Goal: Task Accomplishment & Management: Complete application form

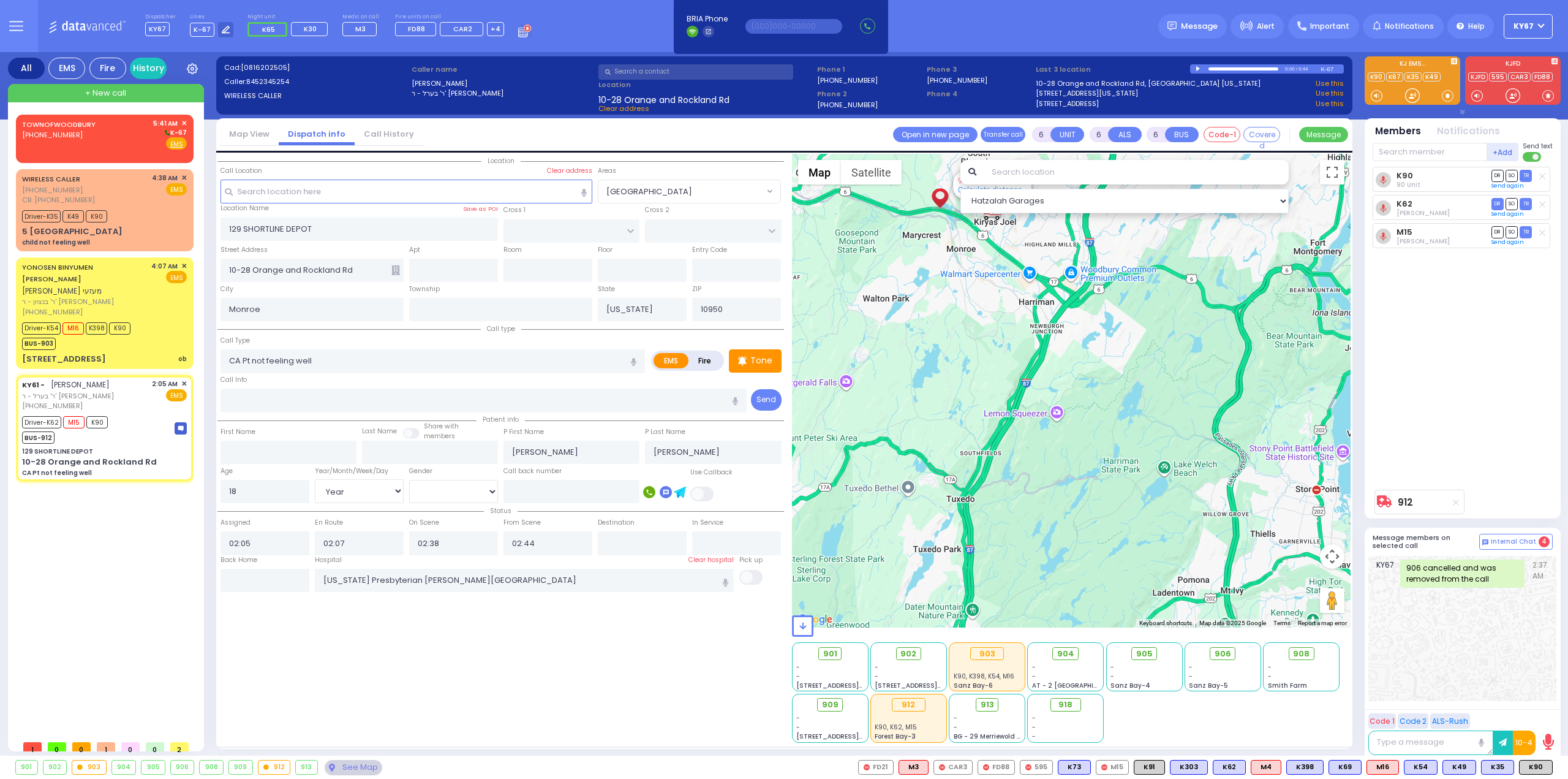
select select
select select "Year"
select select "[DEMOGRAPHIC_DATA]"
click at [92, 132] on div "[PHONE_NUMBER]" at bounding box center [60, 135] width 78 height 10
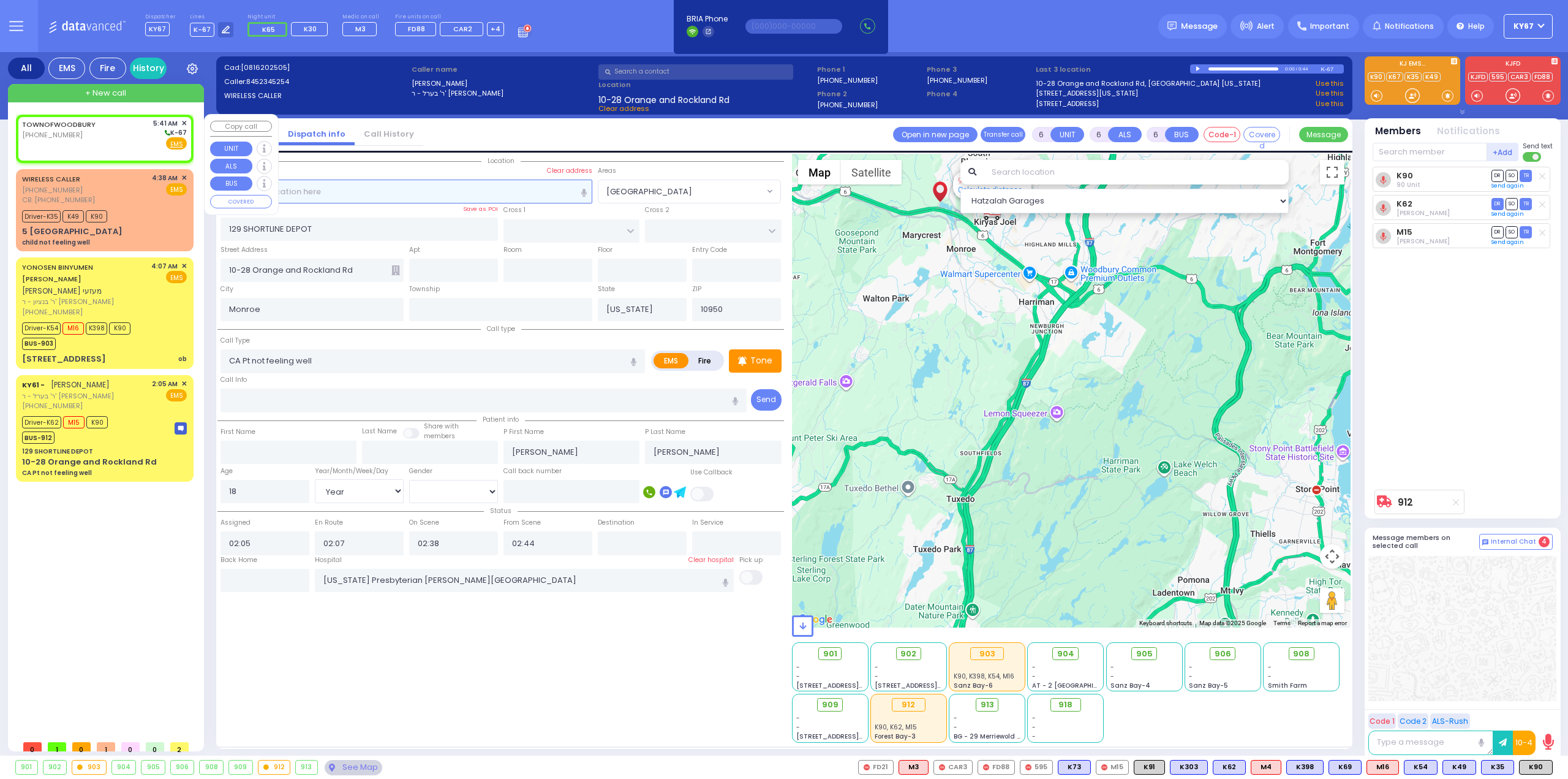
type input "2"
type input "1"
select select
radio input "true"
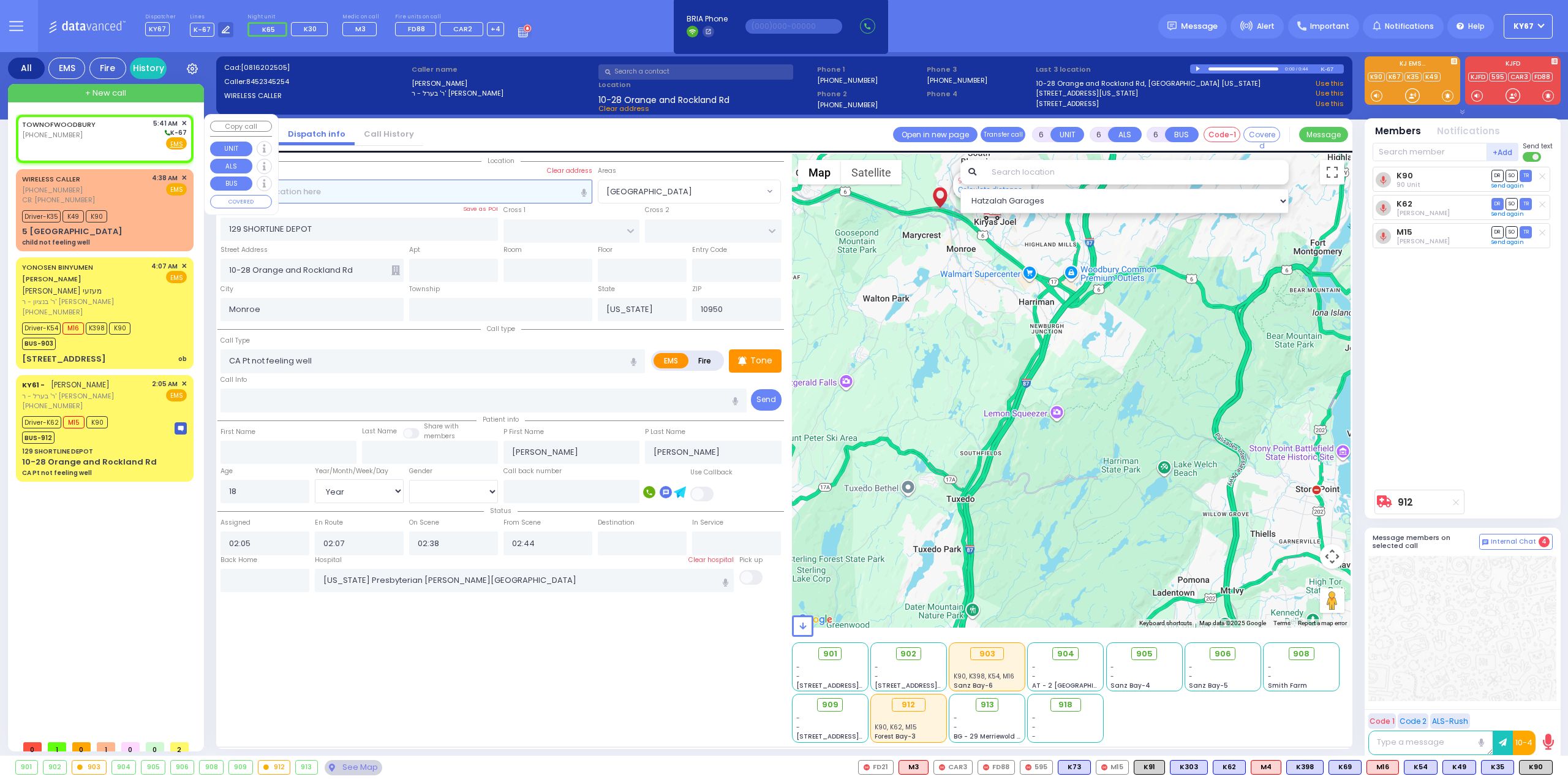
select select
type input "05:41"
select select "Hatzalah Garages"
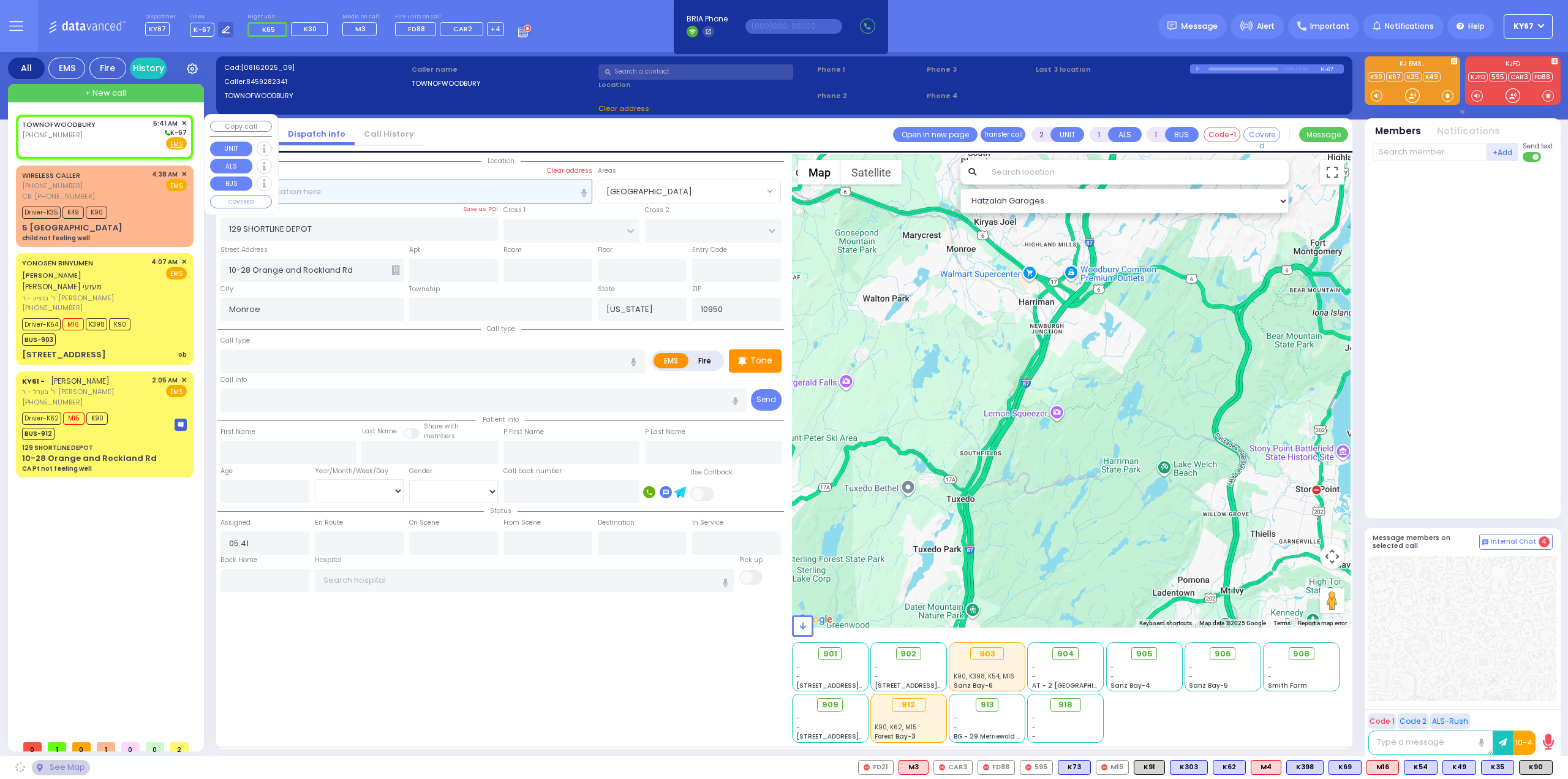
select select
radio input "true"
select select
select select "Hatzalah Garages"
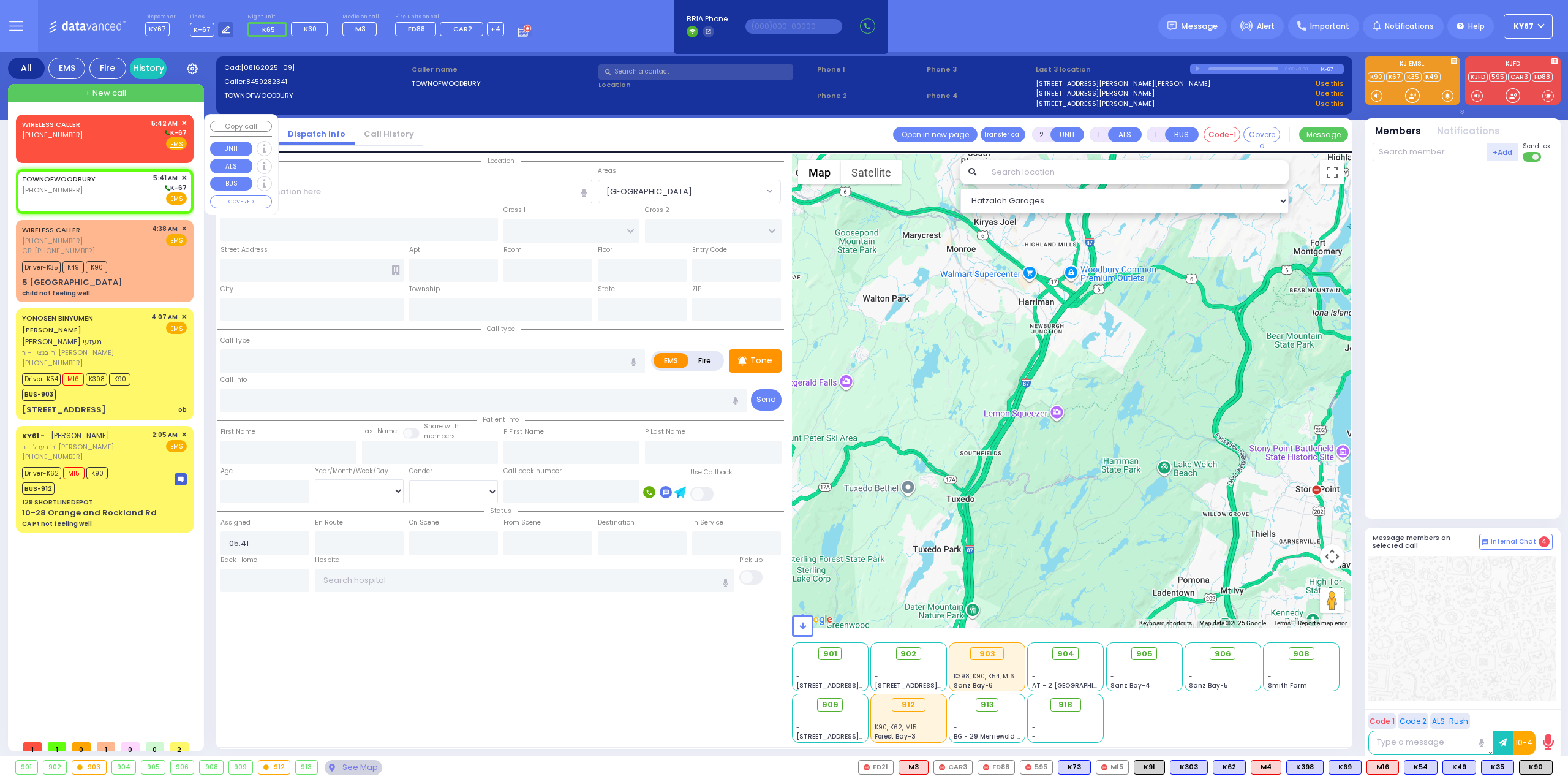
click at [95, 131] on div "WIRELESS CALLER [PHONE_NUMBER] 5:42 AM ✕ K-67" at bounding box center [104, 134] width 165 height 32
select select
radio input "true"
select select
type input "05:42"
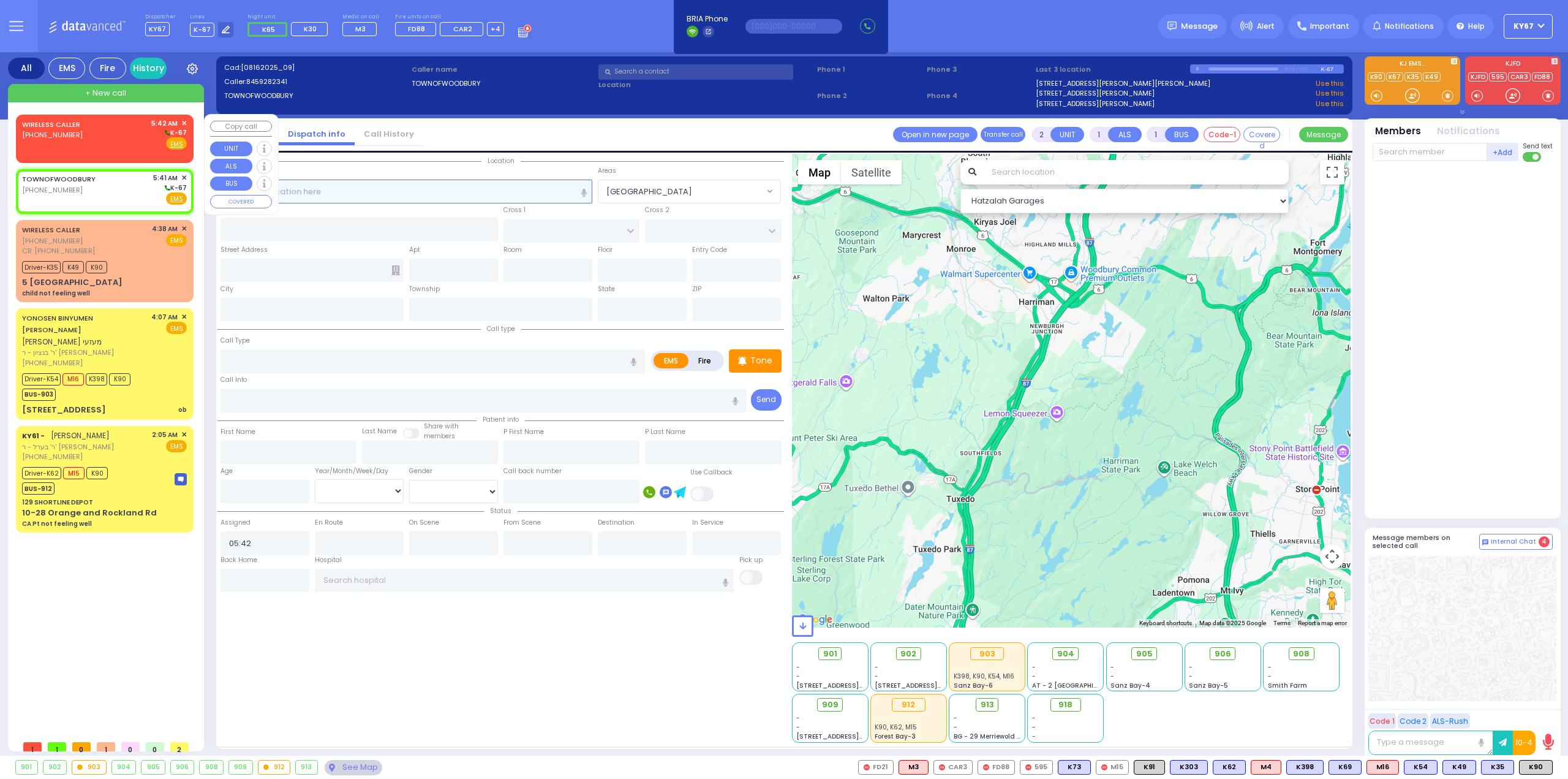
select select "Hatzalah Garages"
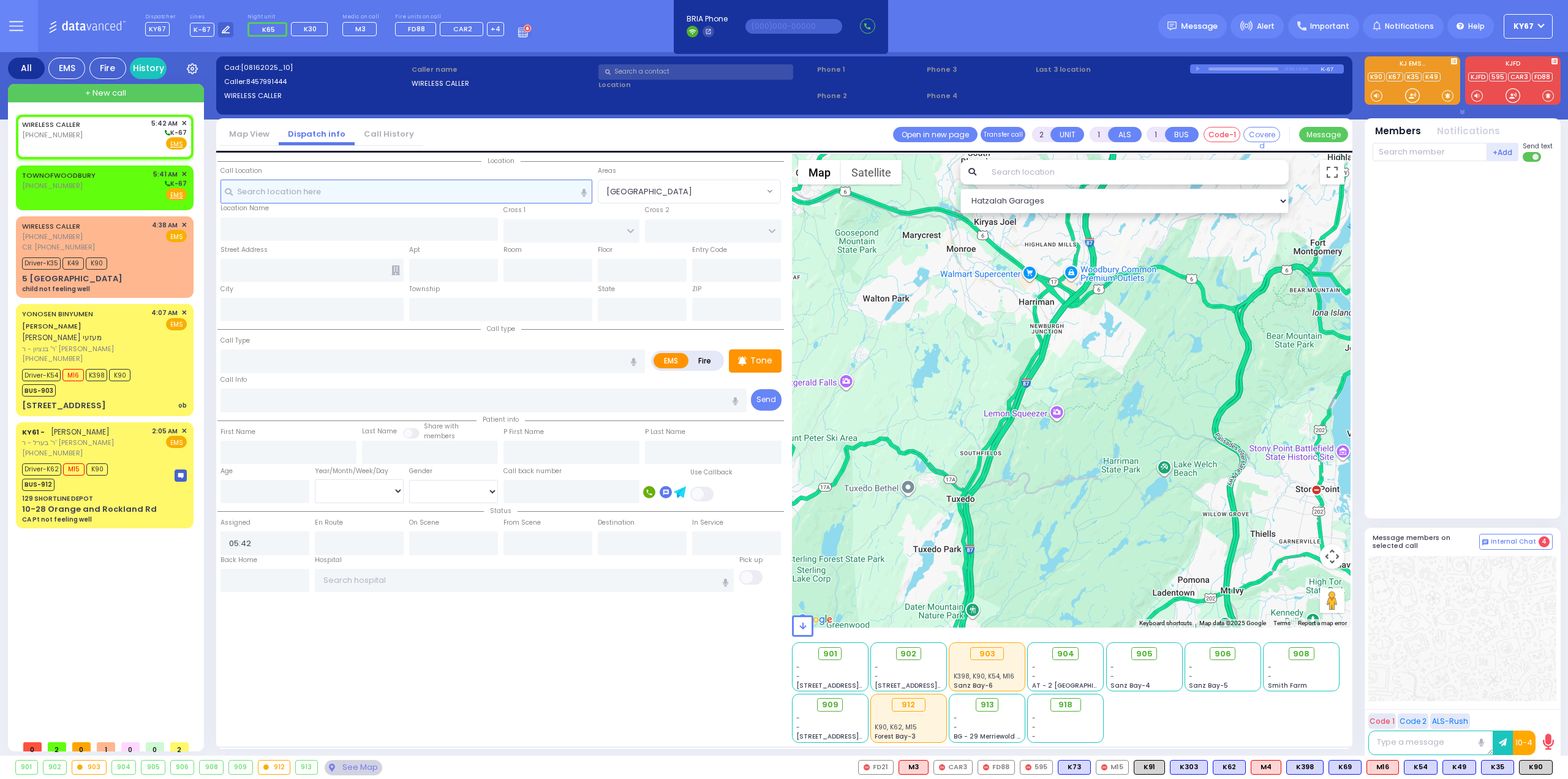
select select
radio input "true"
select select
select select "Hatzalah Garages"
click at [443, 182] on input "text" at bounding box center [406, 191] width 373 height 23
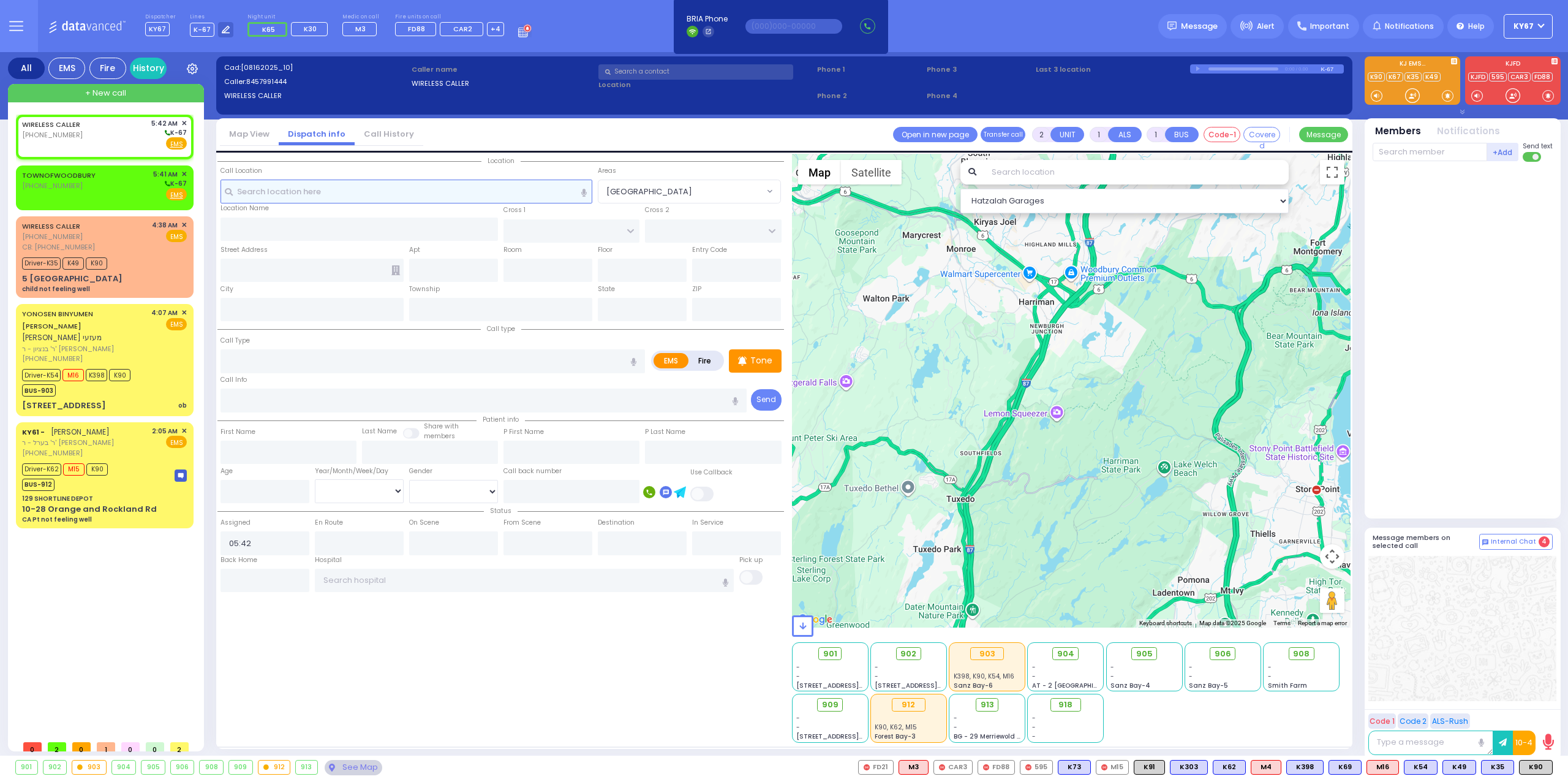
type input "5"
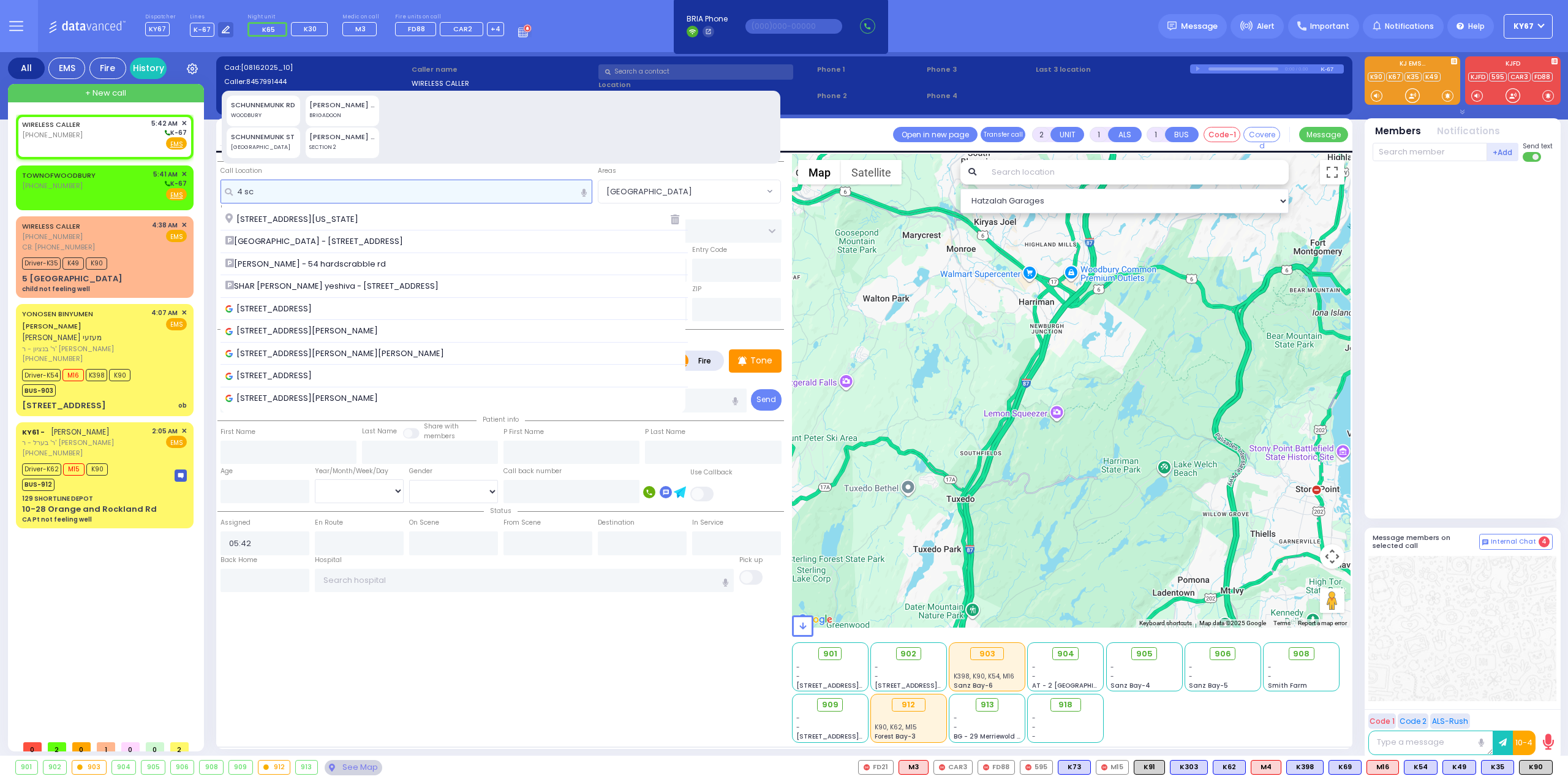
type input "4 s"
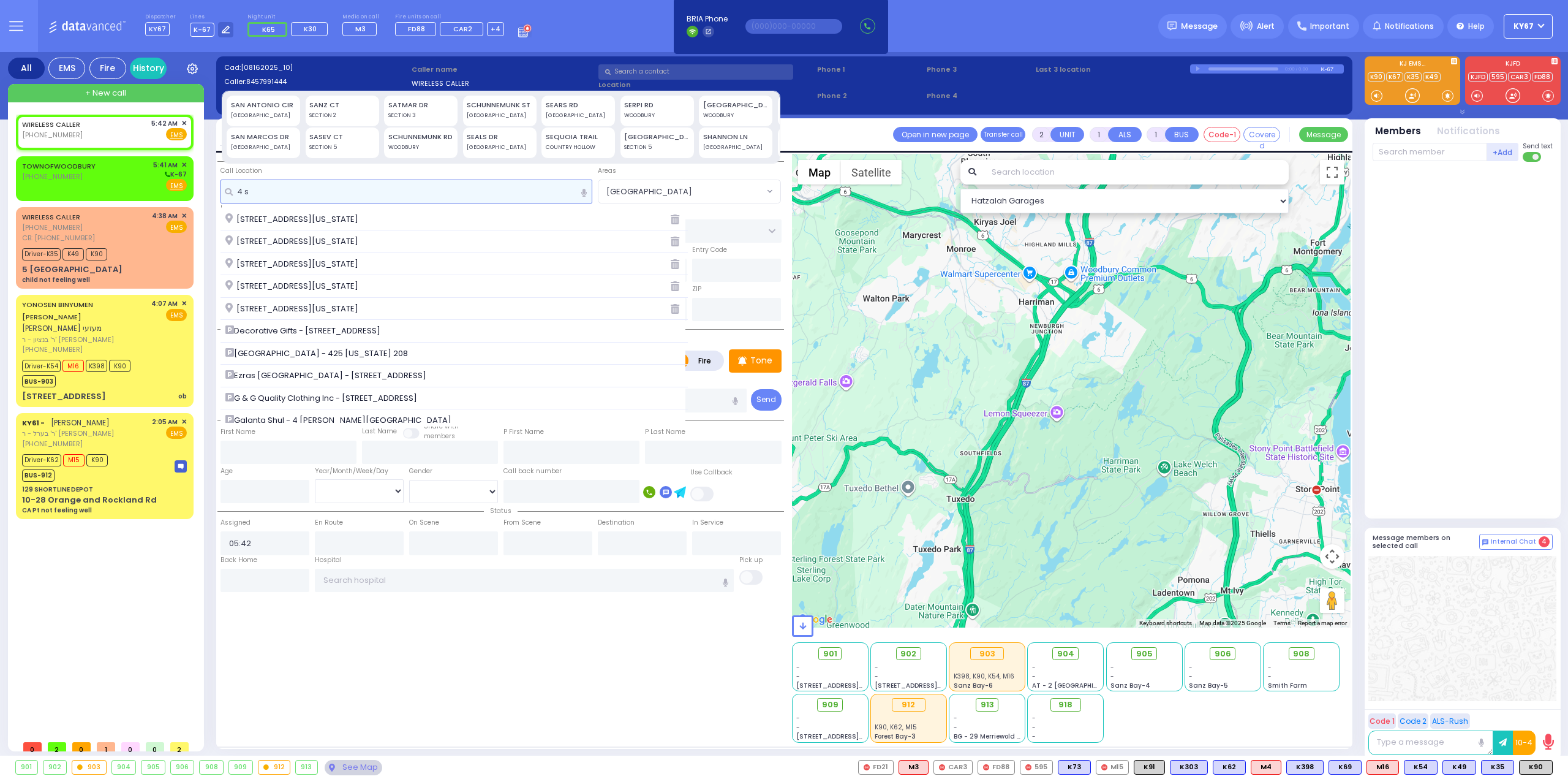
select select
radio input "true"
select select
select select "Hatzalah Garages"
type input "4 s"
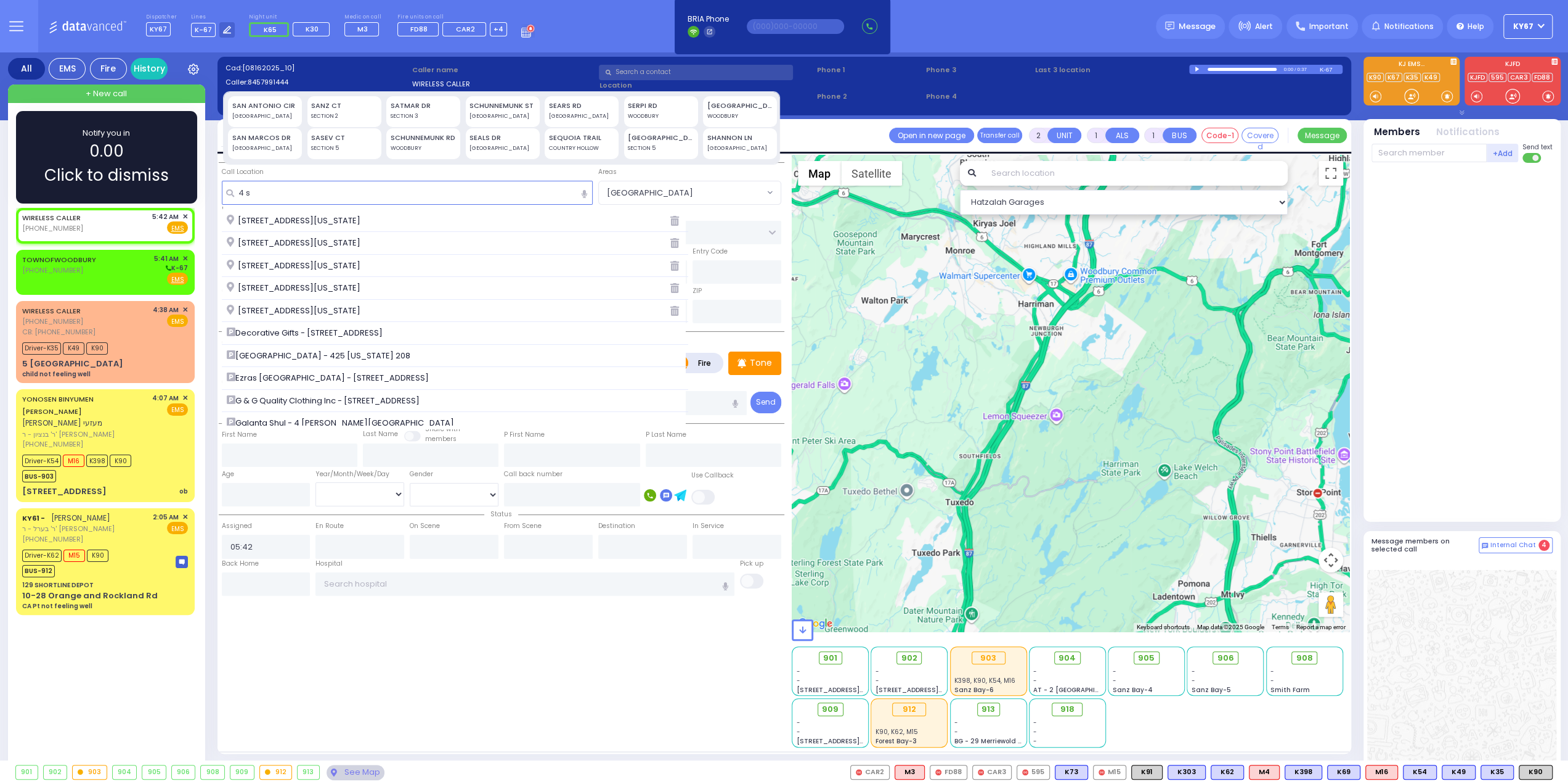
click at [136, 153] on div "Notify you in 0.00 Click to dismiss" at bounding box center [106, 158] width 146 height 61
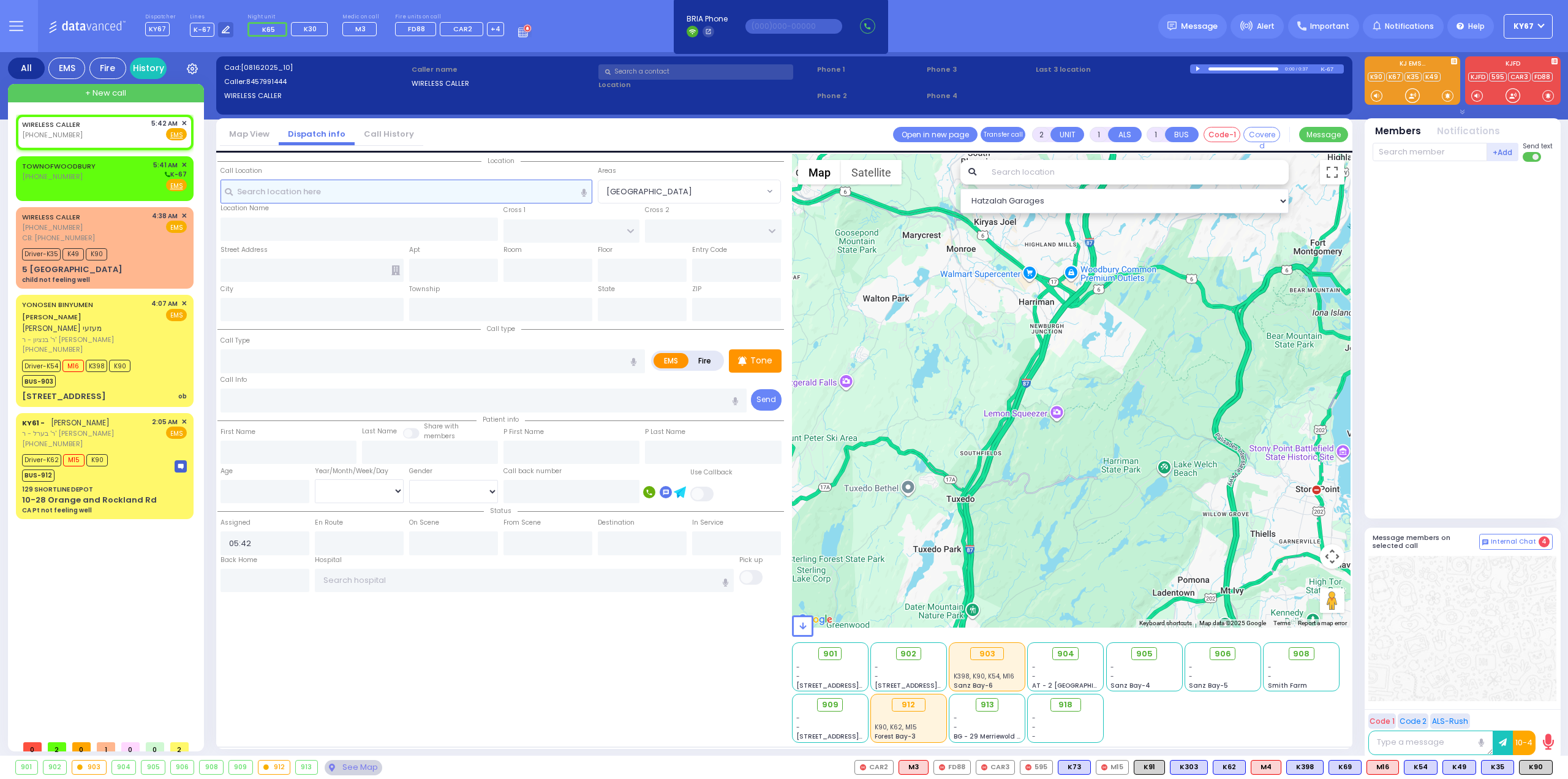
click at [304, 198] on input "text" at bounding box center [406, 191] width 373 height 23
click at [307, 196] on input "text" at bounding box center [406, 191] width 373 height 23
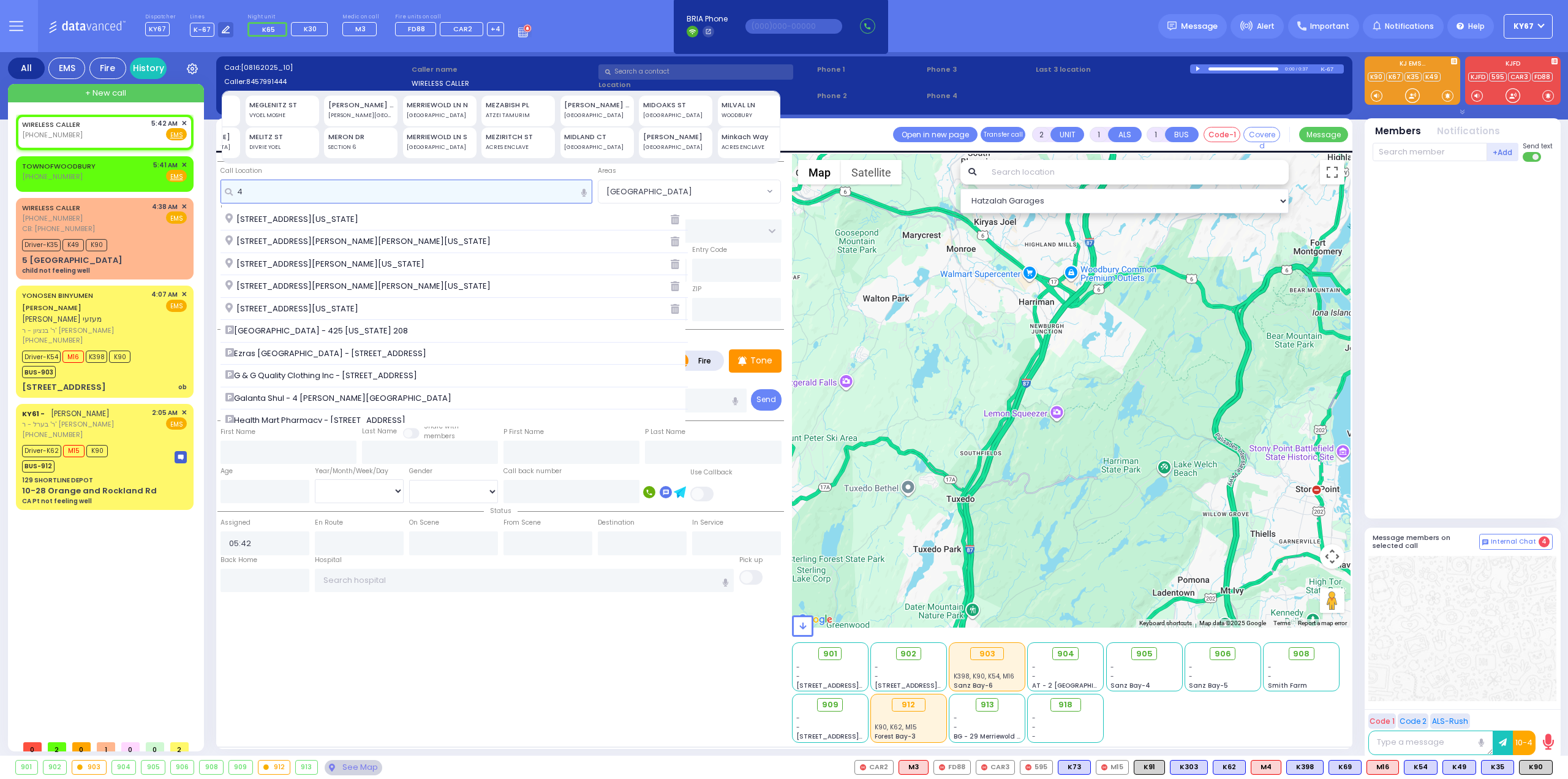
scroll to position [0, 5735]
type input "4"
click at [34, 177] on rect at bounding box center [35, 175] width 10 height 10
type input "8459282341"
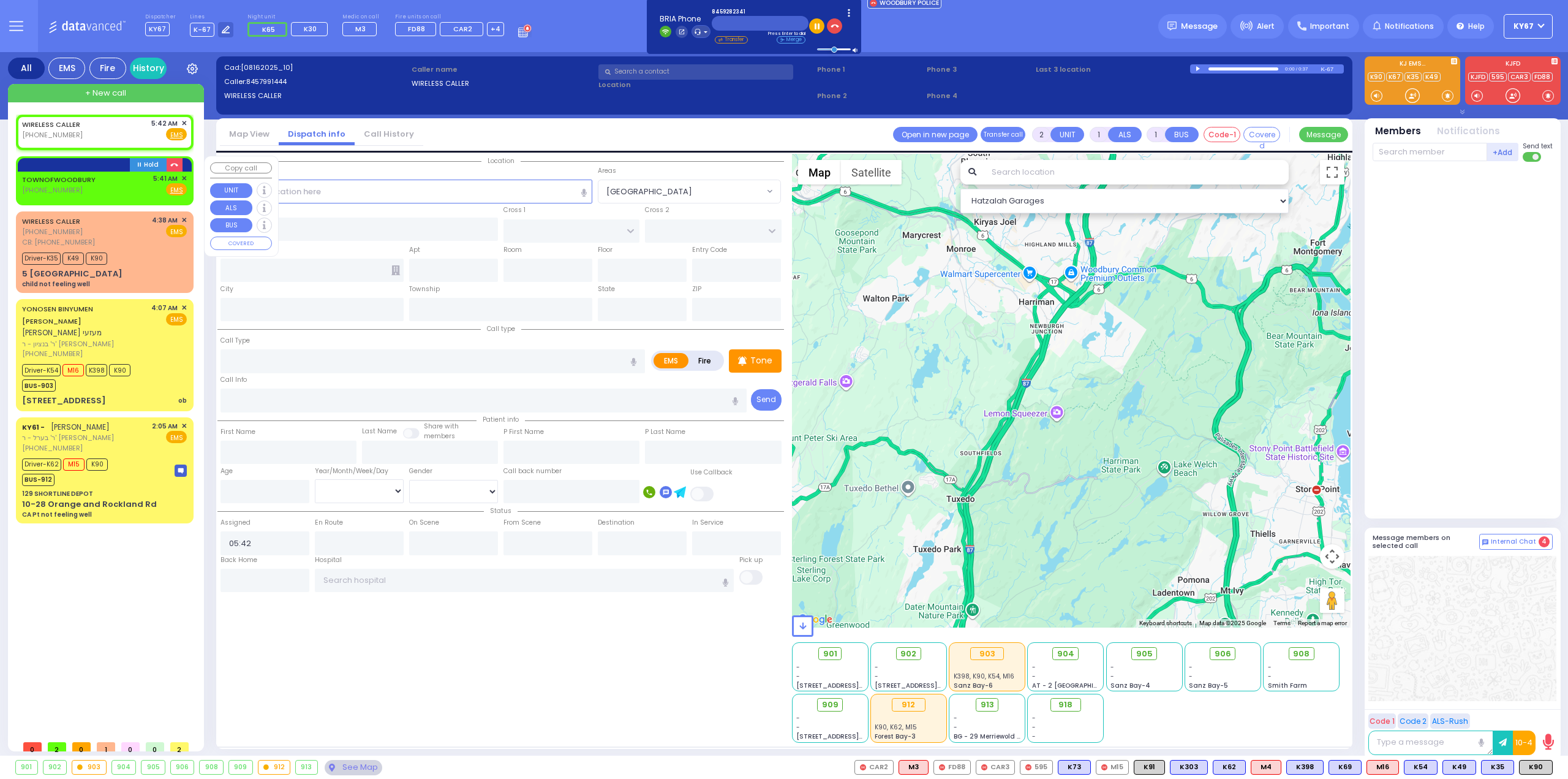
click at [121, 186] on div "TOWNOFWOODBURY [PHONE_NUMBER] 5:41 AM ✕ Fire EMS" at bounding box center [104, 184] width 165 height 23
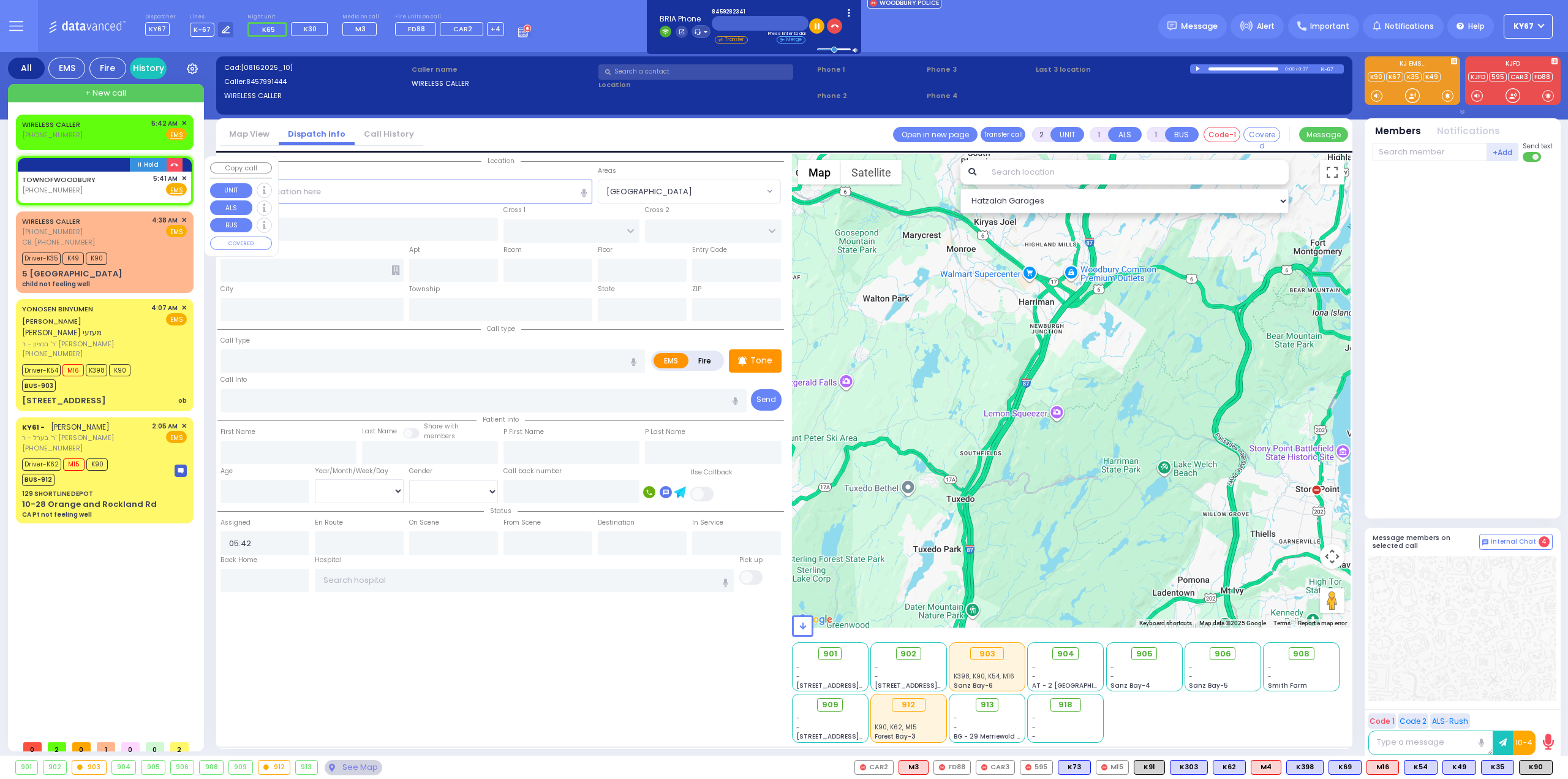
select select
radio input "true"
select select
type input "05:41"
select select "Hatzalah Garages"
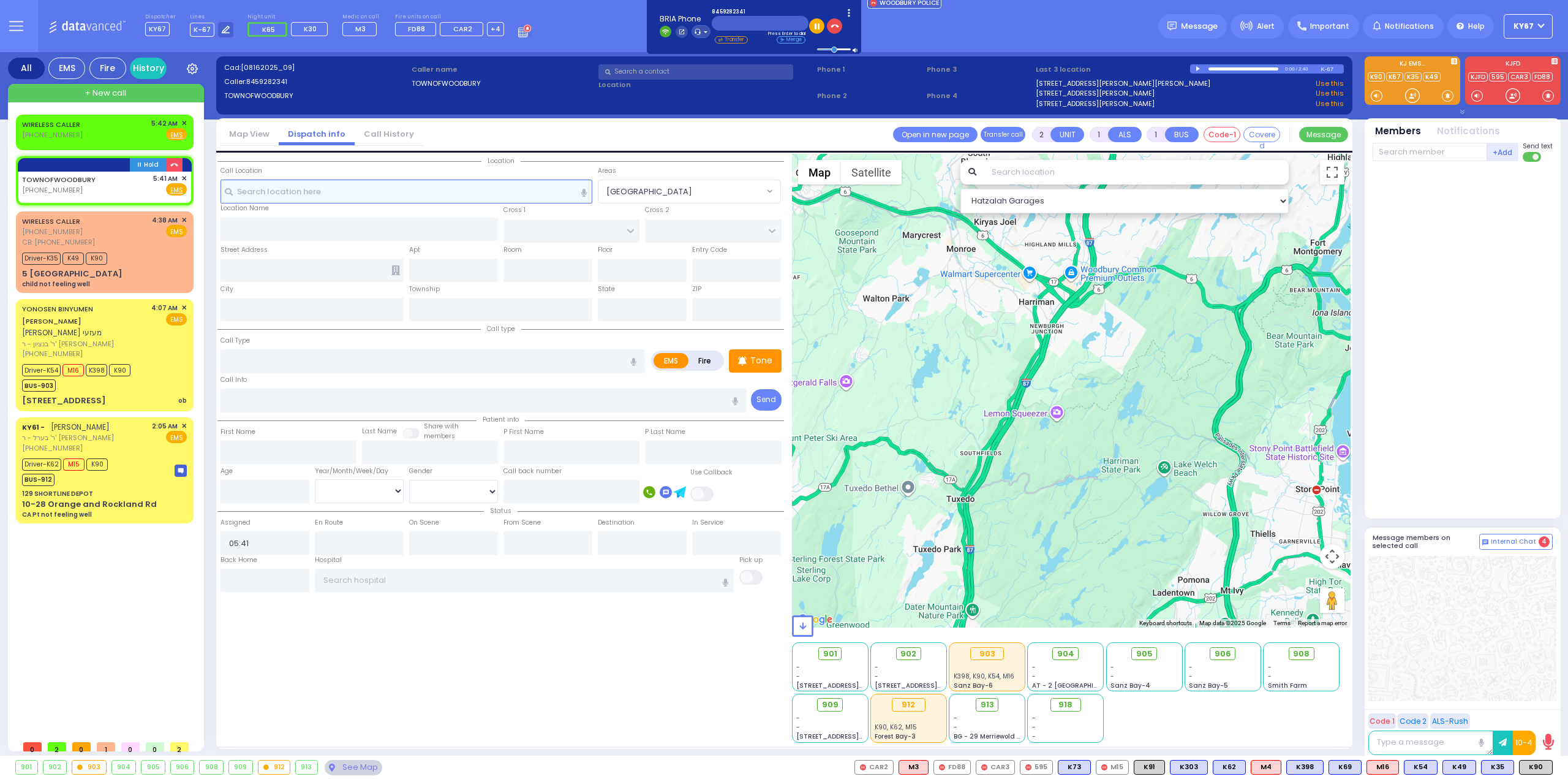
click at [349, 190] on input "text" at bounding box center [406, 191] width 373 height 23
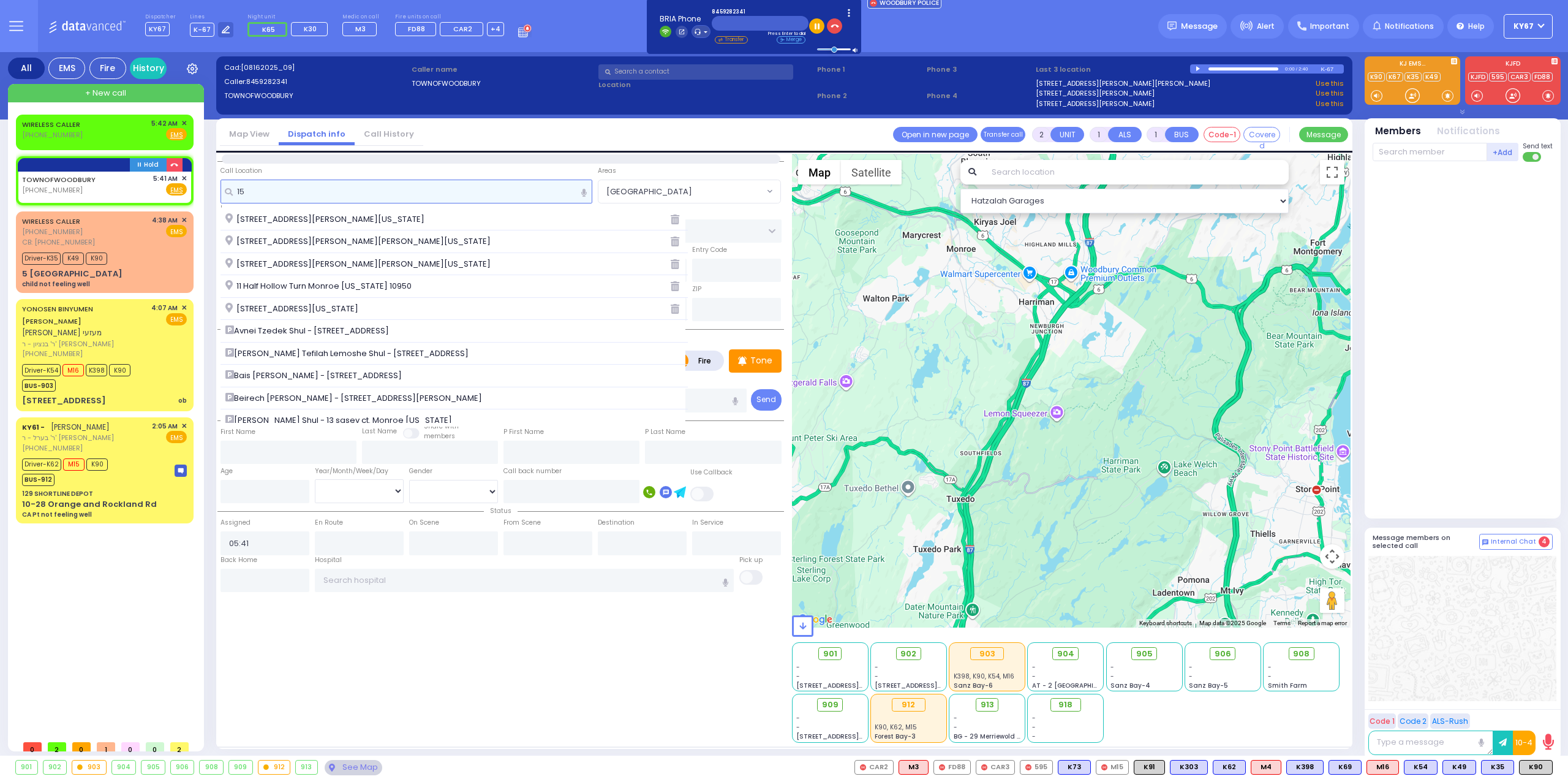
scroll to position [0, 0]
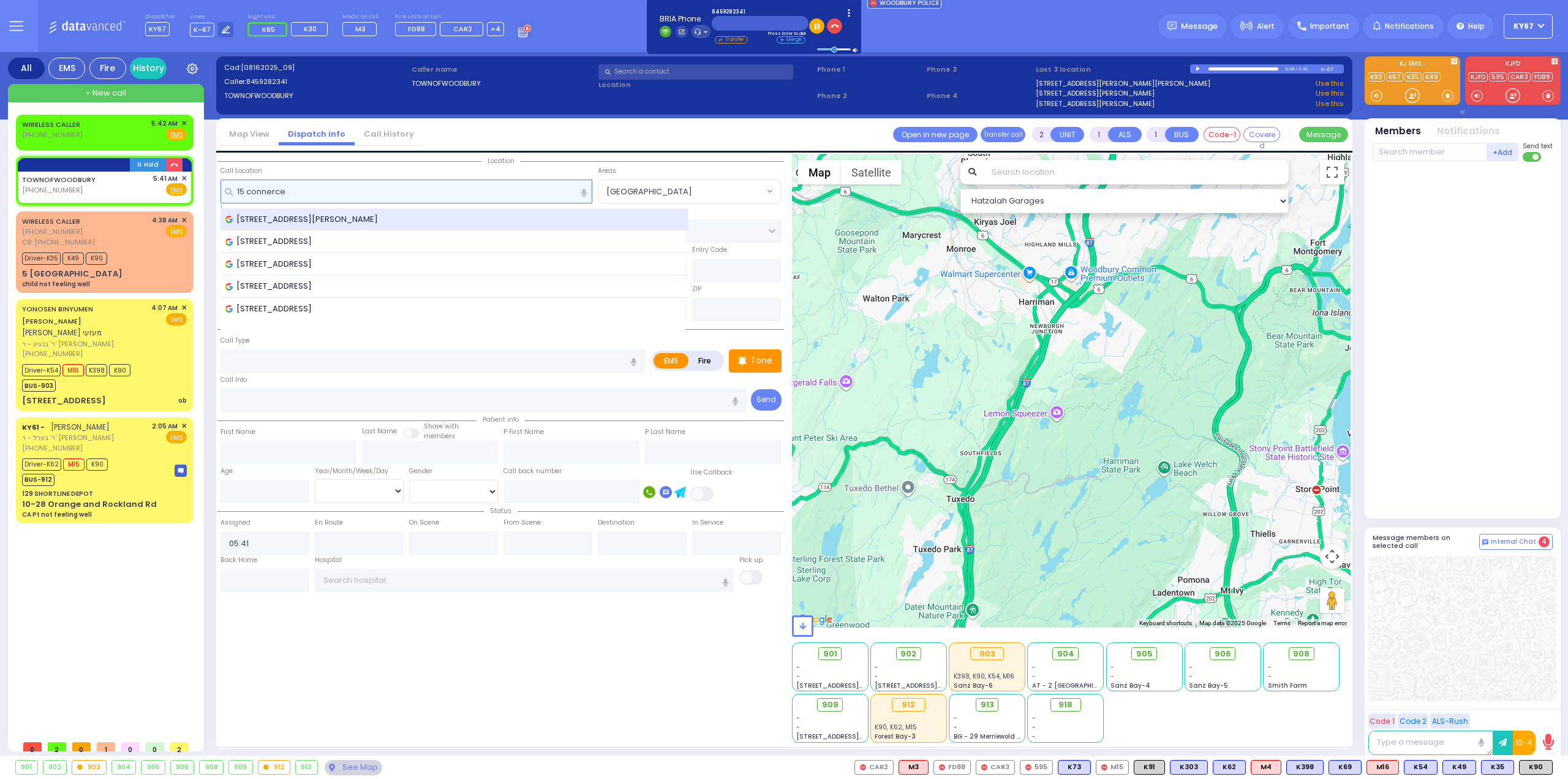
type input "15 connerce"
click at [382, 218] on span "[STREET_ADDRESS][PERSON_NAME]" at bounding box center [303, 219] width 157 height 13
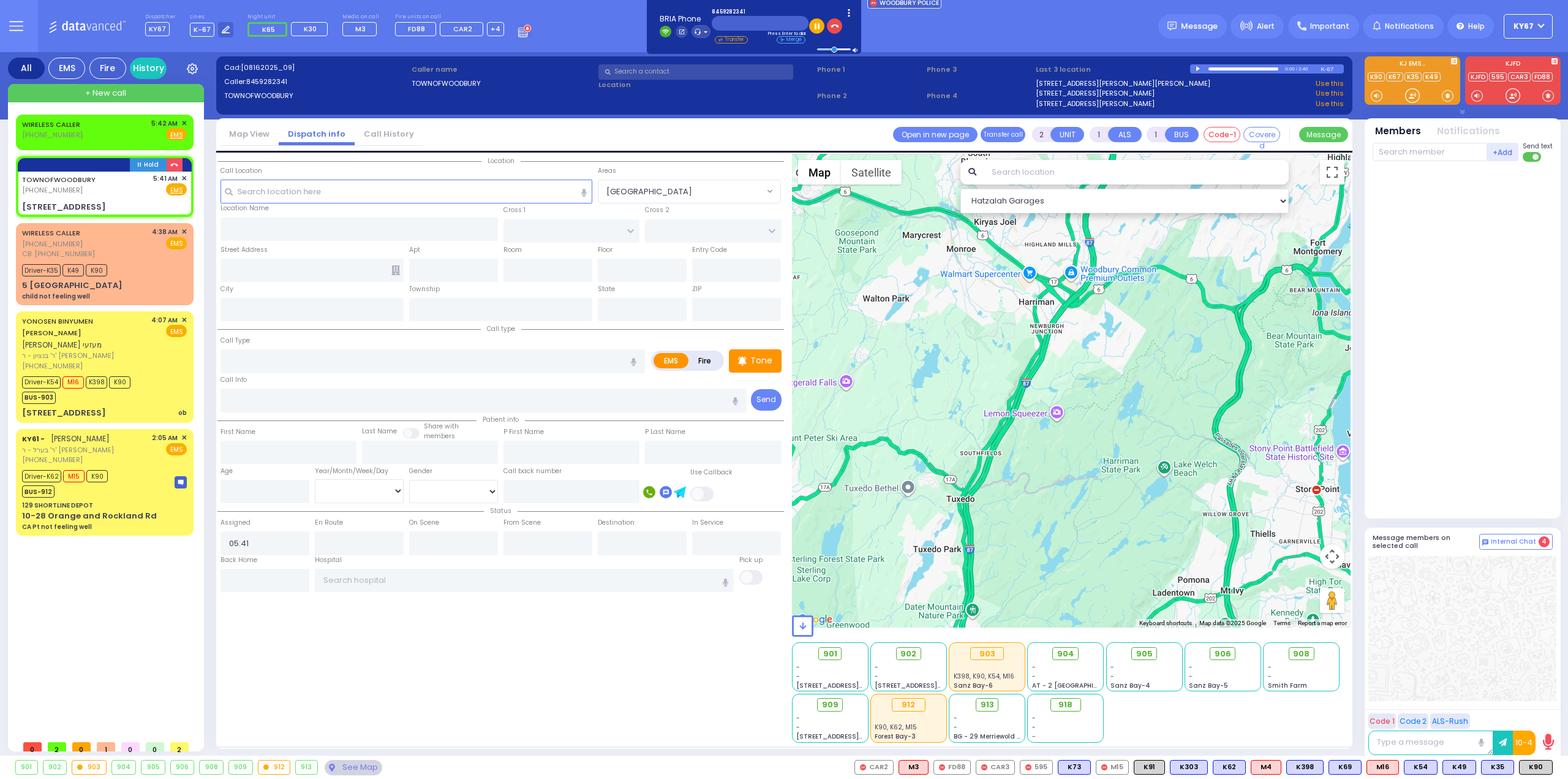
select select
radio input "true"
select select
select select "Hatzalah Garages"
type input "EVERGREEN RD"
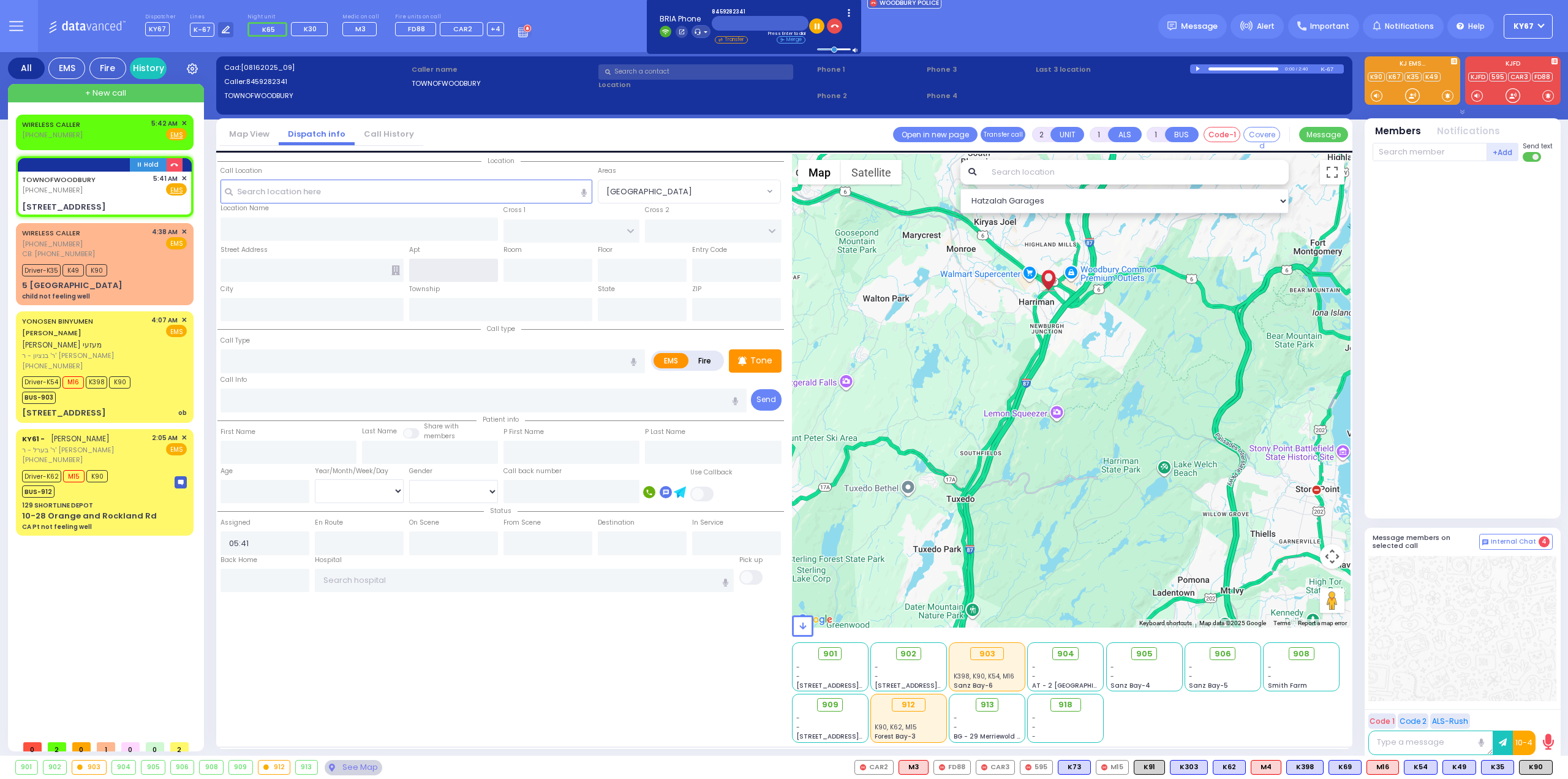
type input "[STREET_ADDRESS]"
type input "[PERSON_NAME]"
type input "[US_STATE]"
type input "10926"
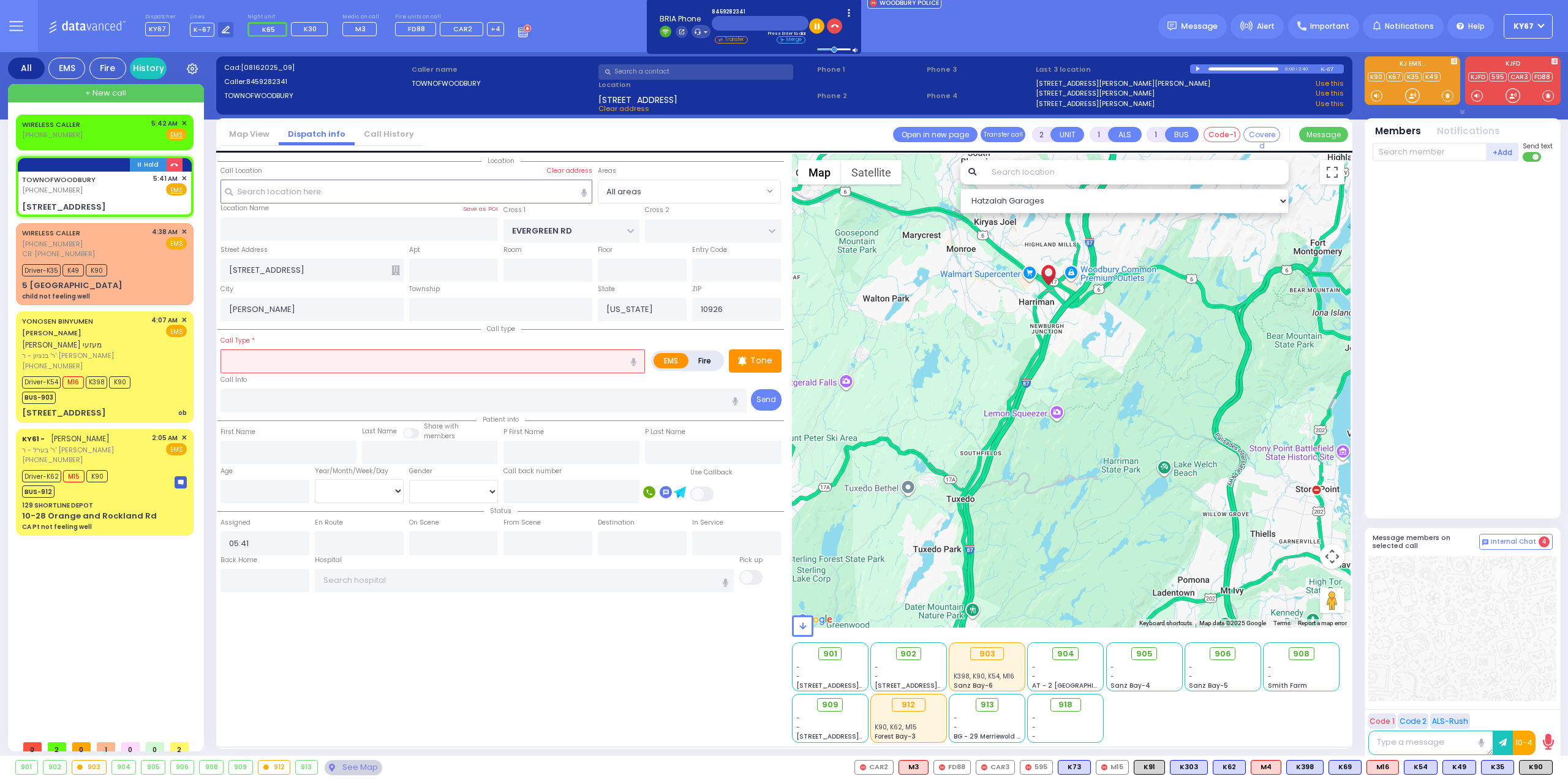
click at [345, 359] on input "text" at bounding box center [432, 361] width 425 height 23
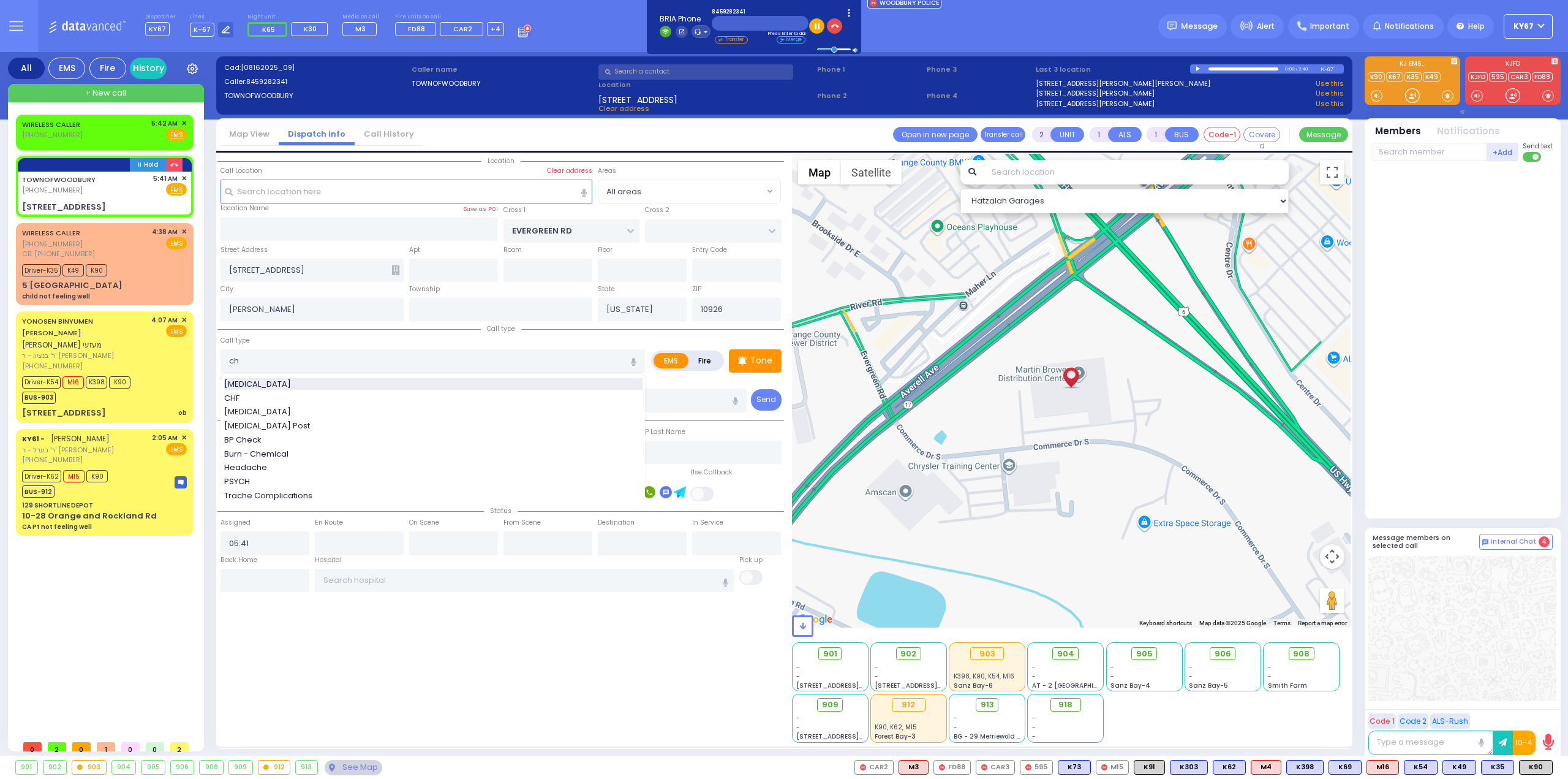
click at [286, 380] on div "[MEDICAL_DATA]" at bounding box center [434, 384] width 419 height 13
type input "[MEDICAL_DATA]"
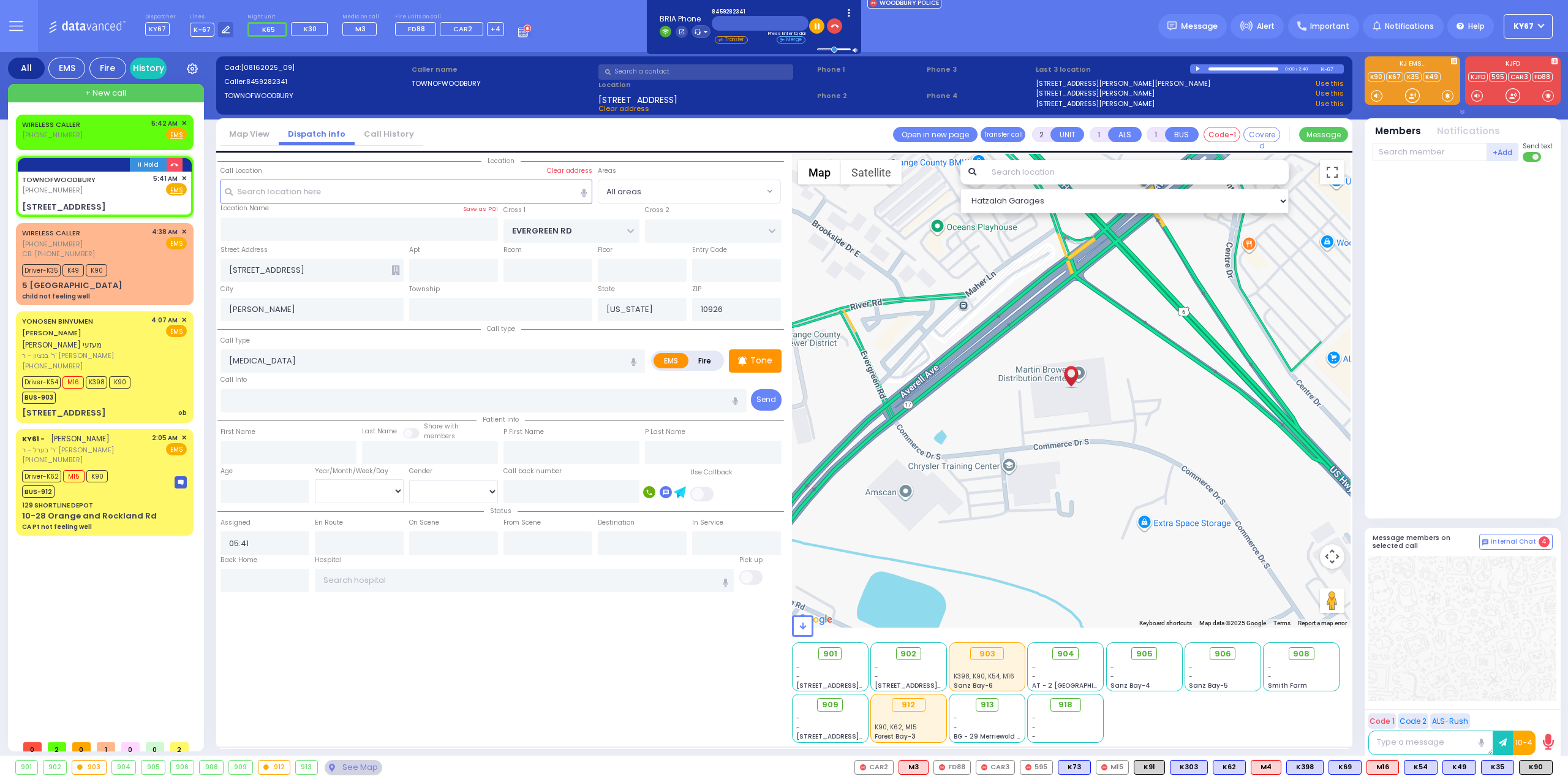
click at [476, 694] on div "Location" at bounding box center [501, 448] width 567 height 589
select select
radio input "true"
select select
select select "Hatzalah Garages"
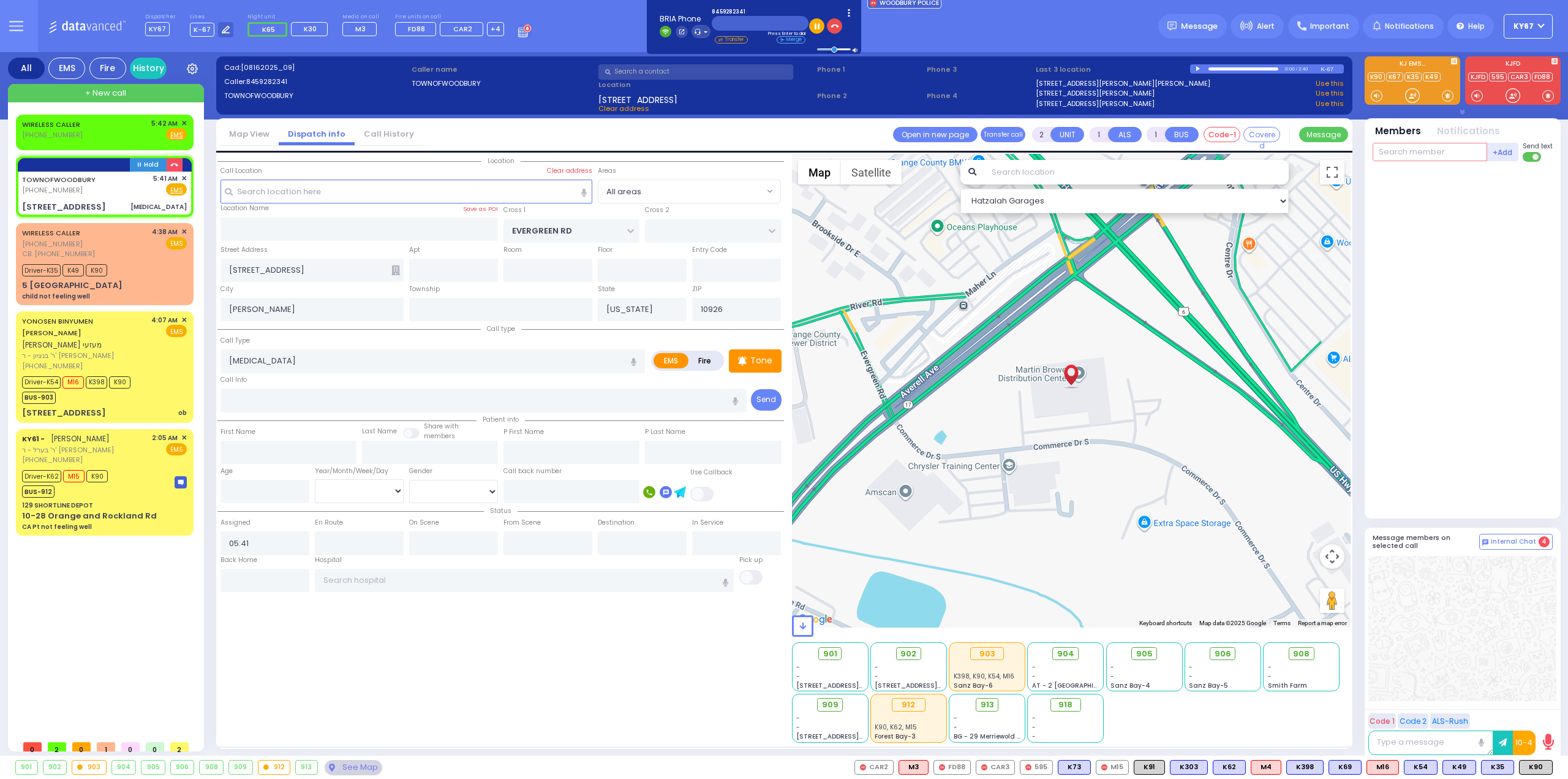
click at [1415, 147] on input "text" at bounding box center [1430, 152] width 115 height 18
type input "16"
click at [1451, 192] on div "Medic16 [PERSON_NAME]" at bounding box center [1463, 203] width 174 height 22
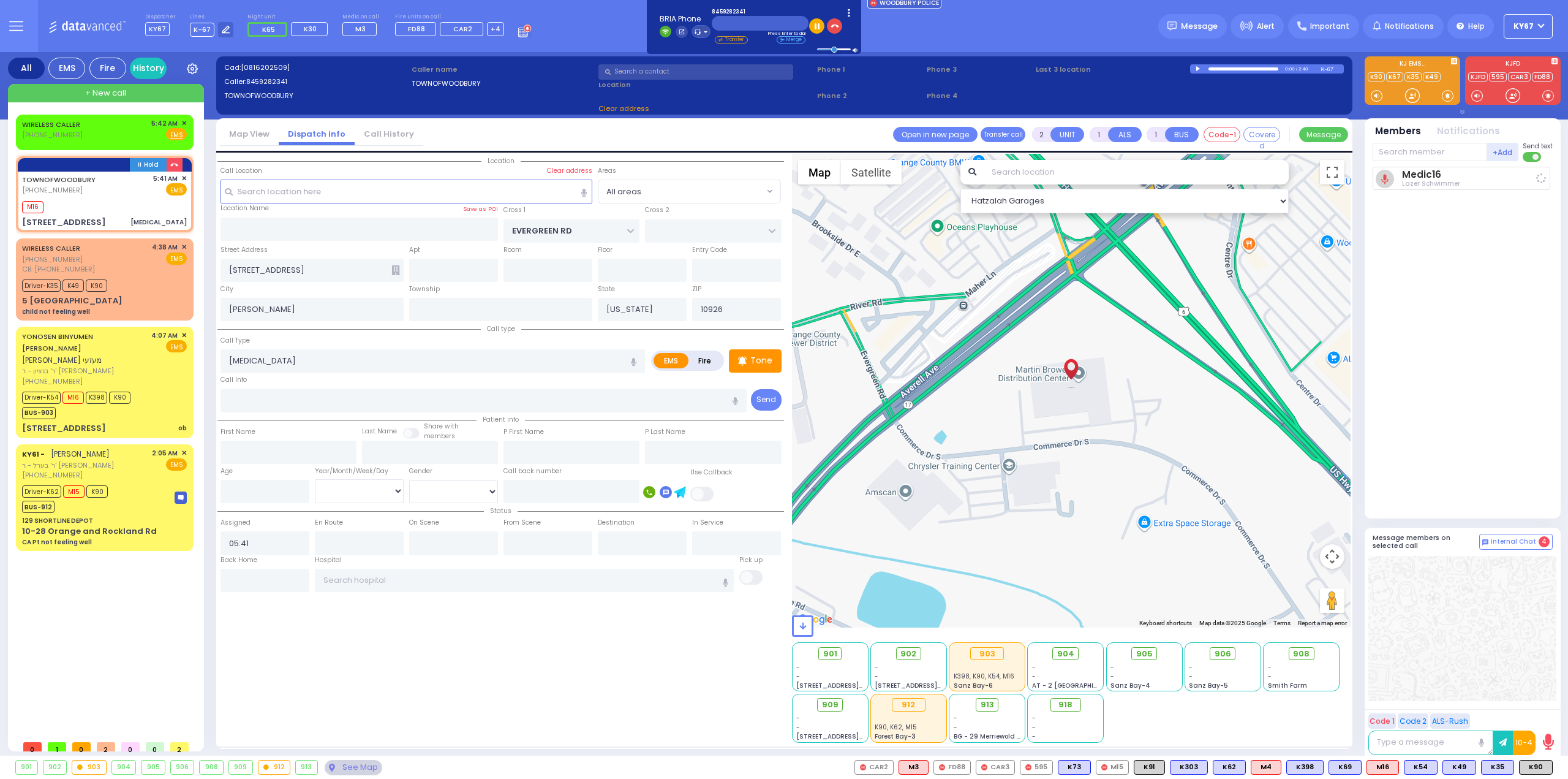
select select
radio input "true"
select select
type input "05:45"
select select "Hatzalah Garages"
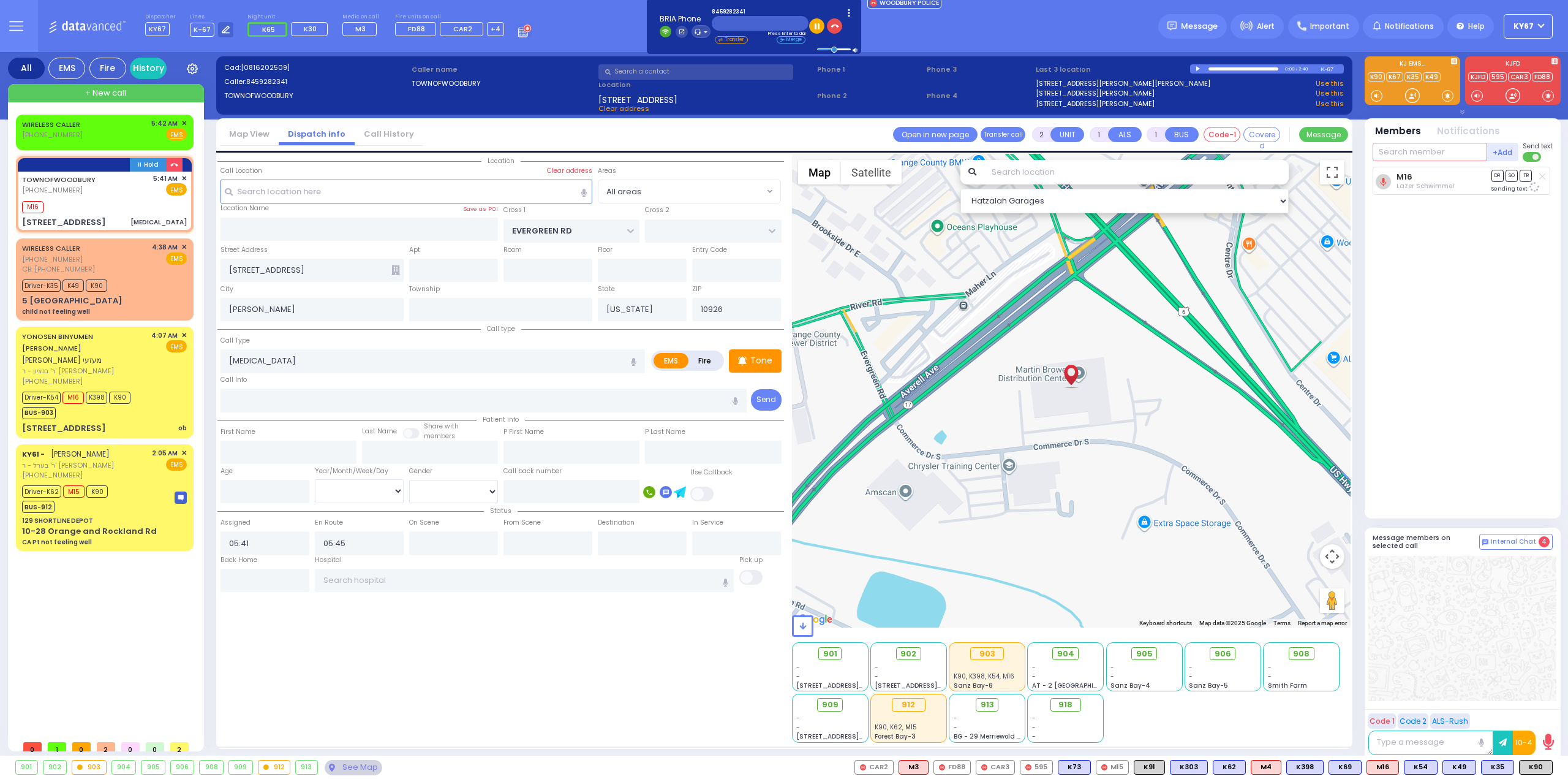
click at [1429, 155] on input "text" at bounding box center [1430, 152] width 115 height 18
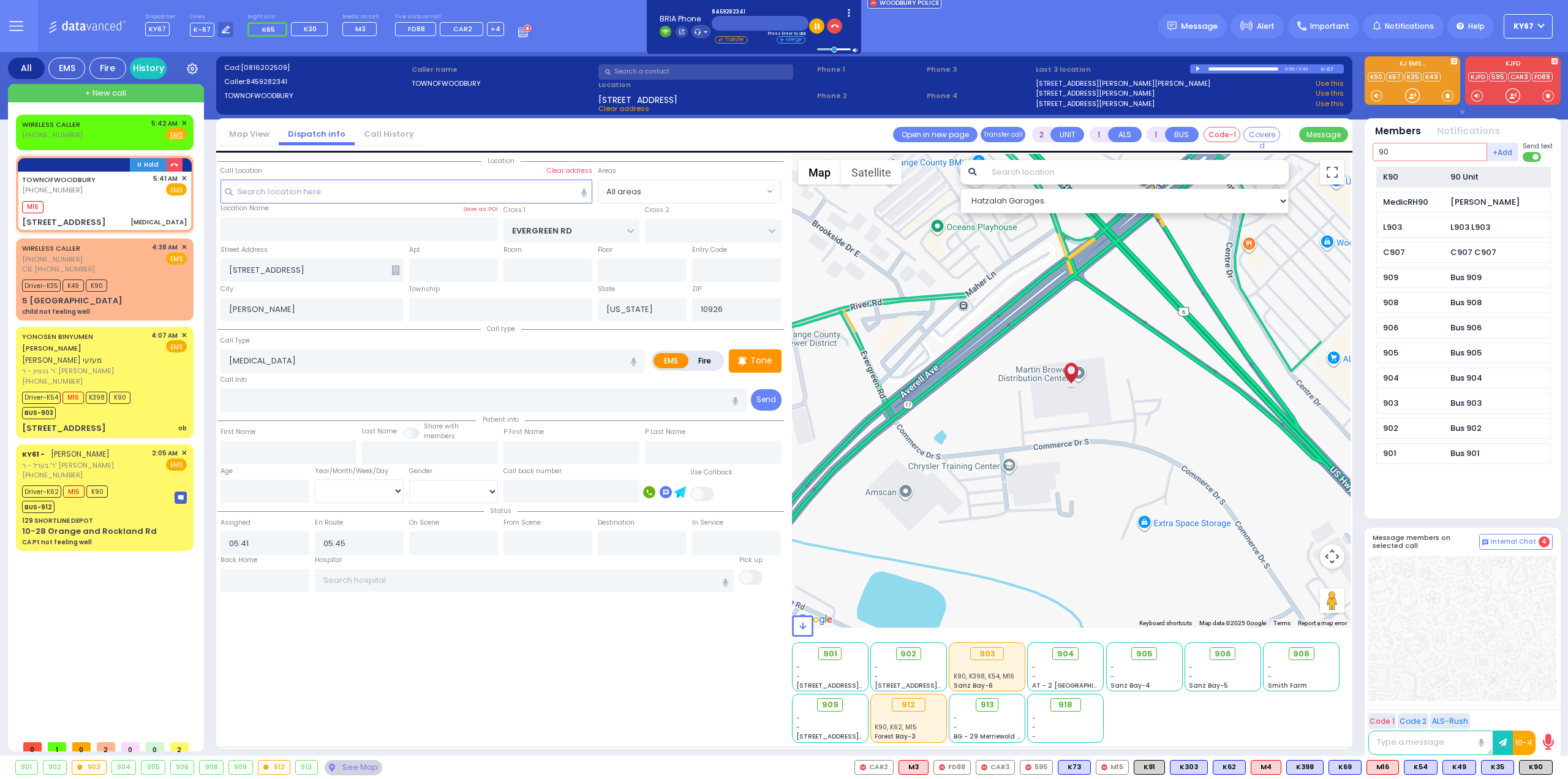
type input "90"
click at [1454, 177] on div "90 Unit" at bounding box center [1465, 177] width 28 height 13
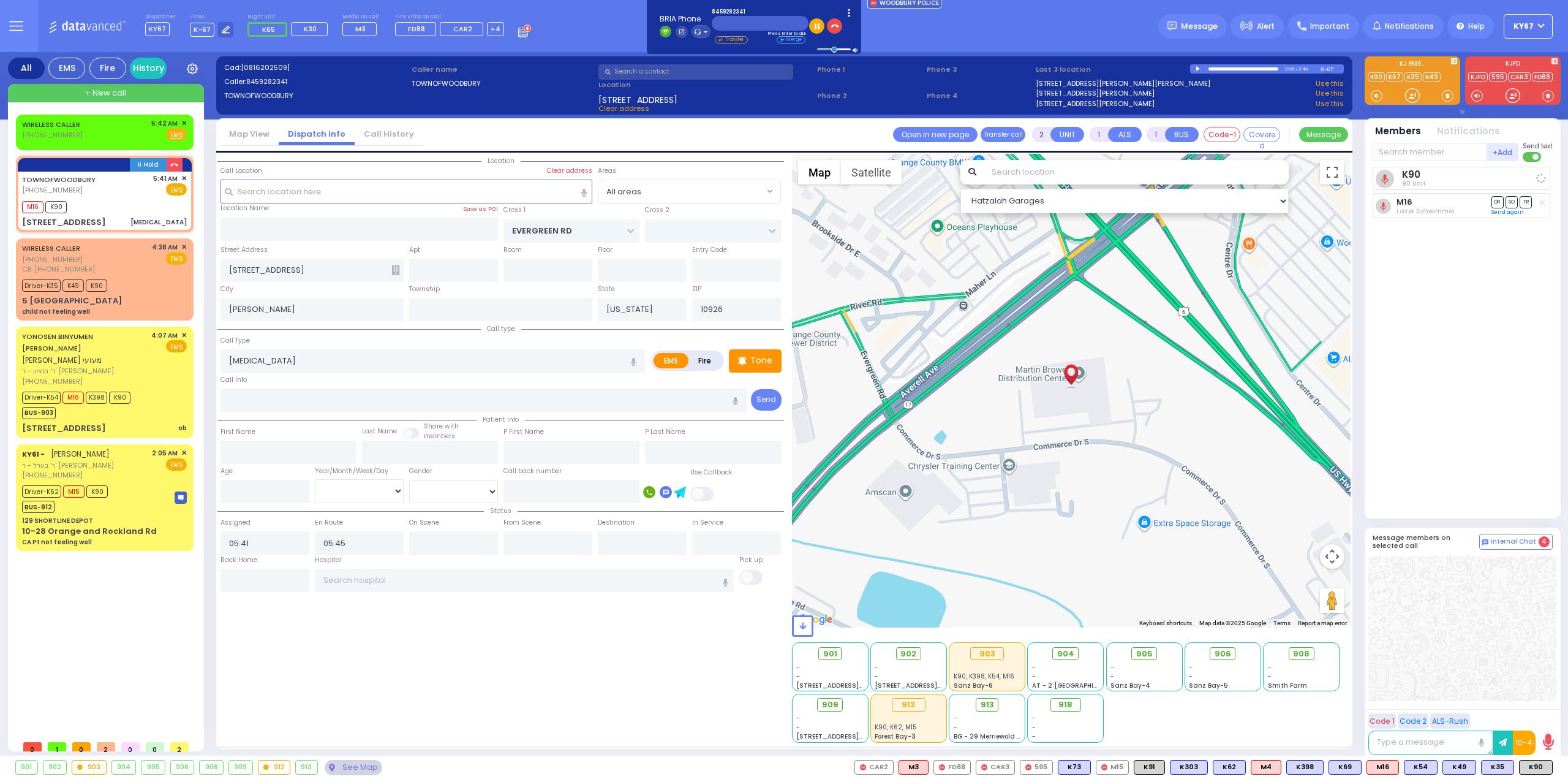
select select
radio input "true"
select select
select select "Hatzalah Garages"
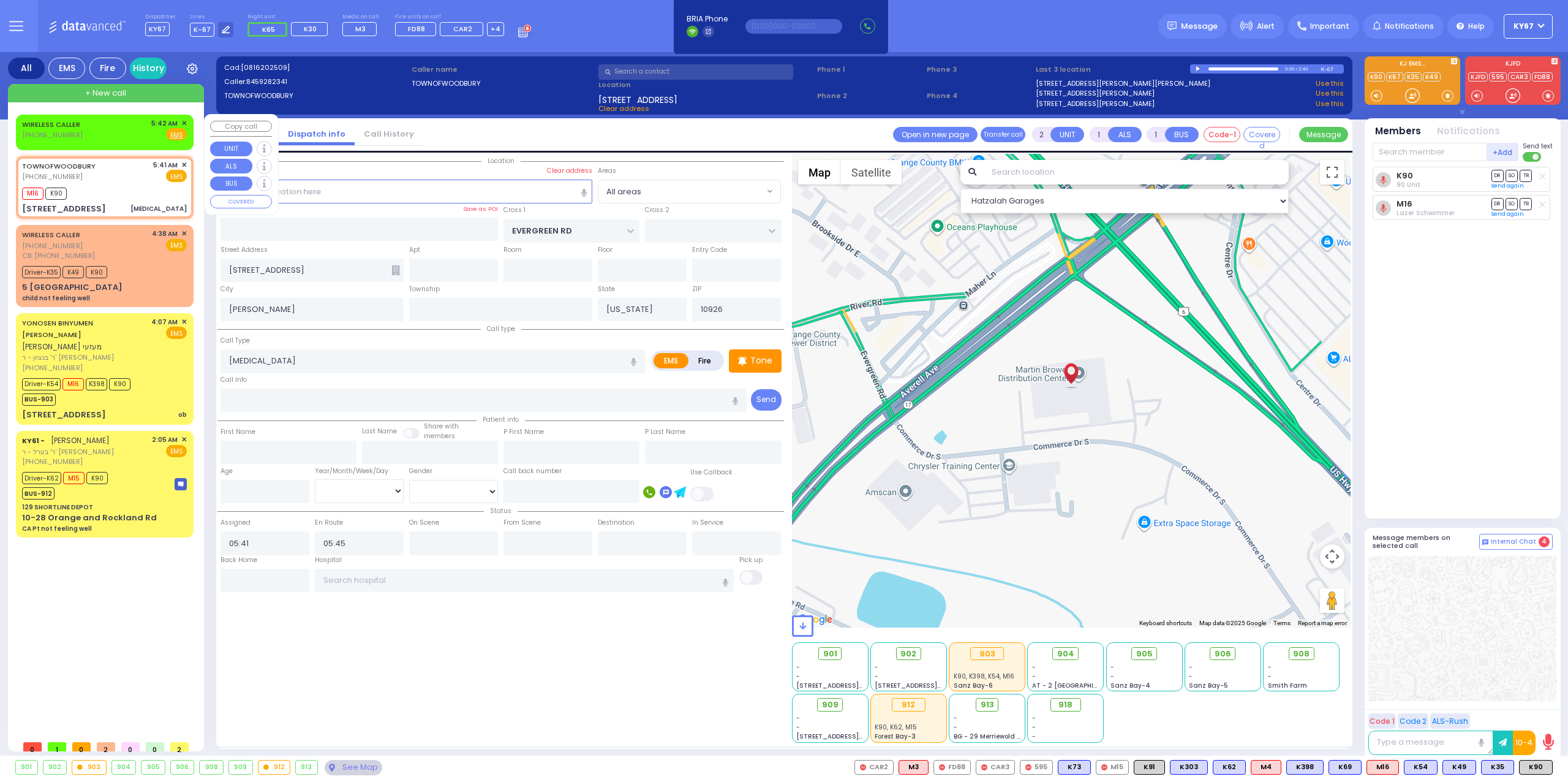
click at [106, 133] on div "WIRELESS CALLER [PHONE_NUMBER] 5:42 AM ✕ Fire EMS" at bounding box center [104, 129] width 165 height 23
select select
radio input "true"
select select
type input "05:42"
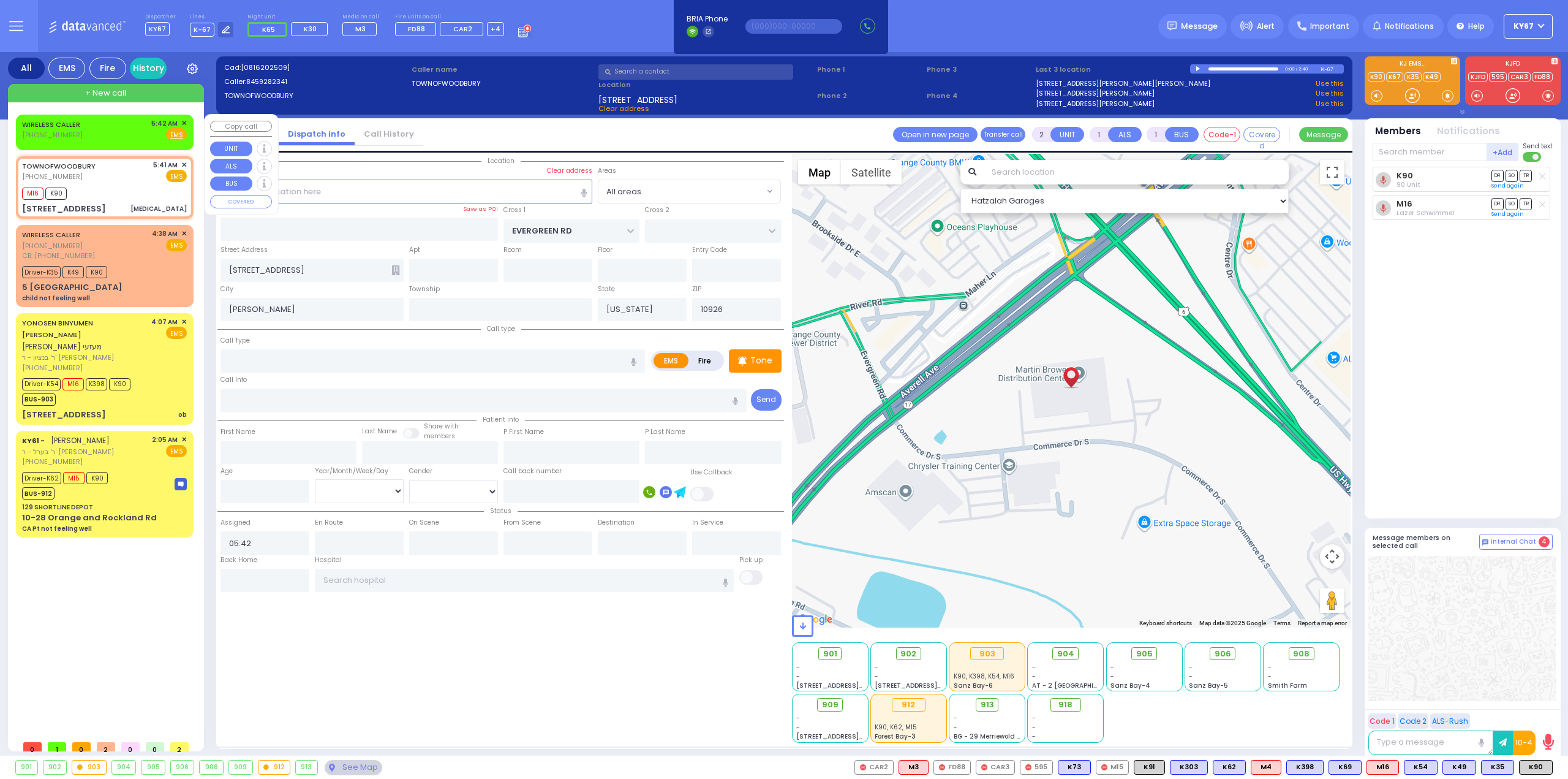
select select "Hatzalah Garages"
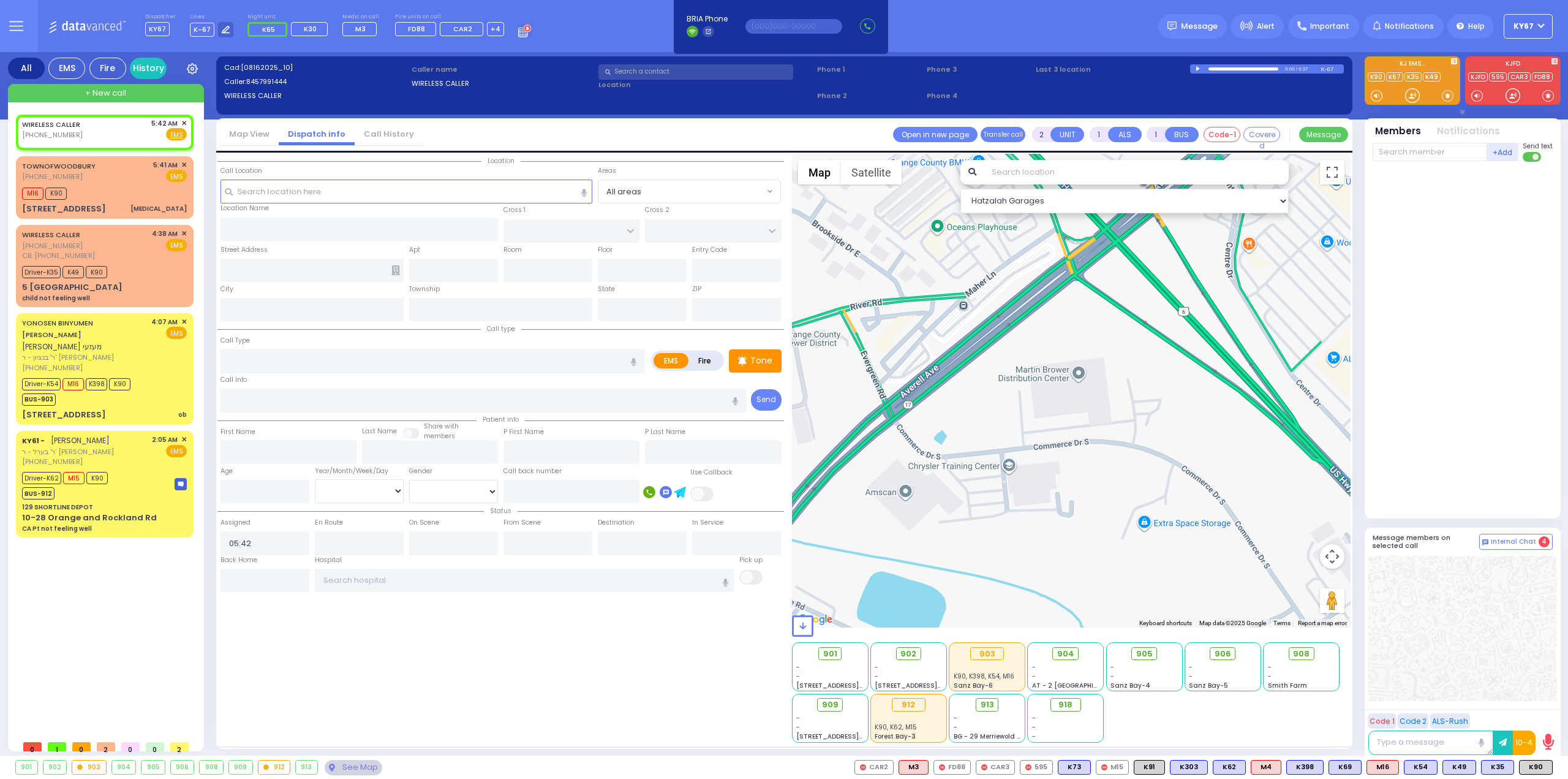
click at [1230, 70] on div at bounding box center [1243, 69] width 70 height 3
click at [1199, 67] on div at bounding box center [1199, 69] width 7 height 6
click at [1199, 68] on div at bounding box center [1199, 69] width 7 height 5
click at [1198, 68] on div at bounding box center [1199, 69] width 7 height 6
click at [400, 188] on input "text" at bounding box center [406, 191] width 373 height 23
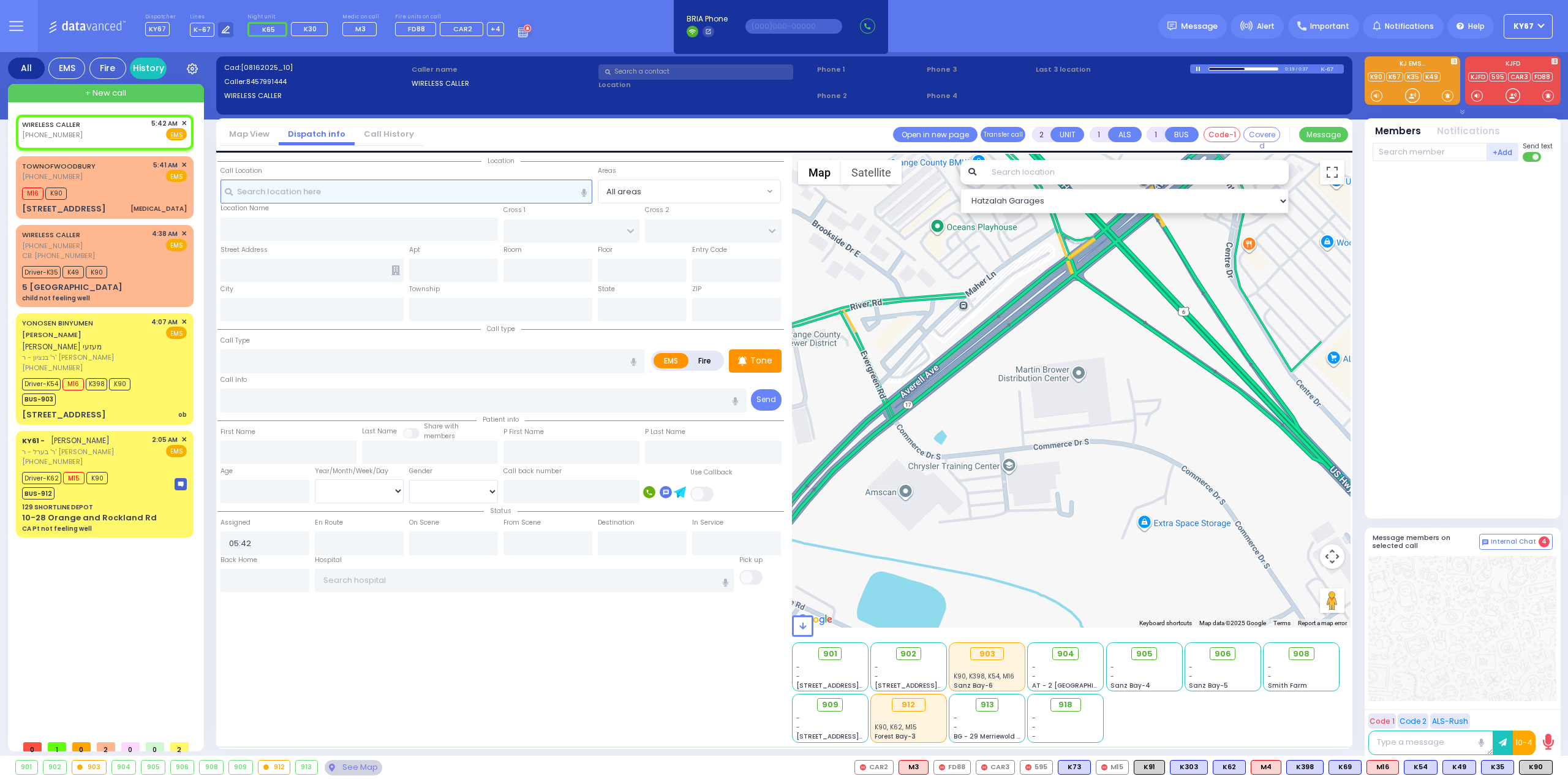
type input "5"
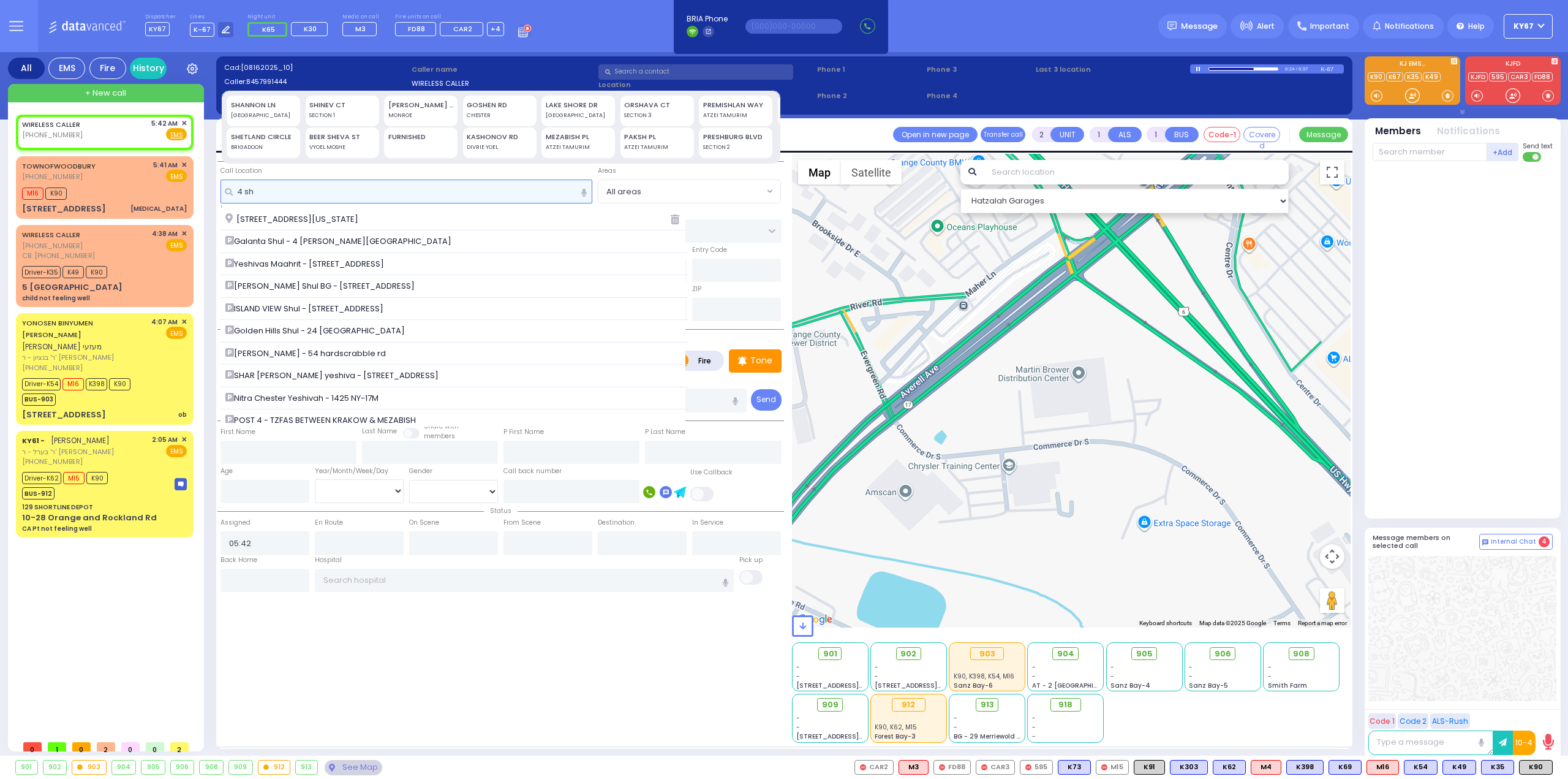
type input "4 sh"
click at [322, 106] on div "SHINEV CT SECTION 1" at bounding box center [343, 111] width 74 height 31
type input "4 SHINEV CT"
type input "MONROE"
type input "10950"
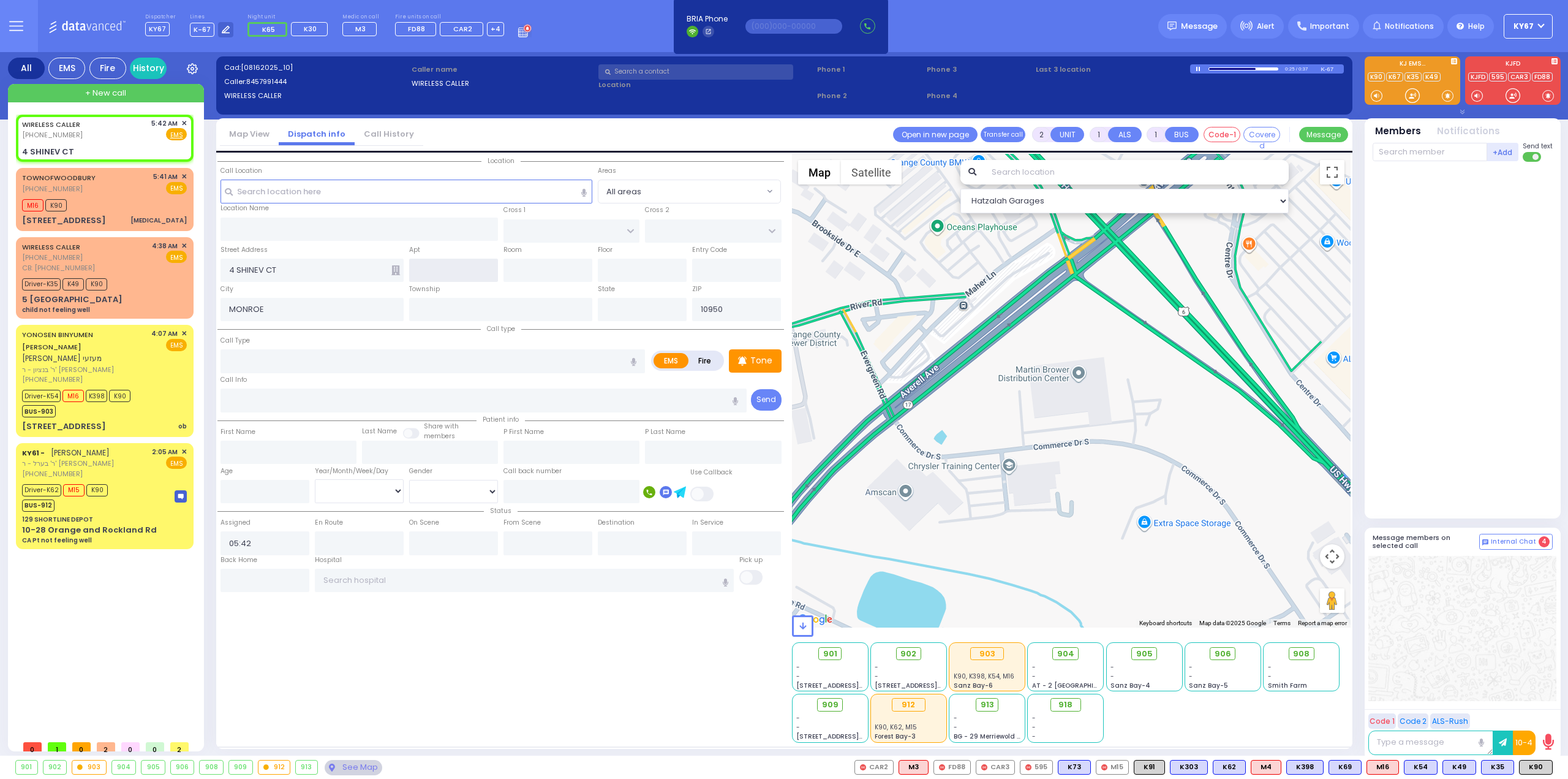
select select
radio input "true"
select select
select select "Hatzalah Garages"
type input "[US_STATE]"
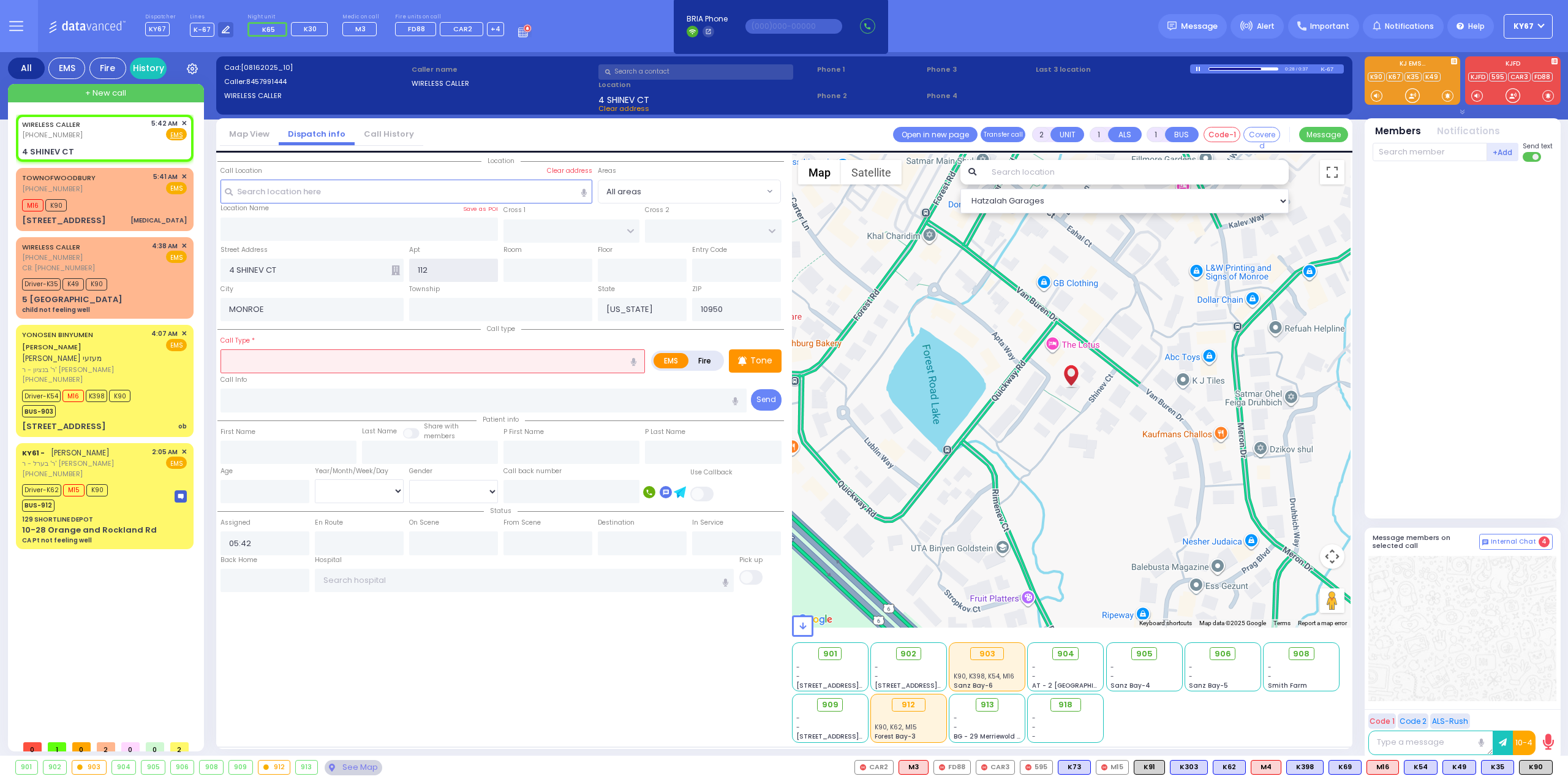
type input "112"
click at [1199, 65] on div "0:28 / 0:37" at bounding box center [1256, 69] width 132 height 9
click at [1198, 70] on div at bounding box center [1199, 69] width 7 height 5
click at [389, 356] on input "text" at bounding box center [432, 361] width 425 height 23
select select
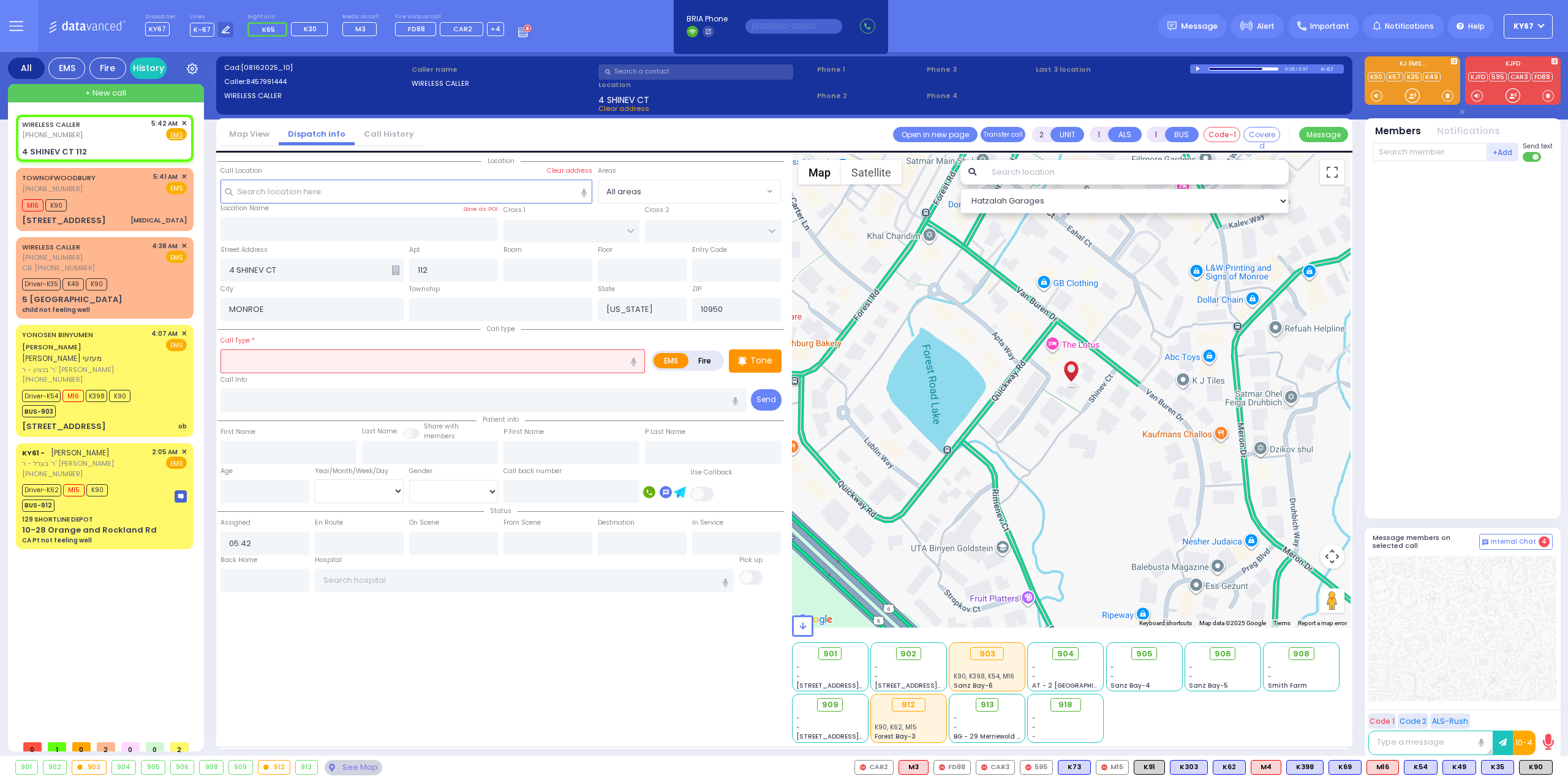
radio input "true"
select select
select select "Hatzalah Garages"
type input "c"
select select
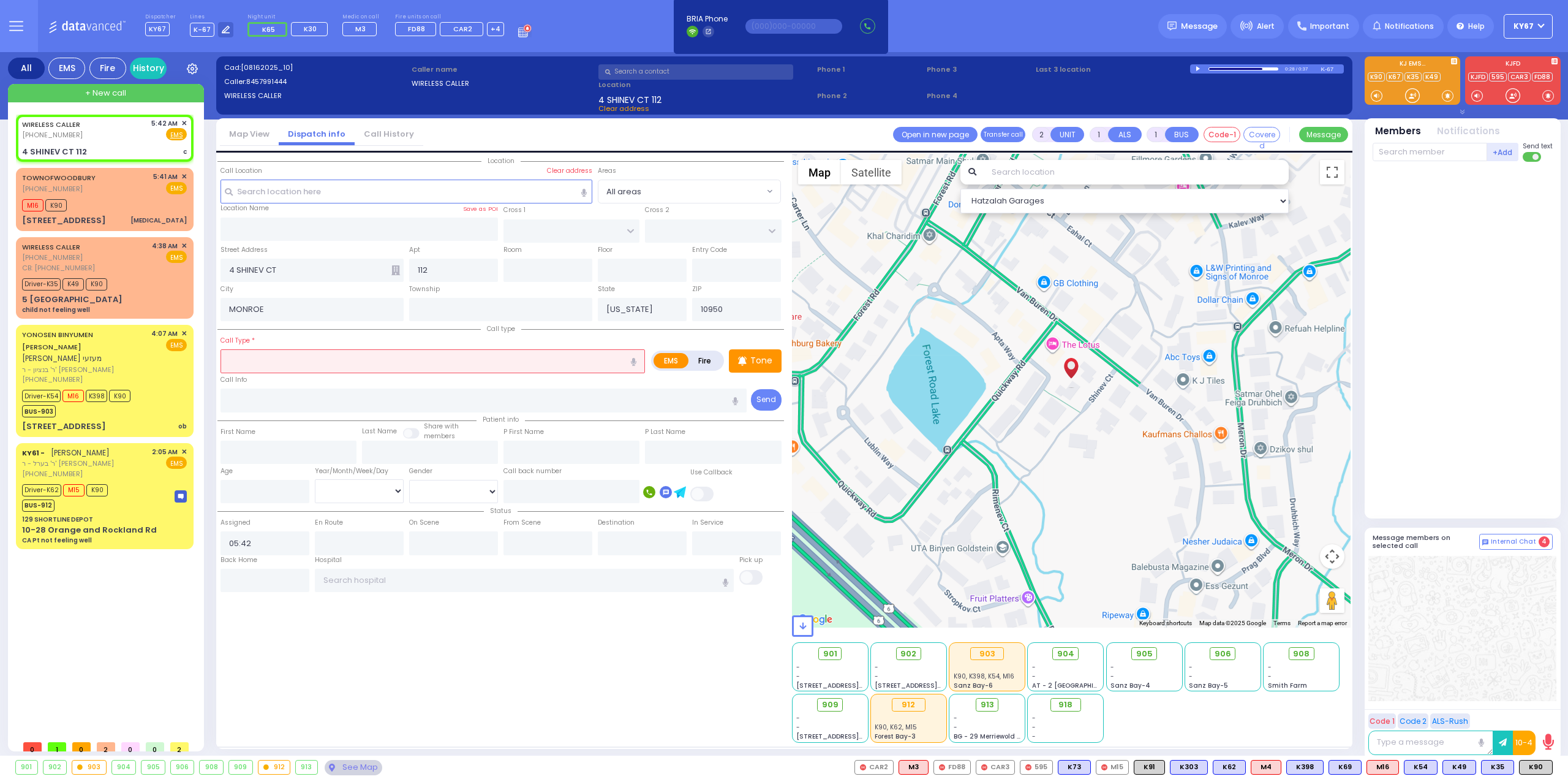
radio input "true"
select select
select select "Hatzalah Garages"
select select
radio input "true"
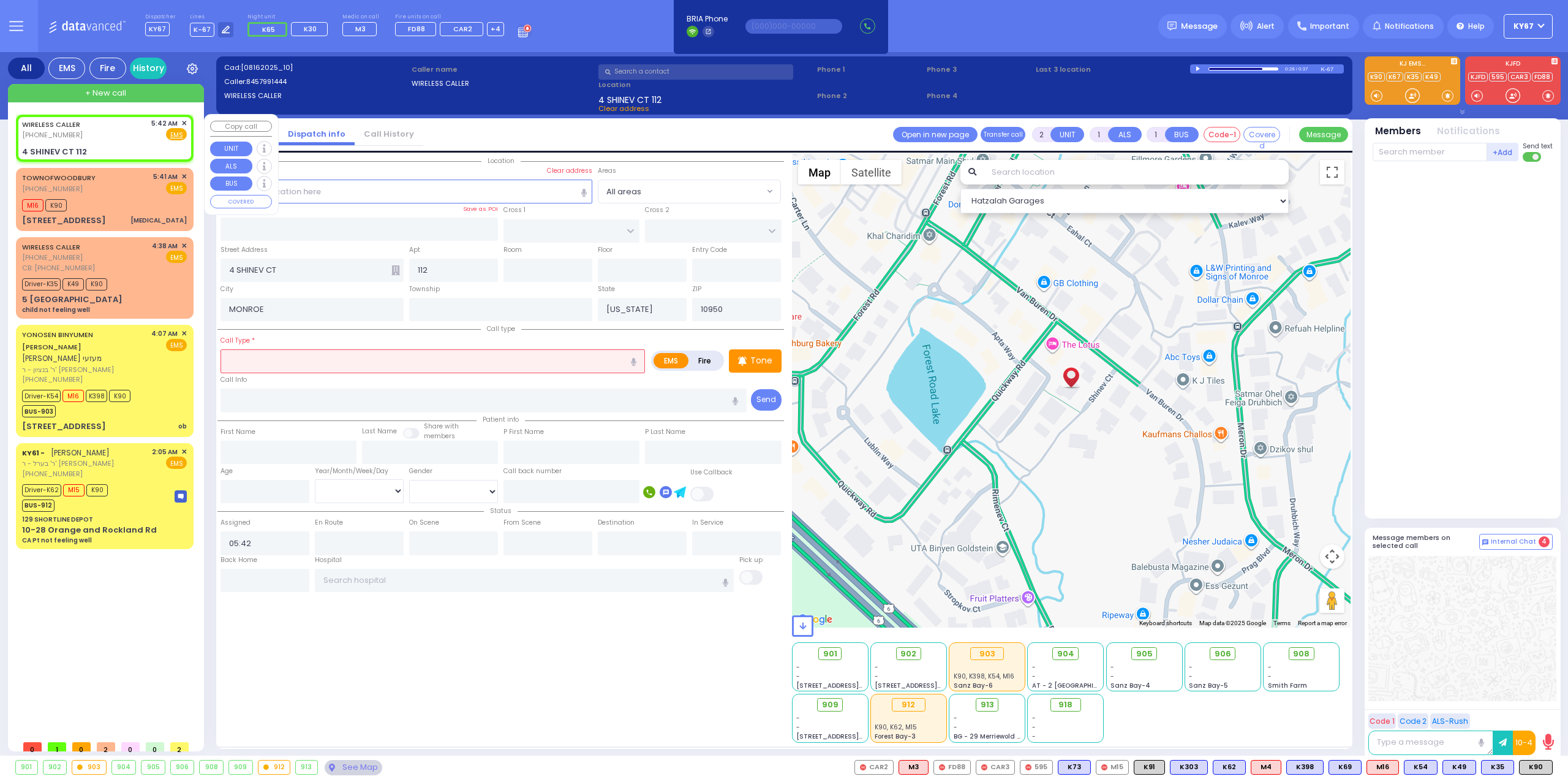
select select
select select "Hatzalah Garages"
click at [328, 362] on input "text" at bounding box center [432, 361] width 425 height 23
select select
radio input "true"
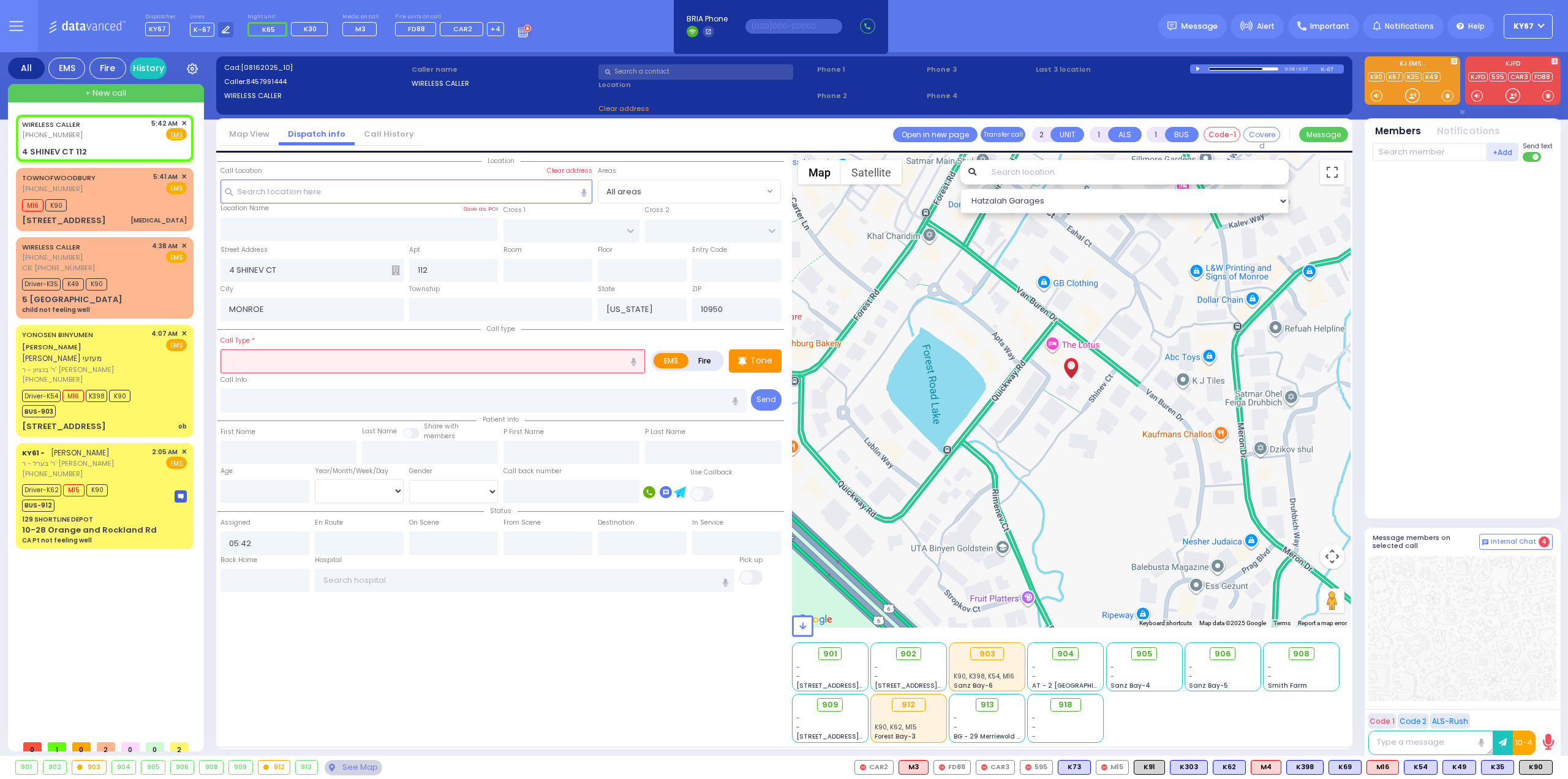
select select
select select "Hatzalah Garages"
type input "c"
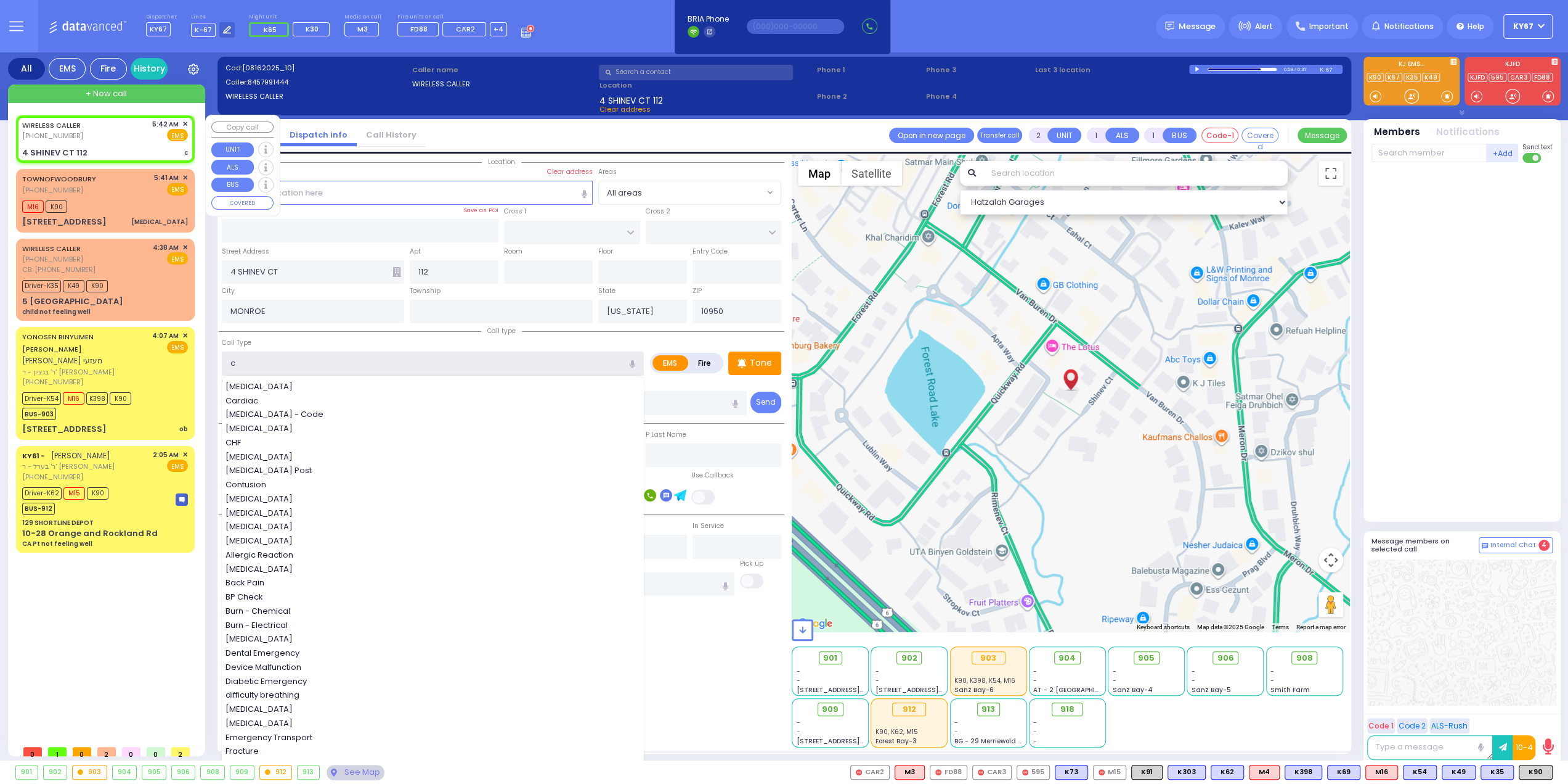
select select
radio input "true"
select select
select select "Hatzalah Garages"
type input "c"
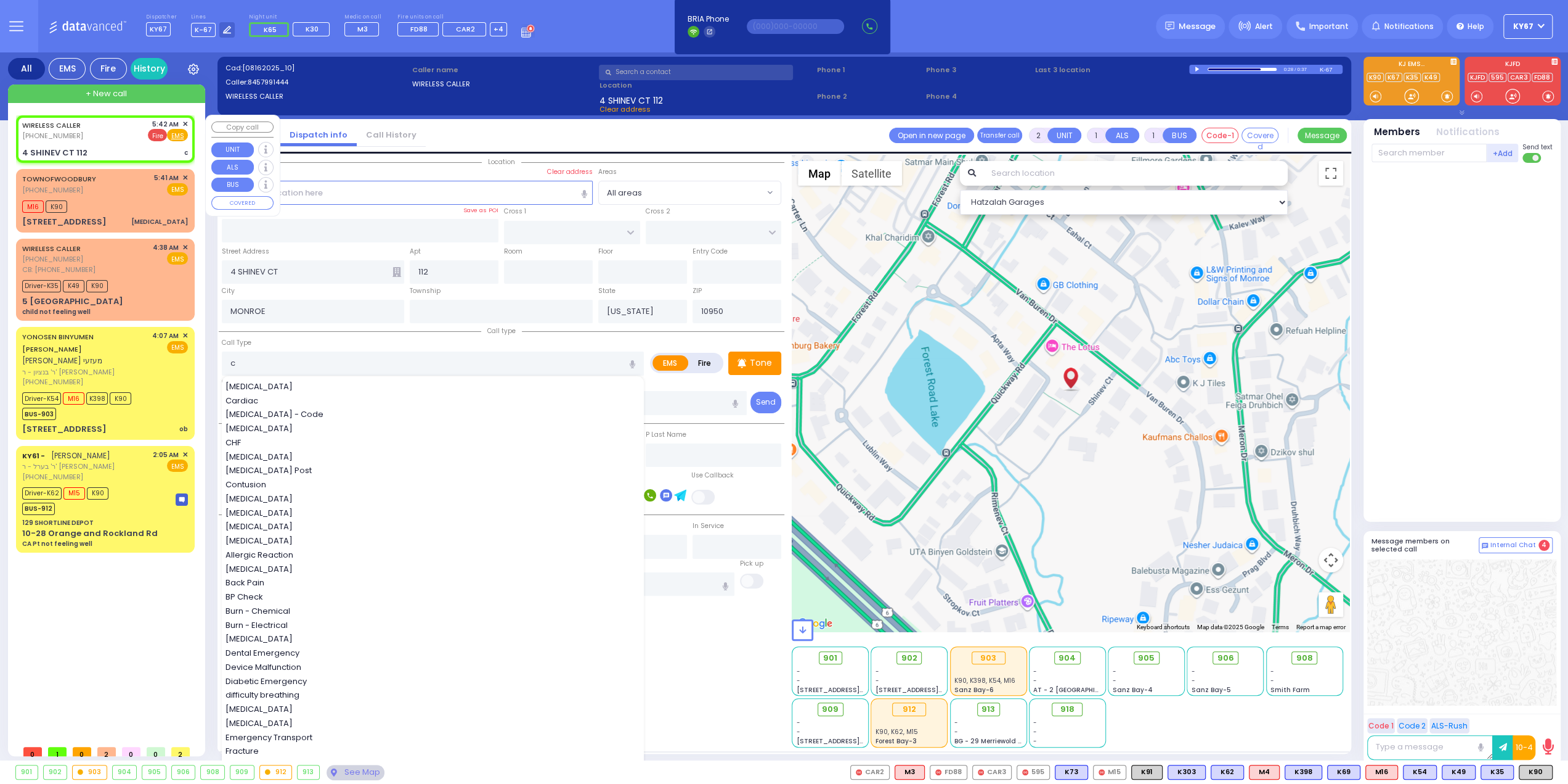
click at [159, 136] on span "Fire" at bounding box center [158, 135] width 19 height 13
select select
radio input "false"
radio input "true"
select select
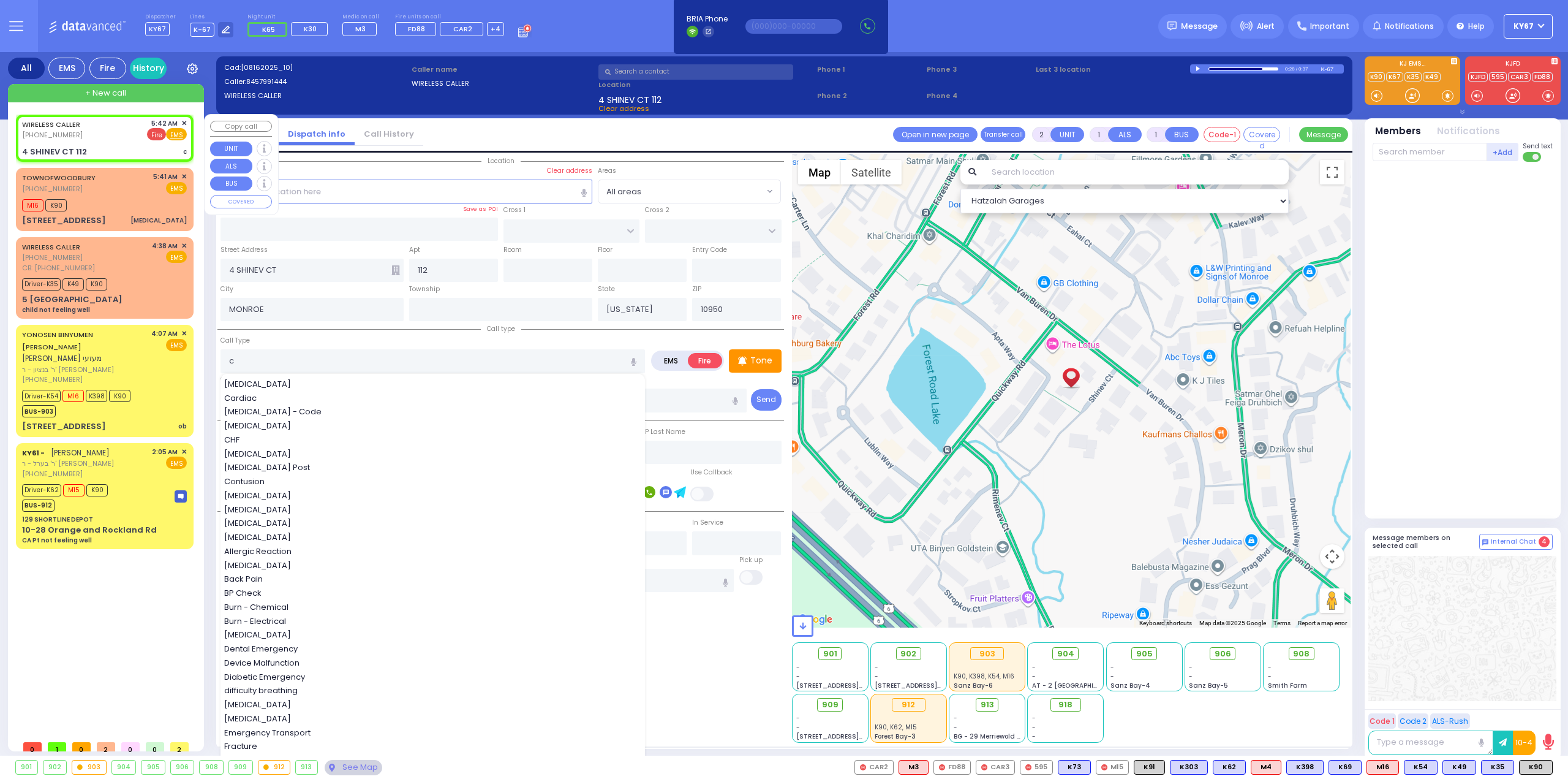
select select "Hatzalah Garages"
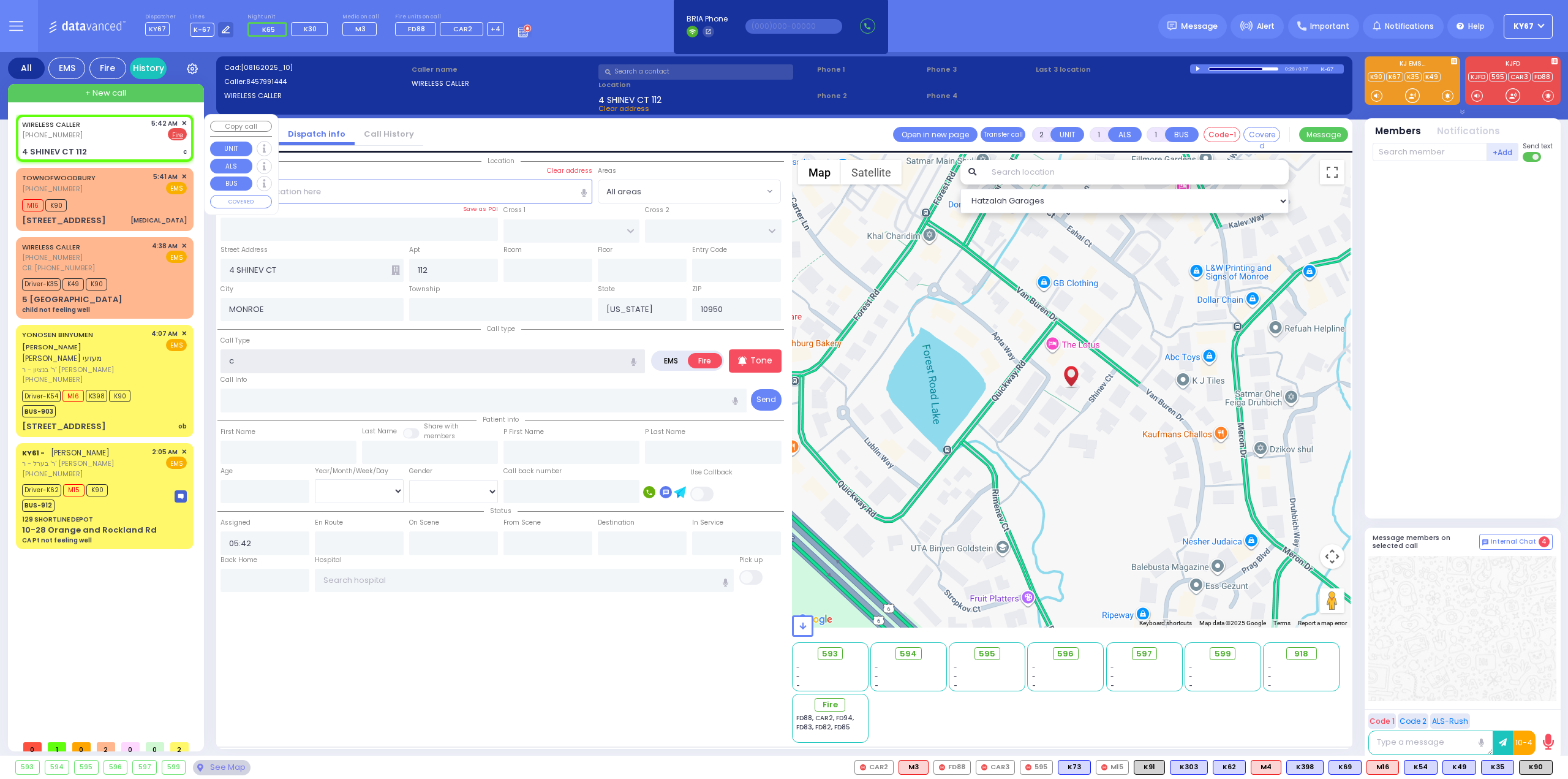
select select
radio input "true"
select select
drag, startPoint x: 262, startPoint y: 359, endPoint x: 154, endPoint y: 362, distance: 108.0
click at [154, 362] on div "All EMS Fire History Settings" at bounding box center [785, 405] width 1553 height 708
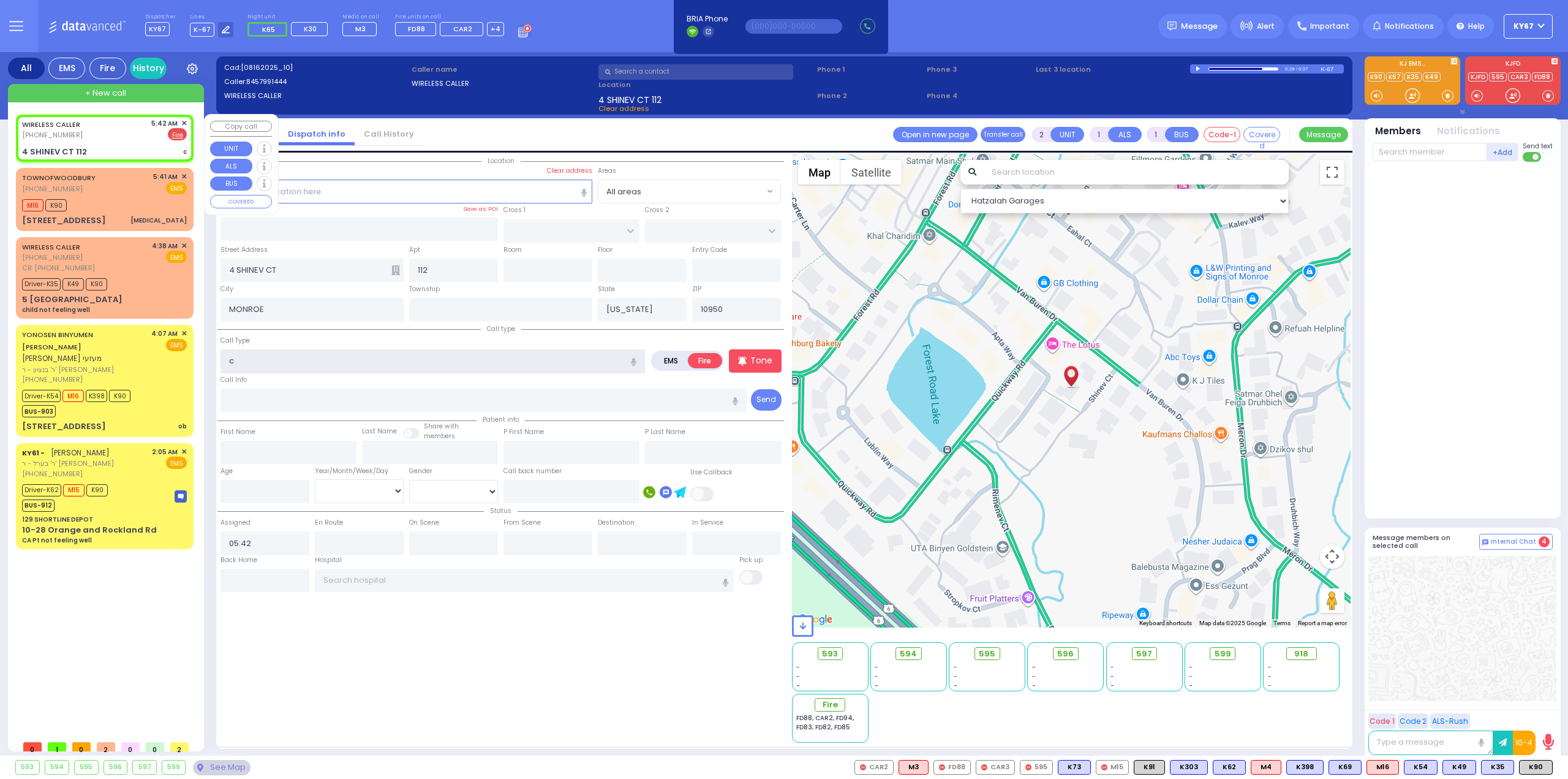
select select "Hatzalah Garages"
click at [405, 362] on input "text" at bounding box center [432, 361] width 425 height 23
type input "c"
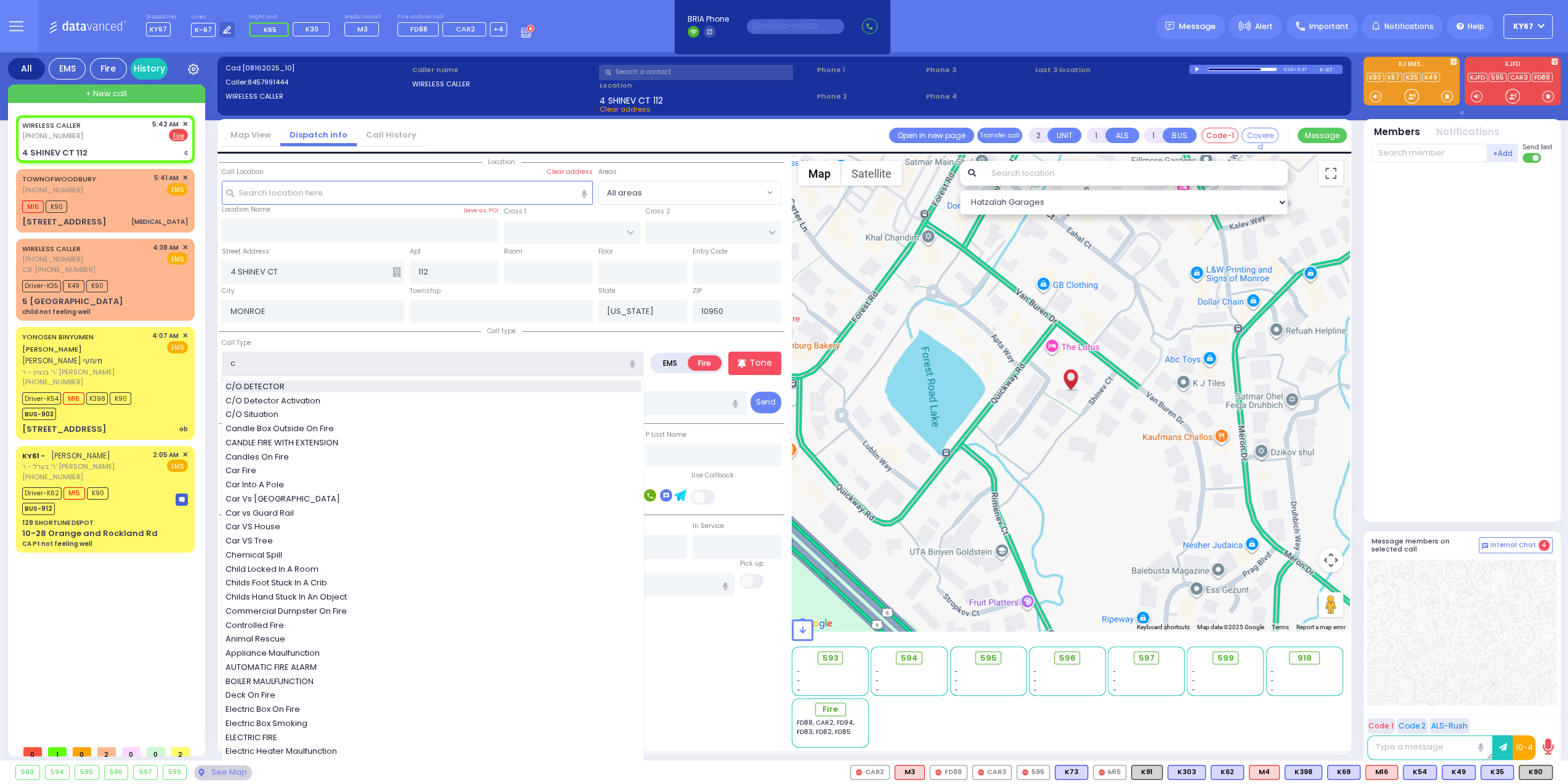
select select
radio input "true"
select select
select select "Hatzalah Garages"
select select
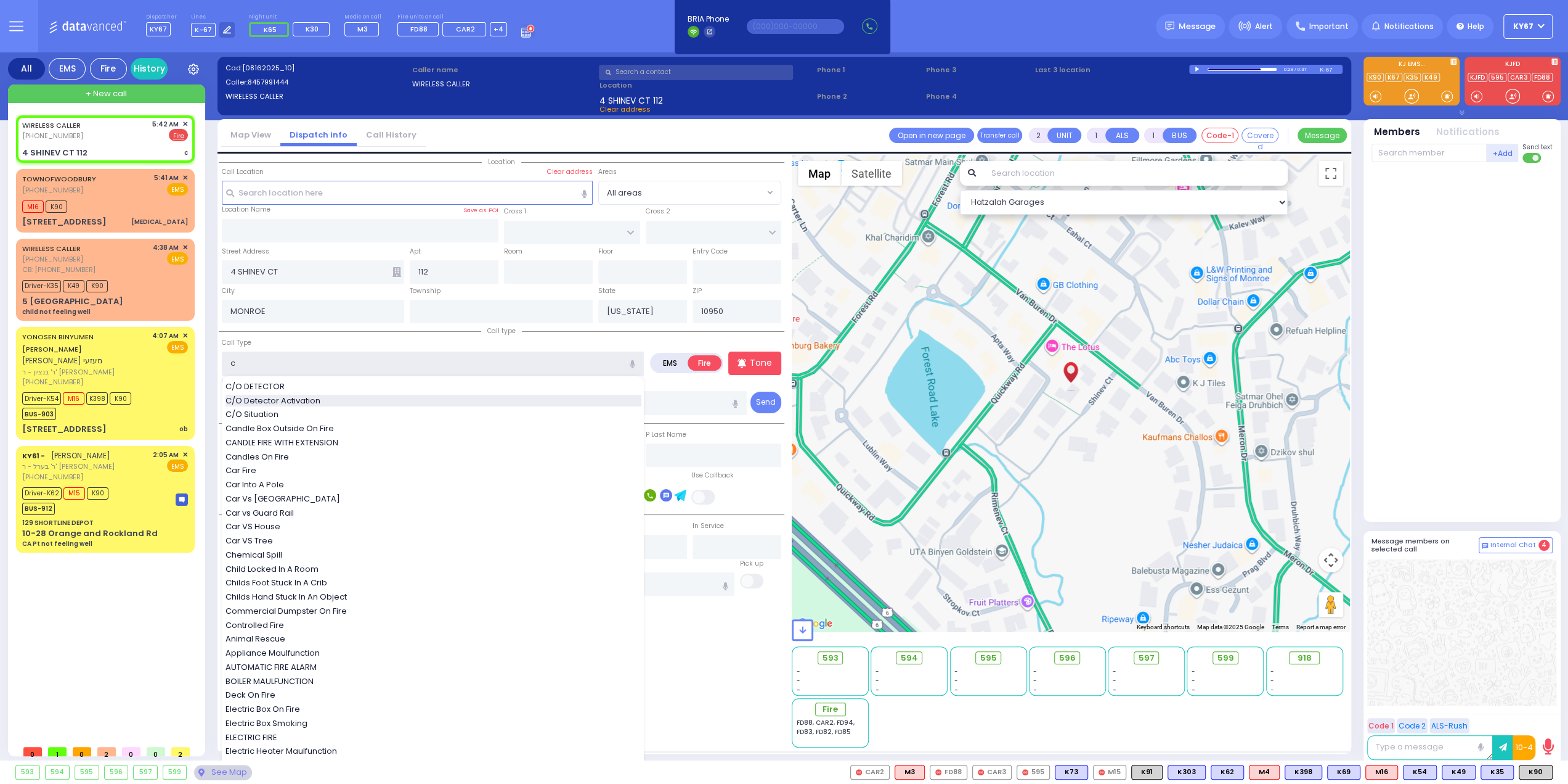
radio input "true"
select select
select select "Hatzalah Garages"
click at [309, 398] on span "C/O Detector Activation" at bounding box center [276, 400] width 99 height 13
type input "C/O Detector Activation"
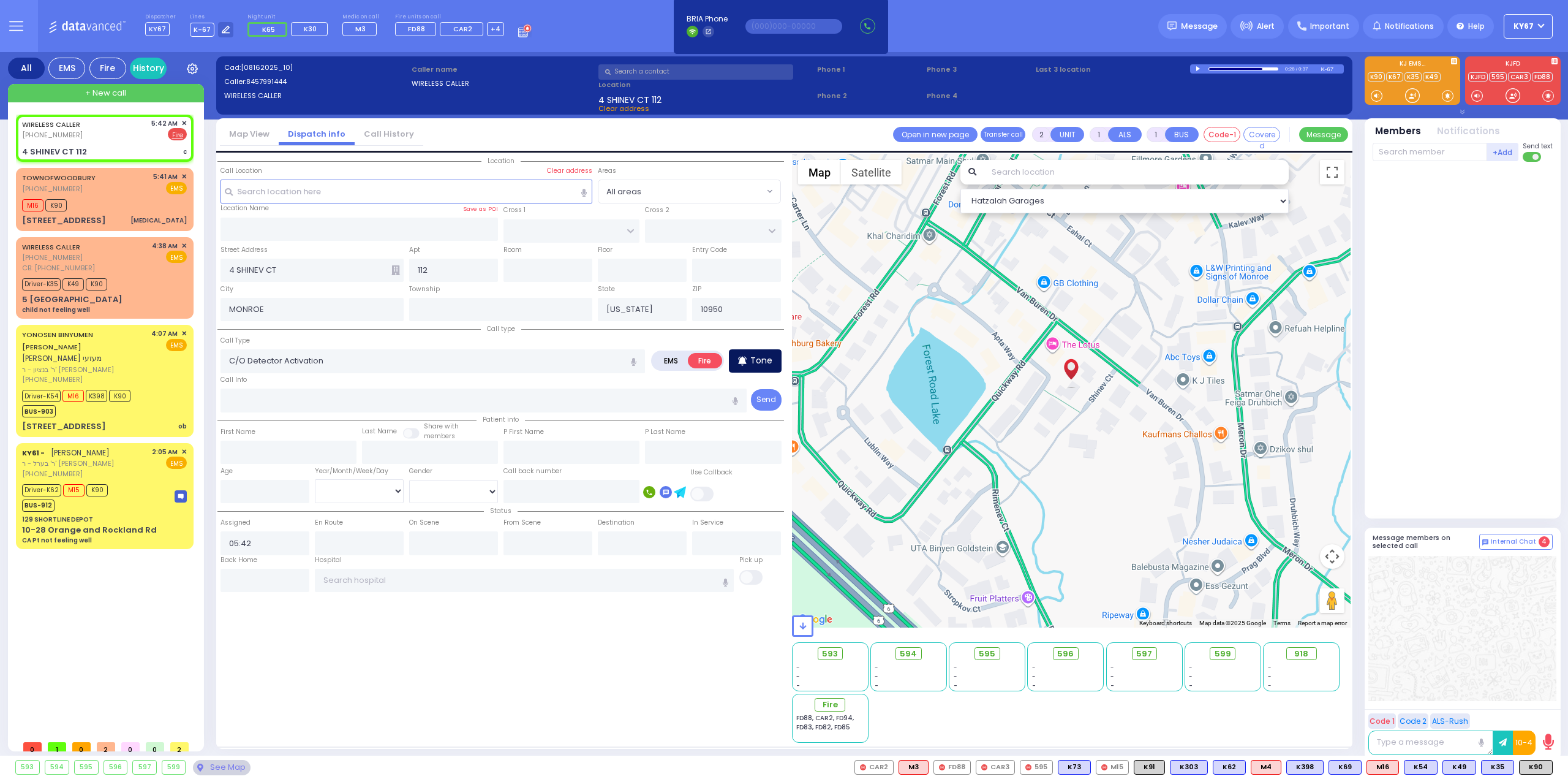
click at [747, 359] on icon at bounding box center [742, 361] width 8 height 15
select select
radio input "true"
select select
select select "Hatzalah Garages"
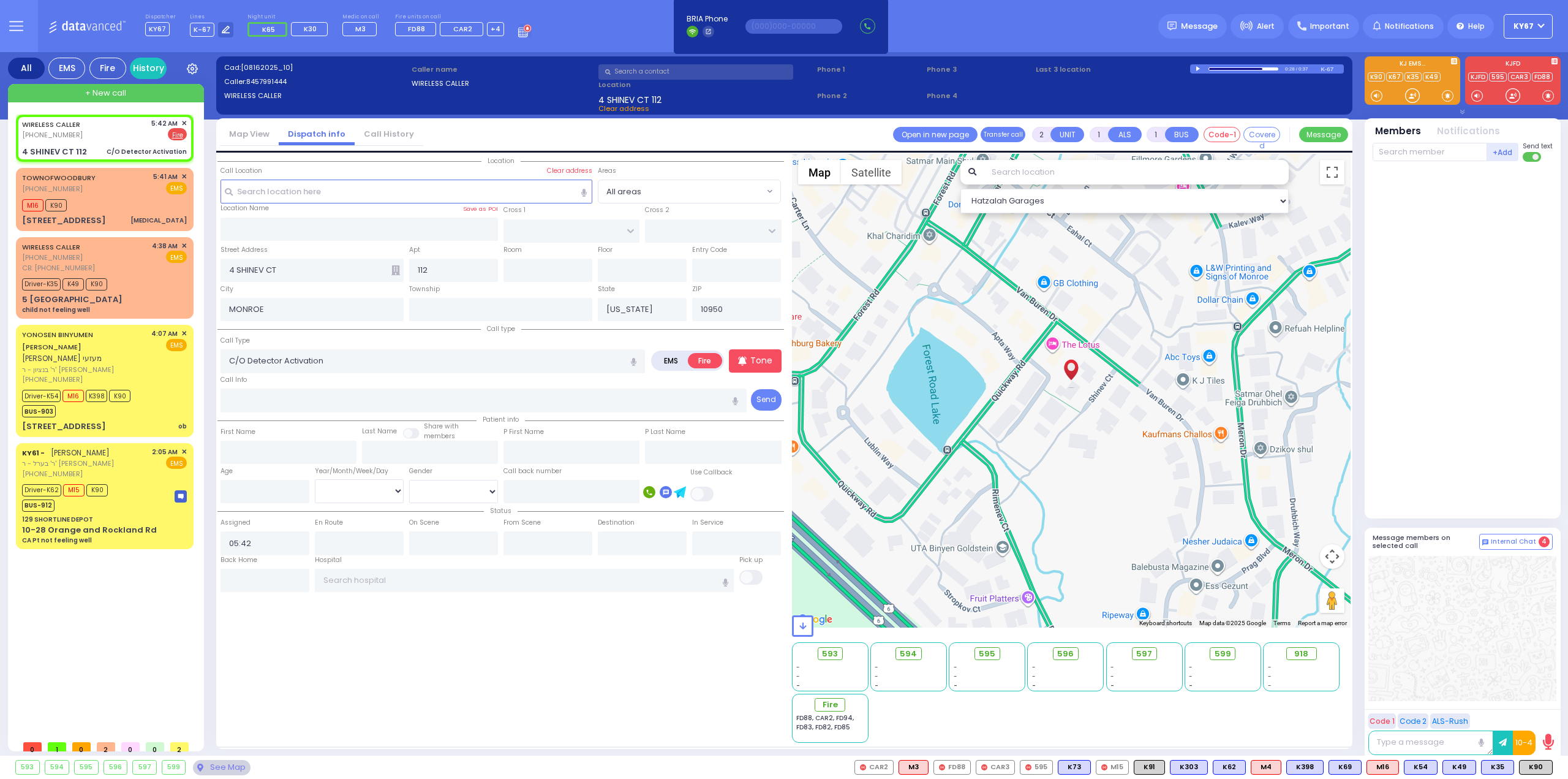
select select
radio input "true"
select select
select select "Hatzalah Garages"
click at [835, 707] on span "Fire" at bounding box center [834, 704] width 15 height 13
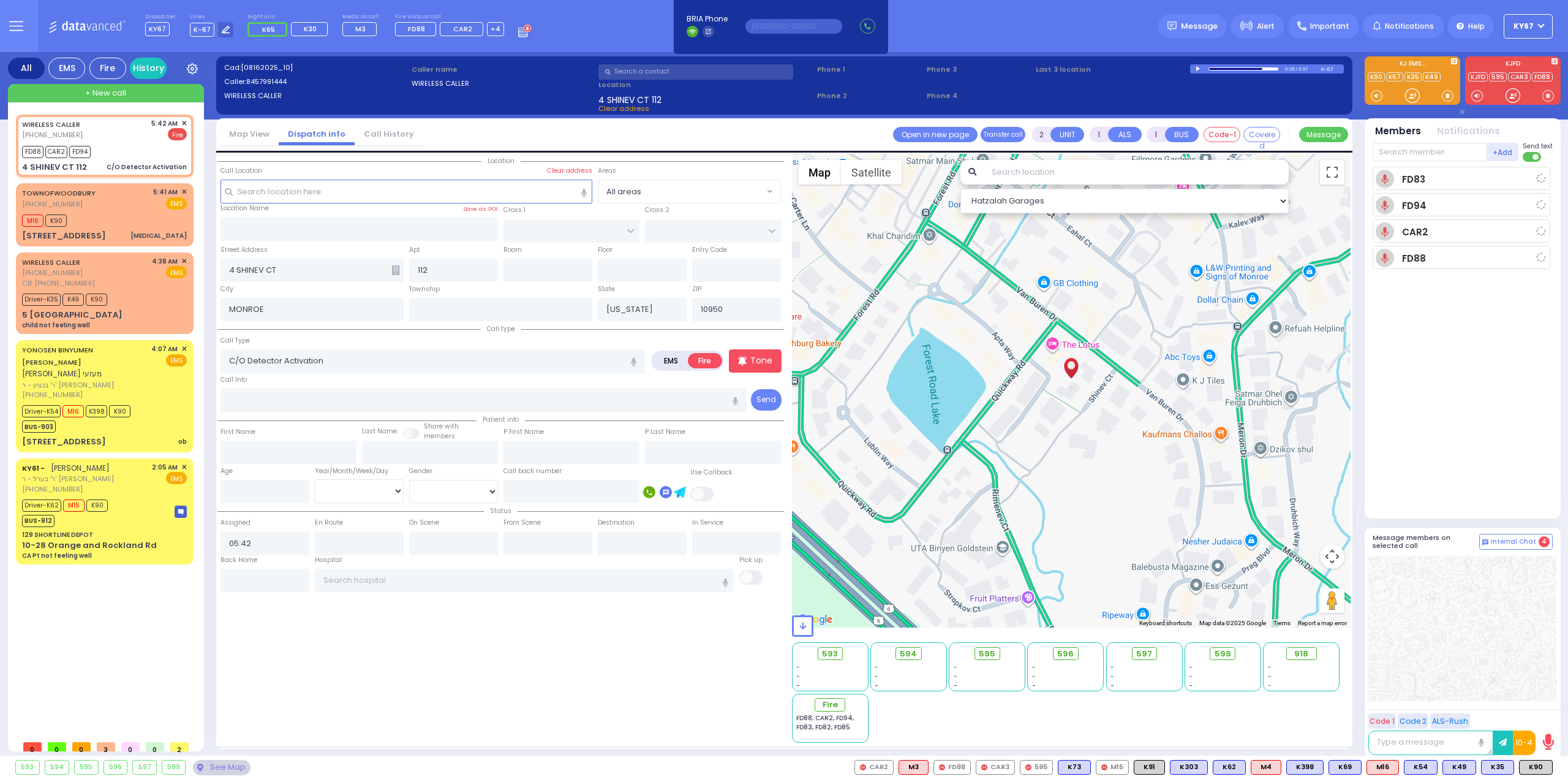
select select
radio input "true"
select select
type input "05:47"
select select "Hatzalah Garages"
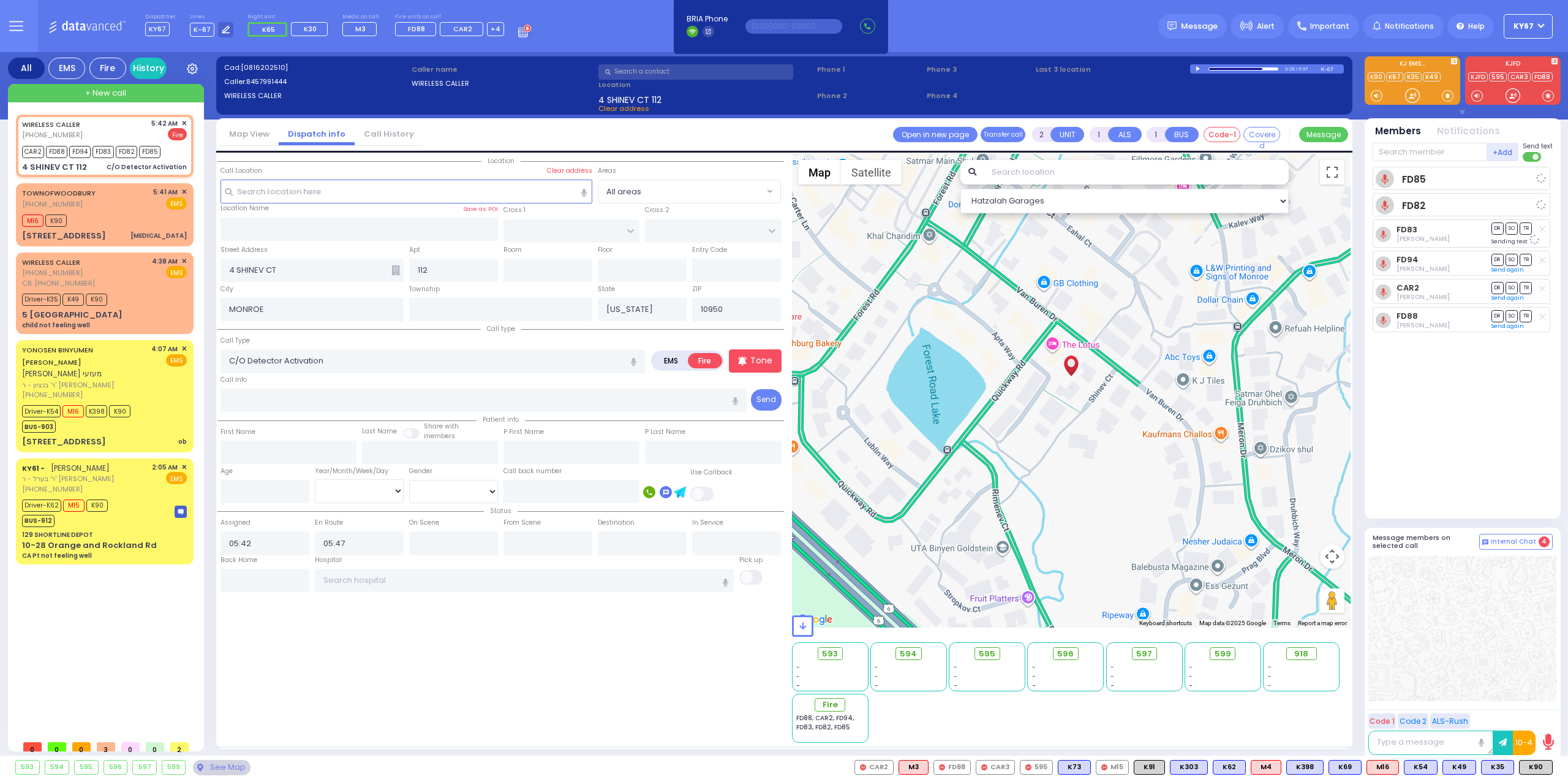
select select
radio input "true"
select select
select select "Hatzalah Garages"
select select
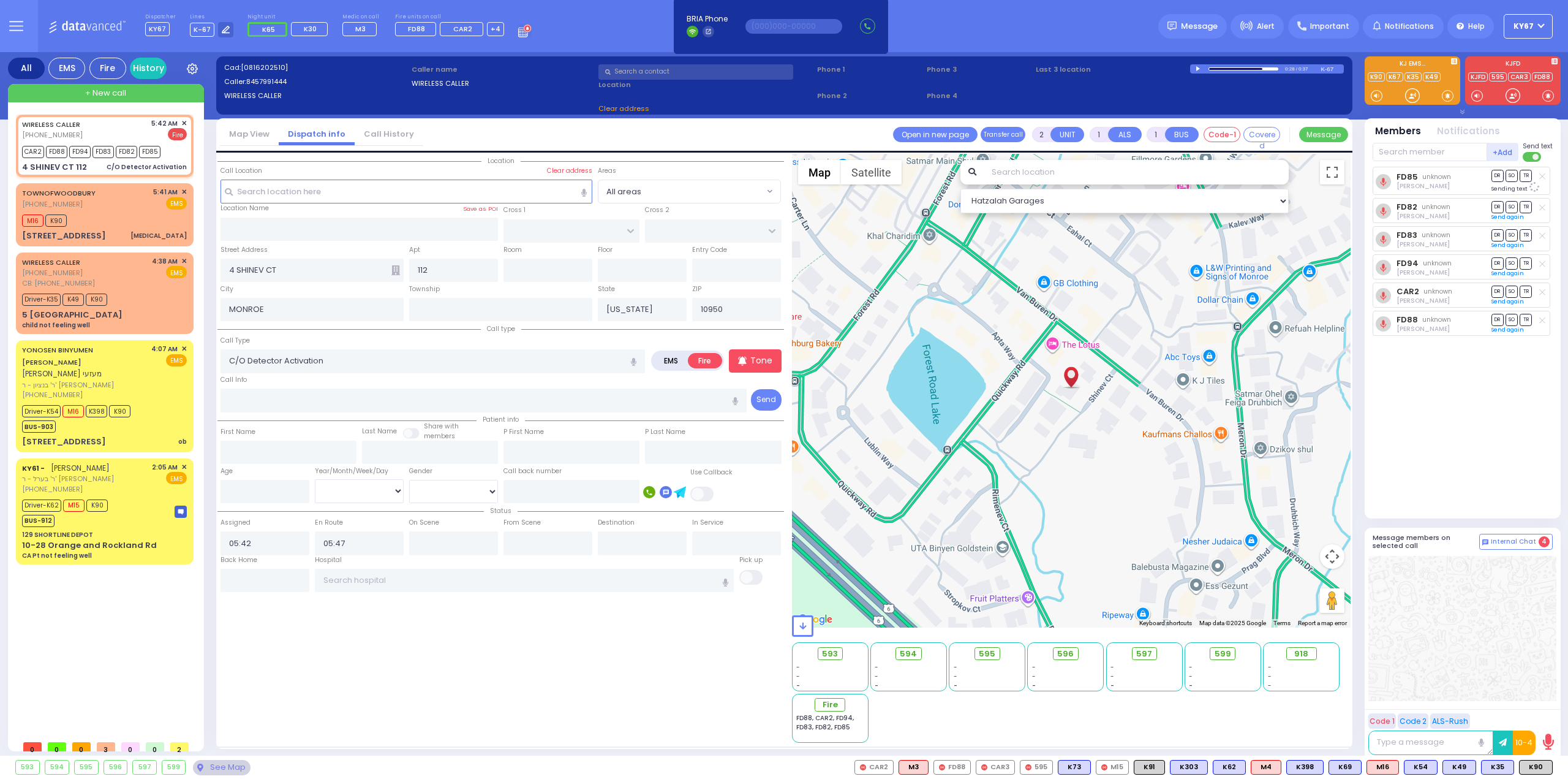
radio input "true"
select select
select select "Hatzalah Garages"
select select
radio input "true"
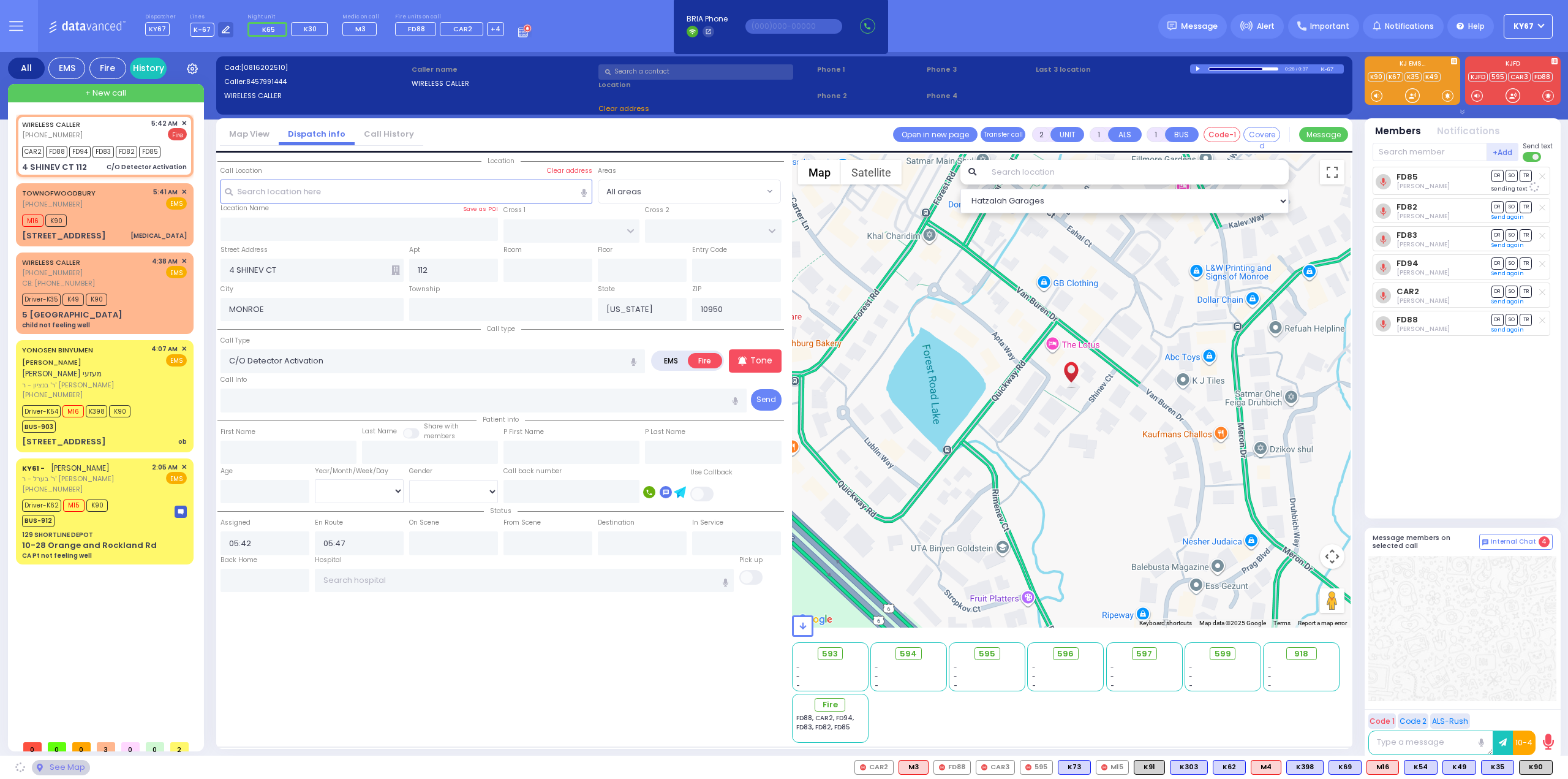
select select
select select "Hatzalah Garages"
select select
radio input "true"
select select
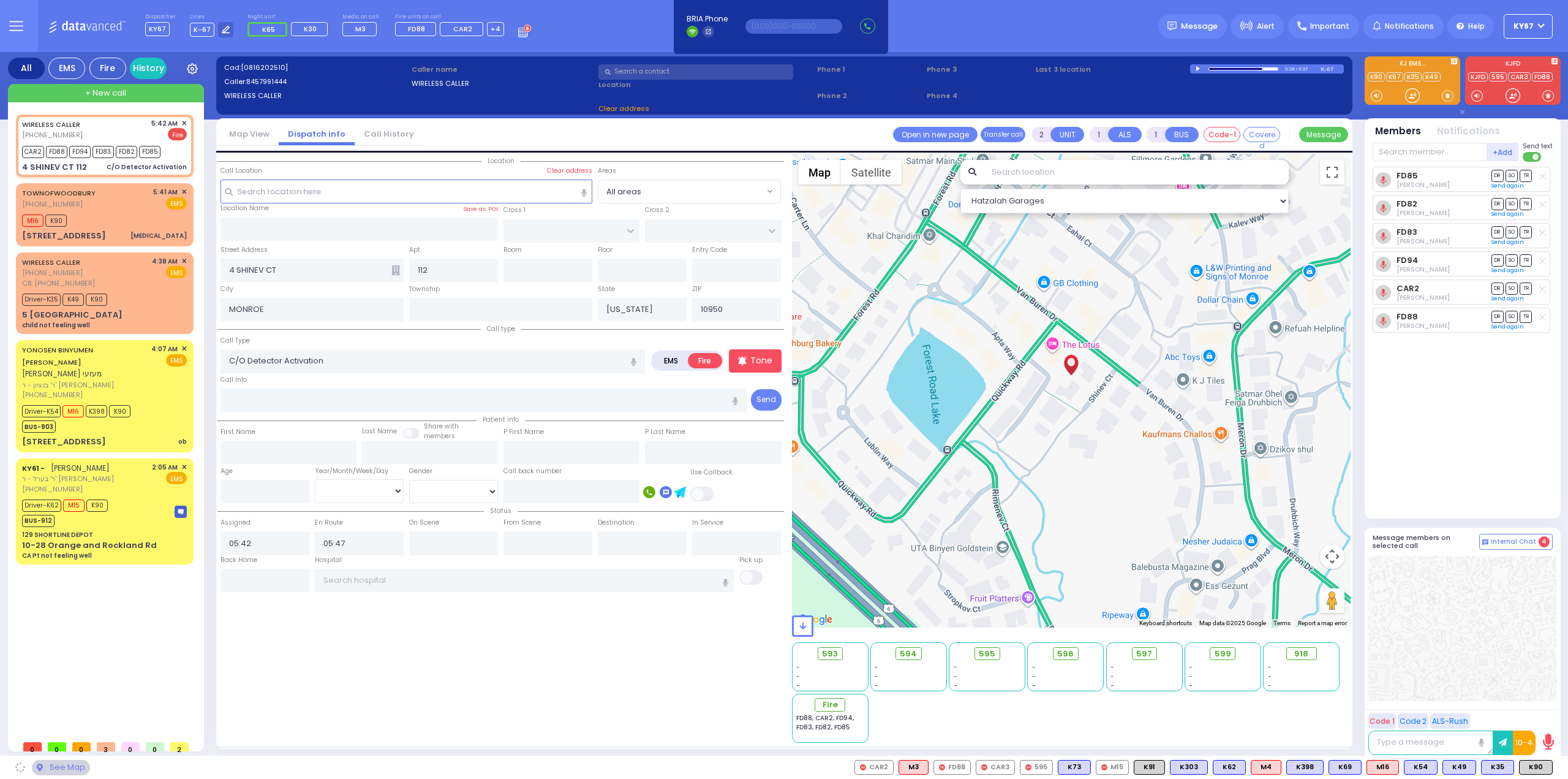
select select "Hatzalah Garages"
select select
radio input "true"
select select
select select "Hatzalah Garages"
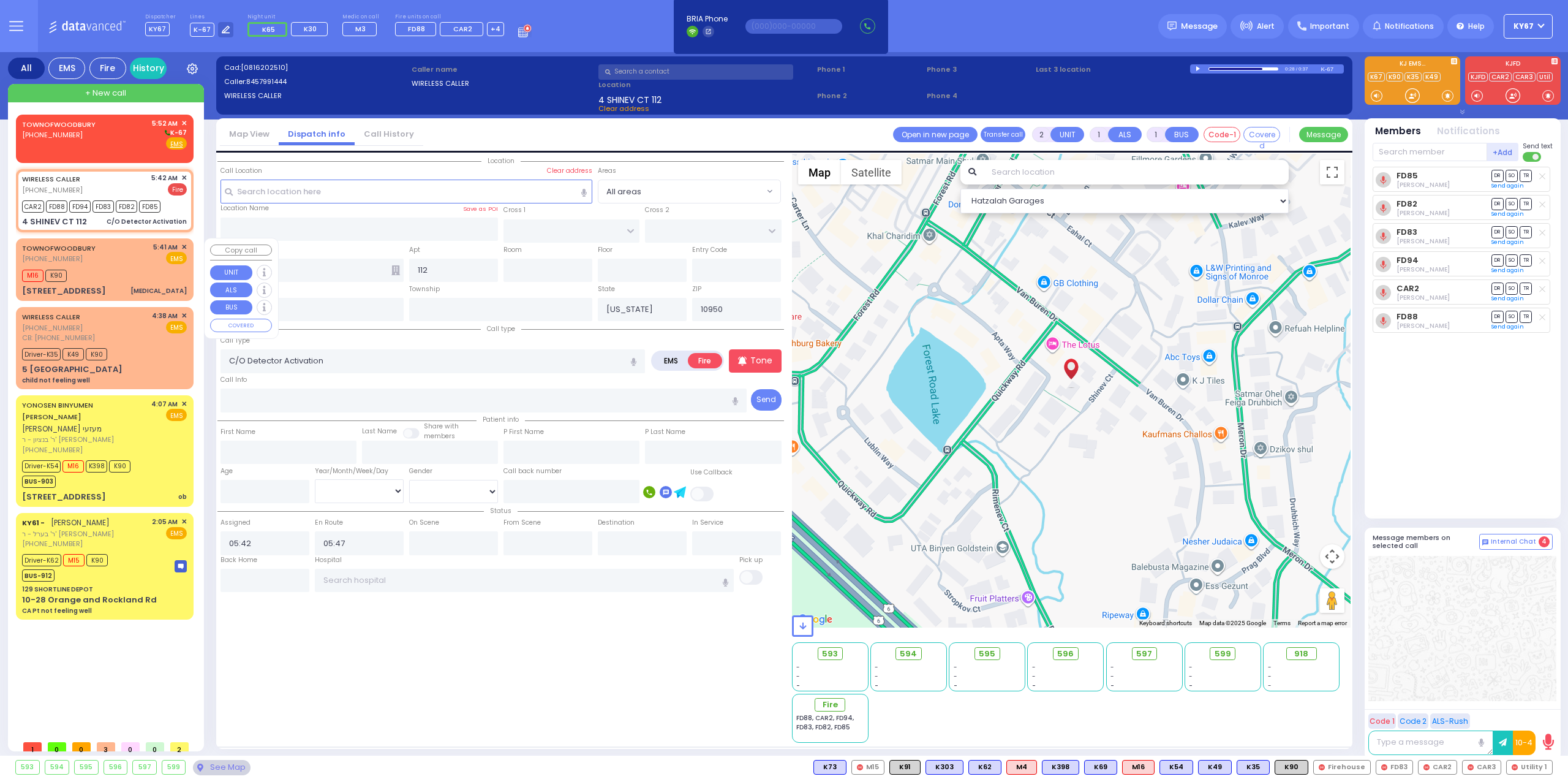
click at [106, 274] on div "M16 K90" at bounding box center [104, 274] width 165 height 15
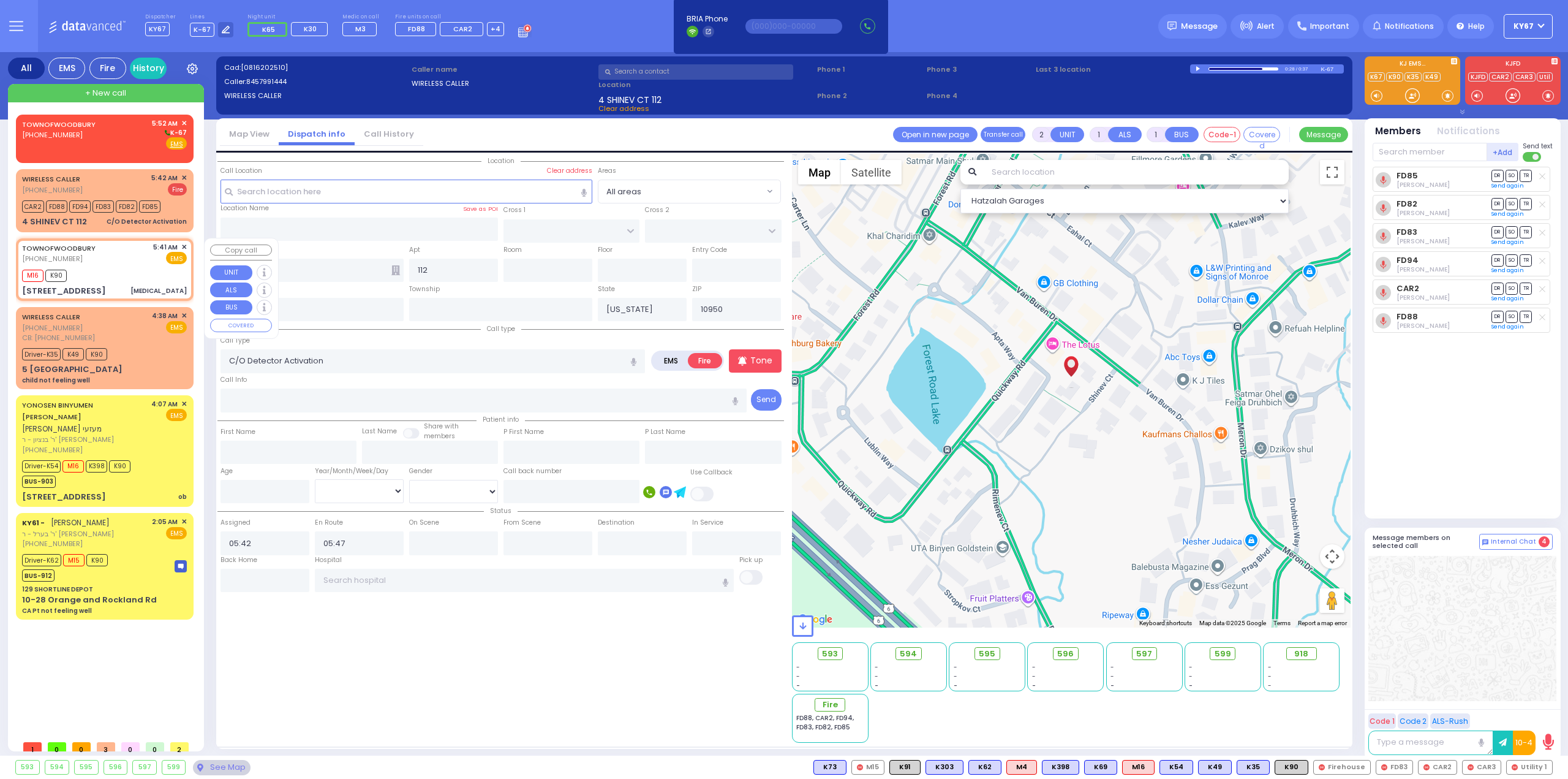
select select
type input "[MEDICAL_DATA]"
radio input "true"
select select
type input "05:41"
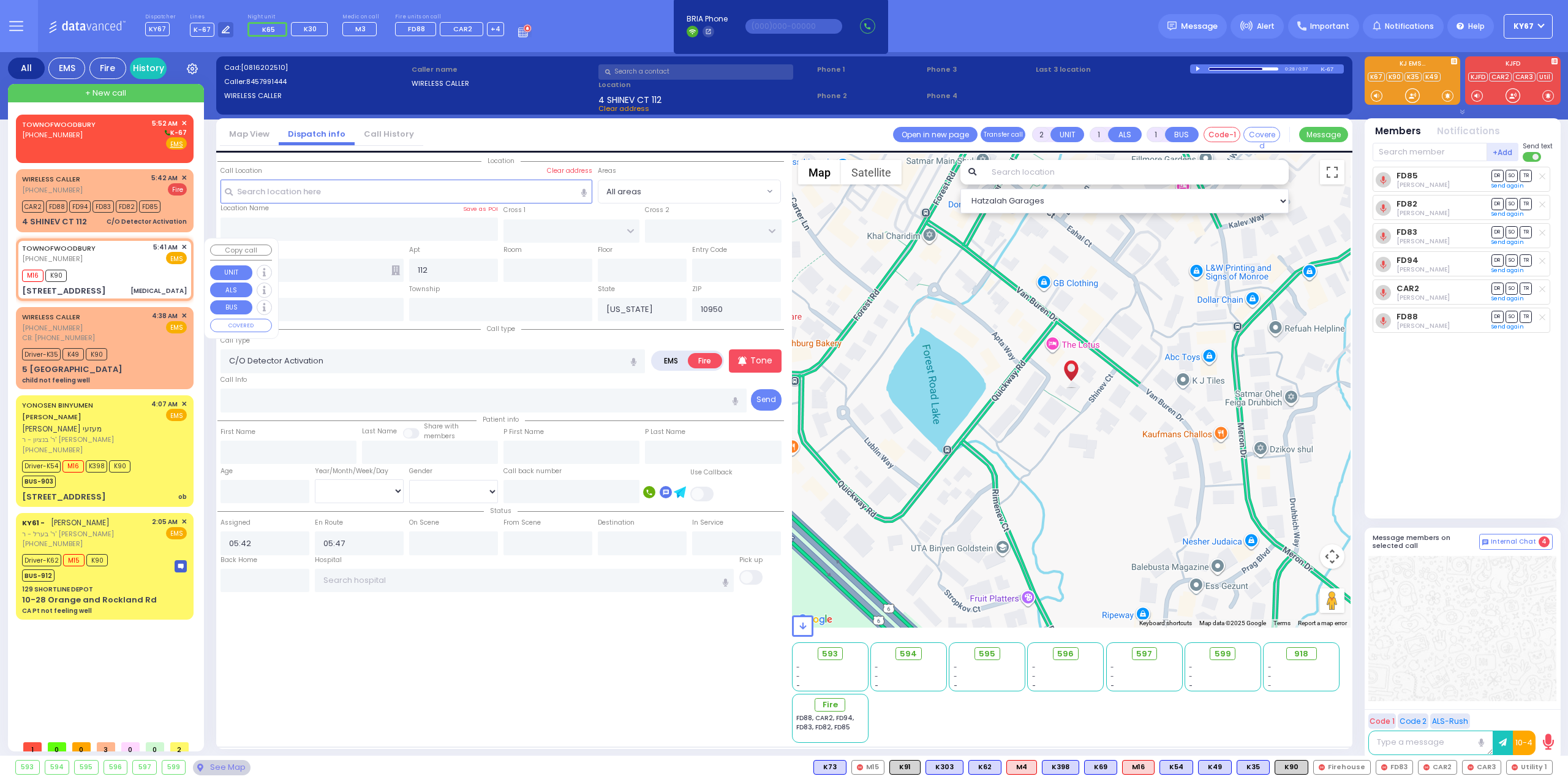
type input "05:45"
select select "Hatzalah Garages"
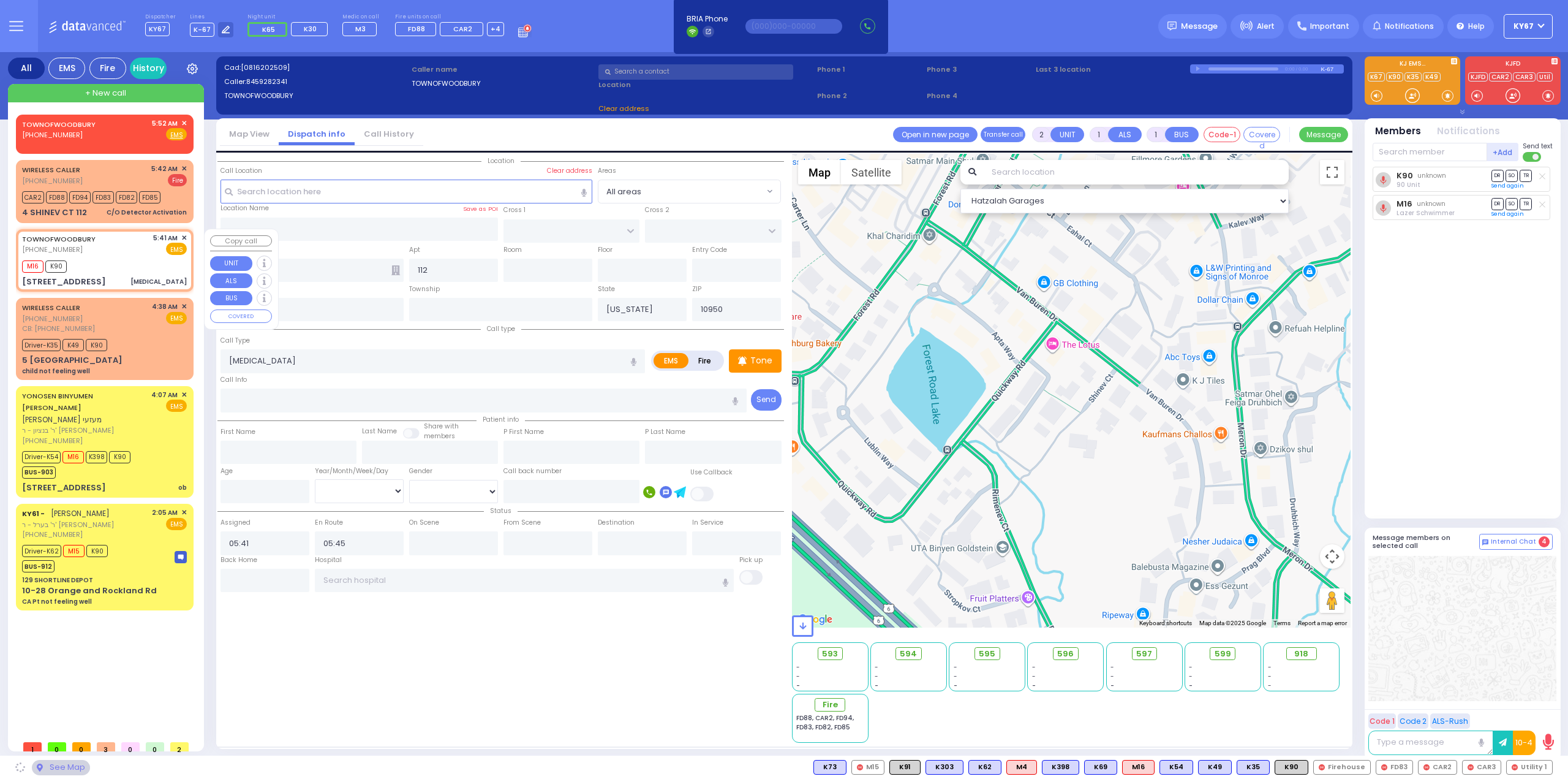
type input "EVERGREEN RD"
type input "[STREET_ADDRESS]"
type input "[PERSON_NAME]"
type input "10926"
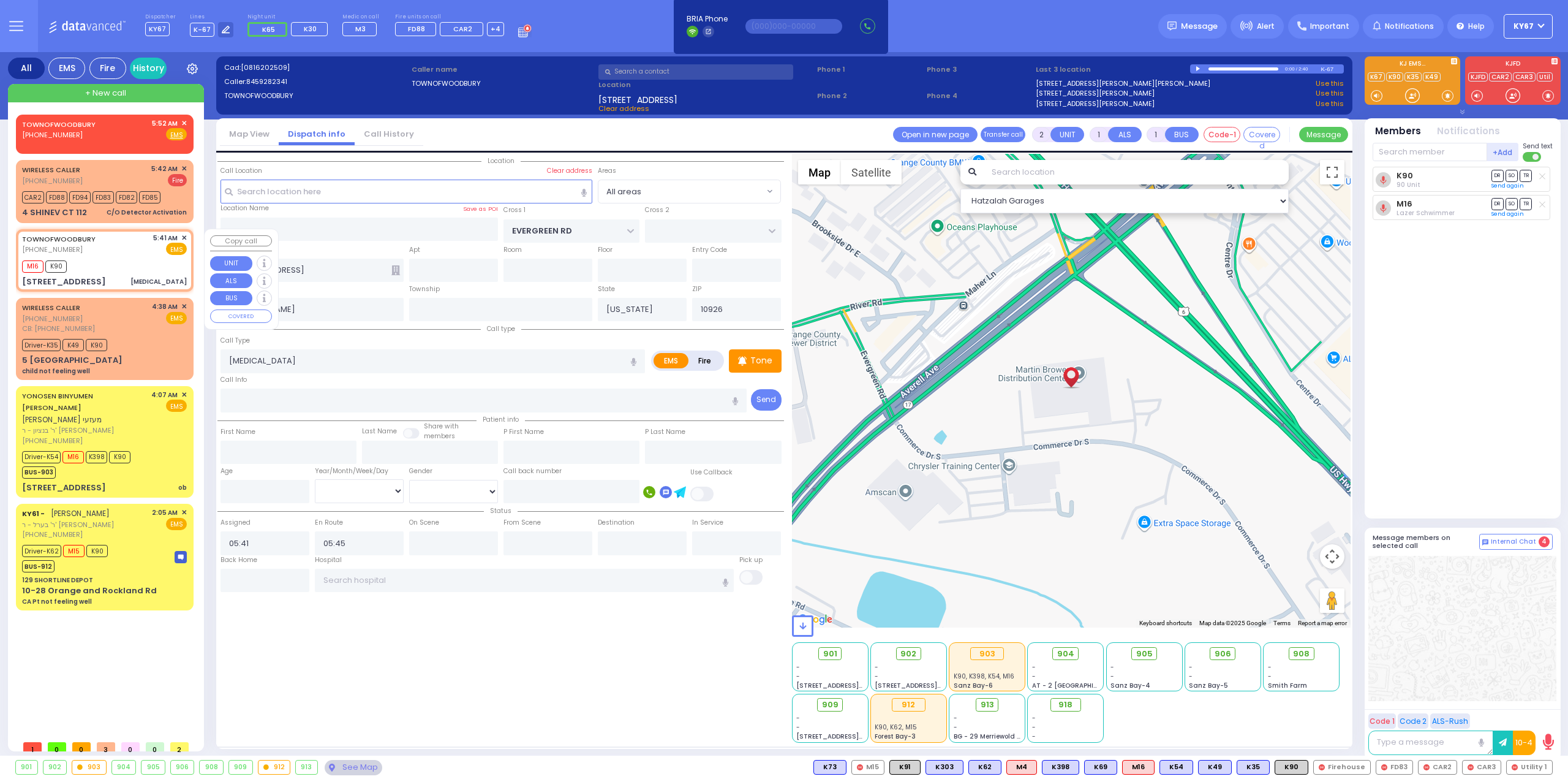
click at [33, 263] on span "M16" at bounding box center [33, 266] width 22 height 13
select select
radio input "true"
select select
select select "Hatzalah Garages"
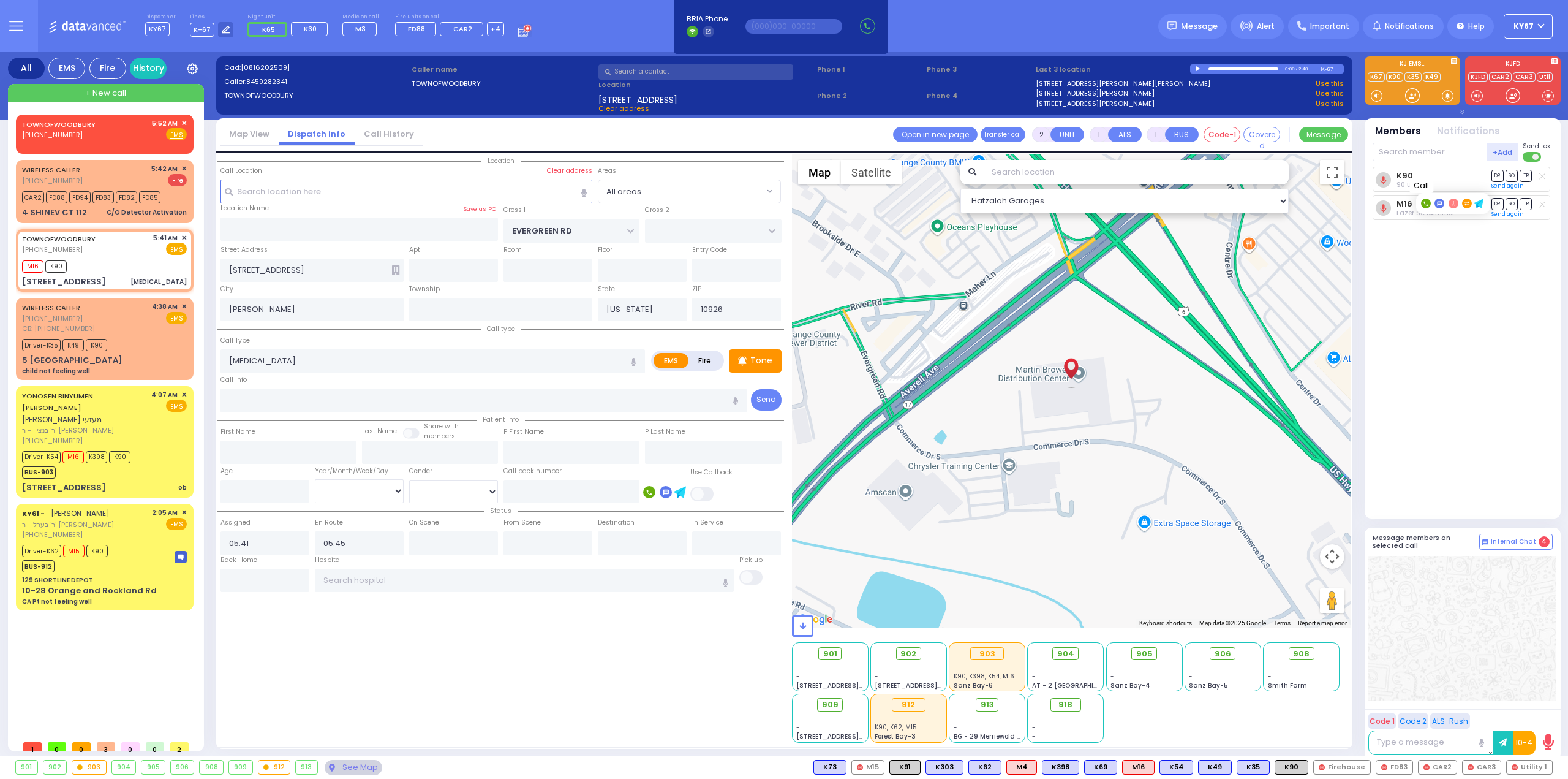
click at [1426, 203] on rect at bounding box center [1426, 204] width 10 height 10
type input "8452380247"
click at [186, 120] on span "✕" at bounding box center [183, 123] width 6 height 10
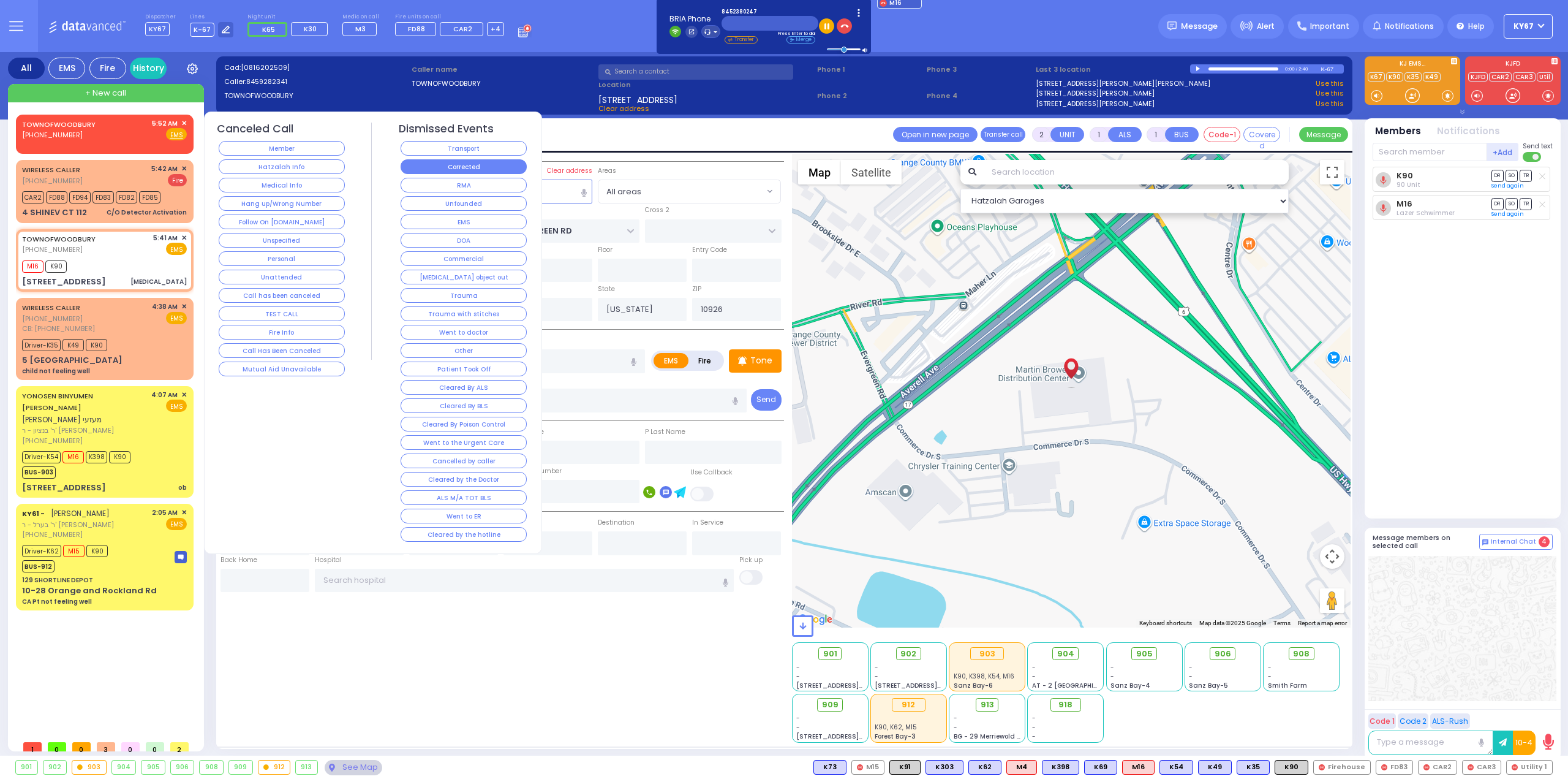
click at [451, 170] on button "Corrected" at bounding box center [463, 167] width 126 height 15
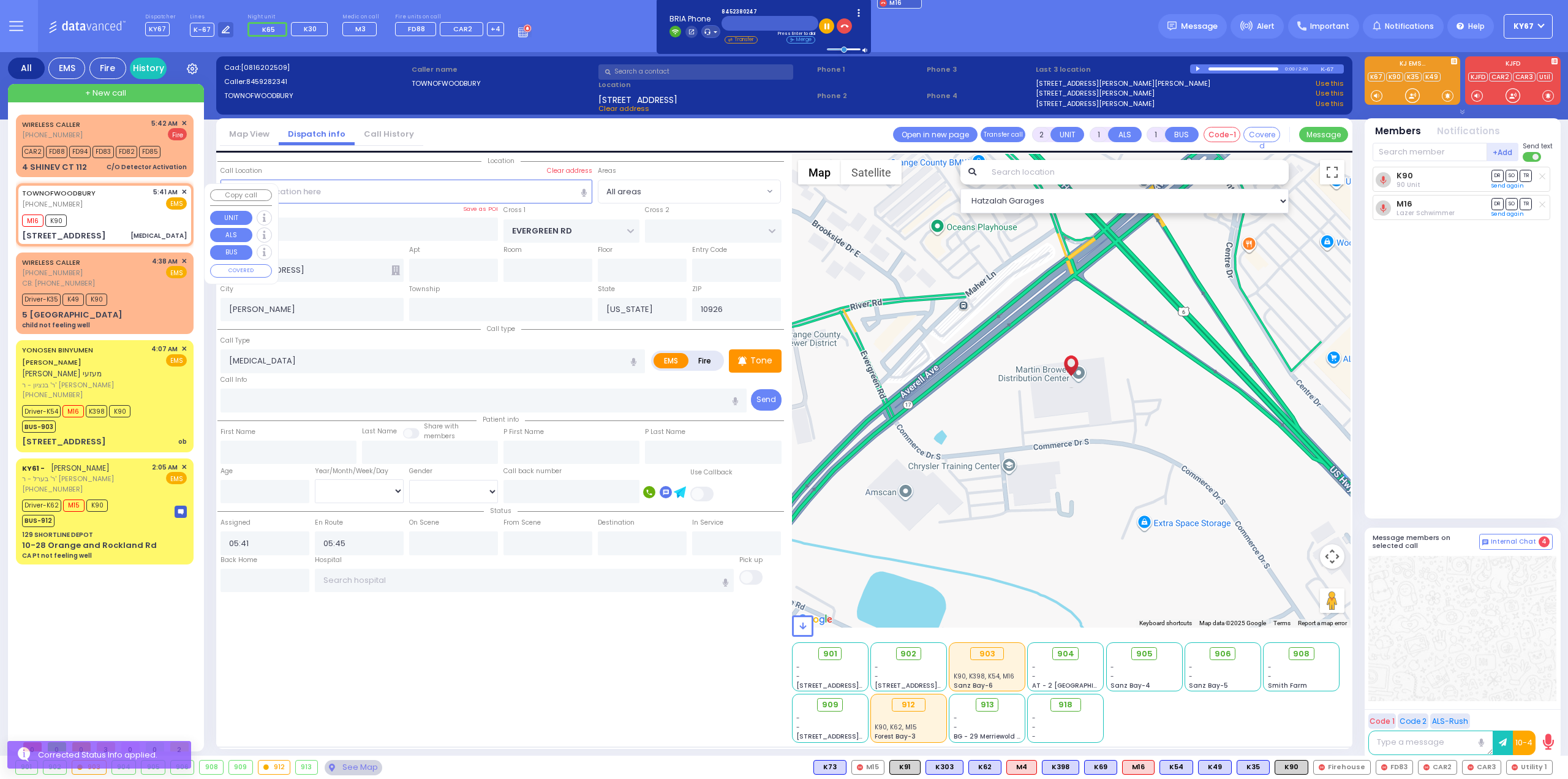
click at [186, 192] on span "✕" at bounding box center [183, 192] width 6 height 10
click at [183, 190] on span "✕" at bounding box center [183, 192] width 6 height 10
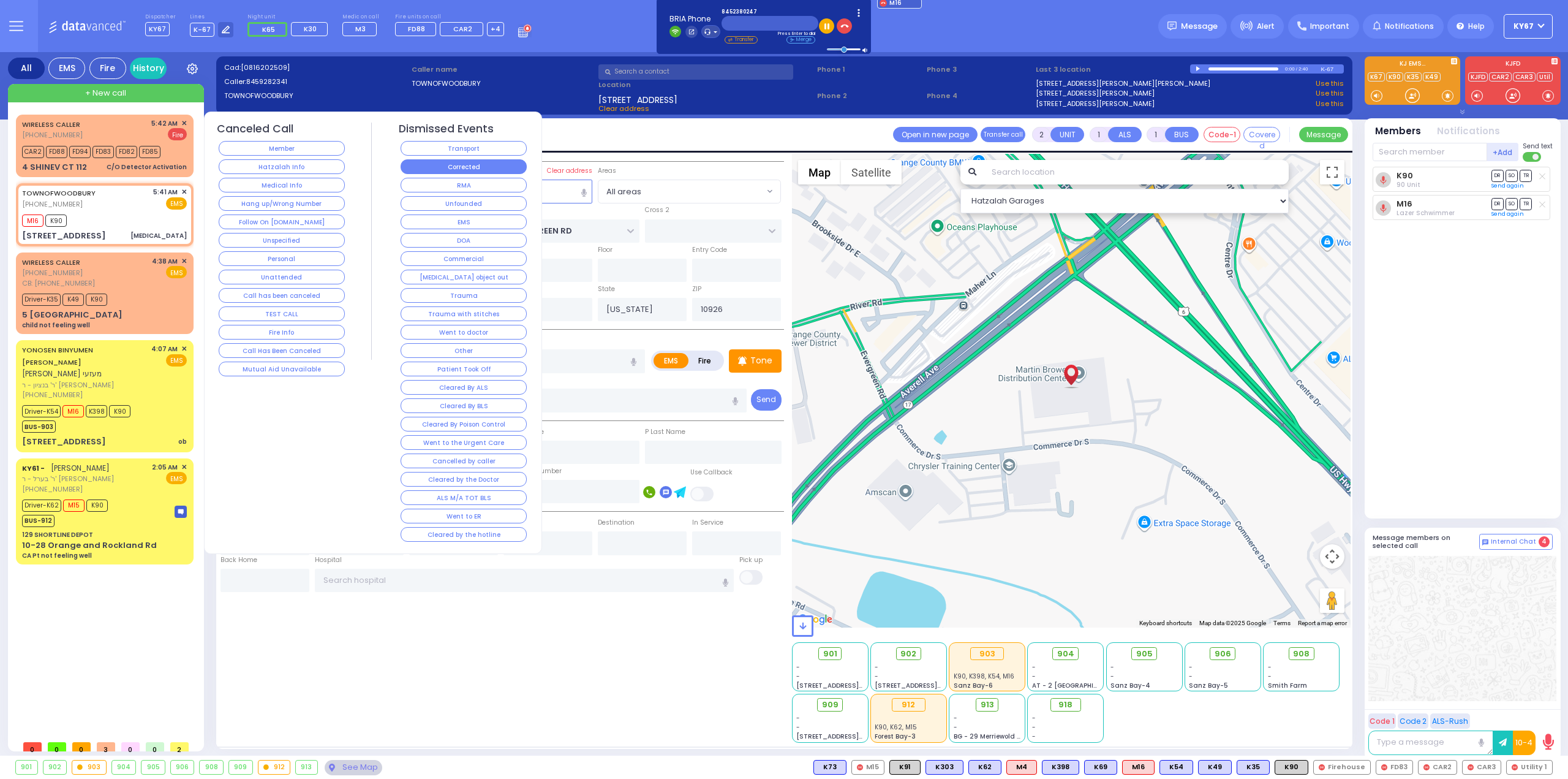
click at [431, 168] on button "Corrected" at bounding box center [463, 167] width 126 height 15
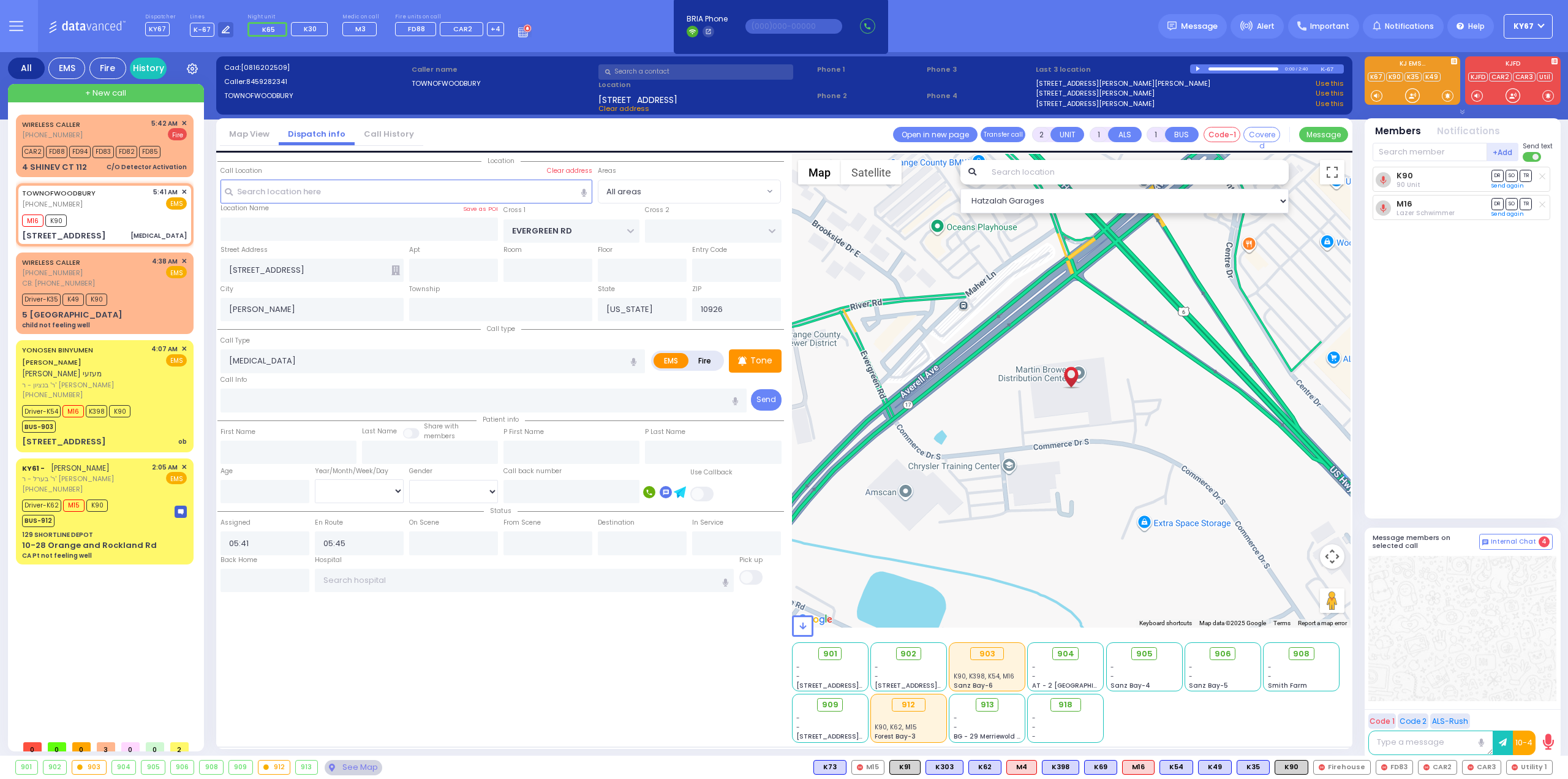
select select
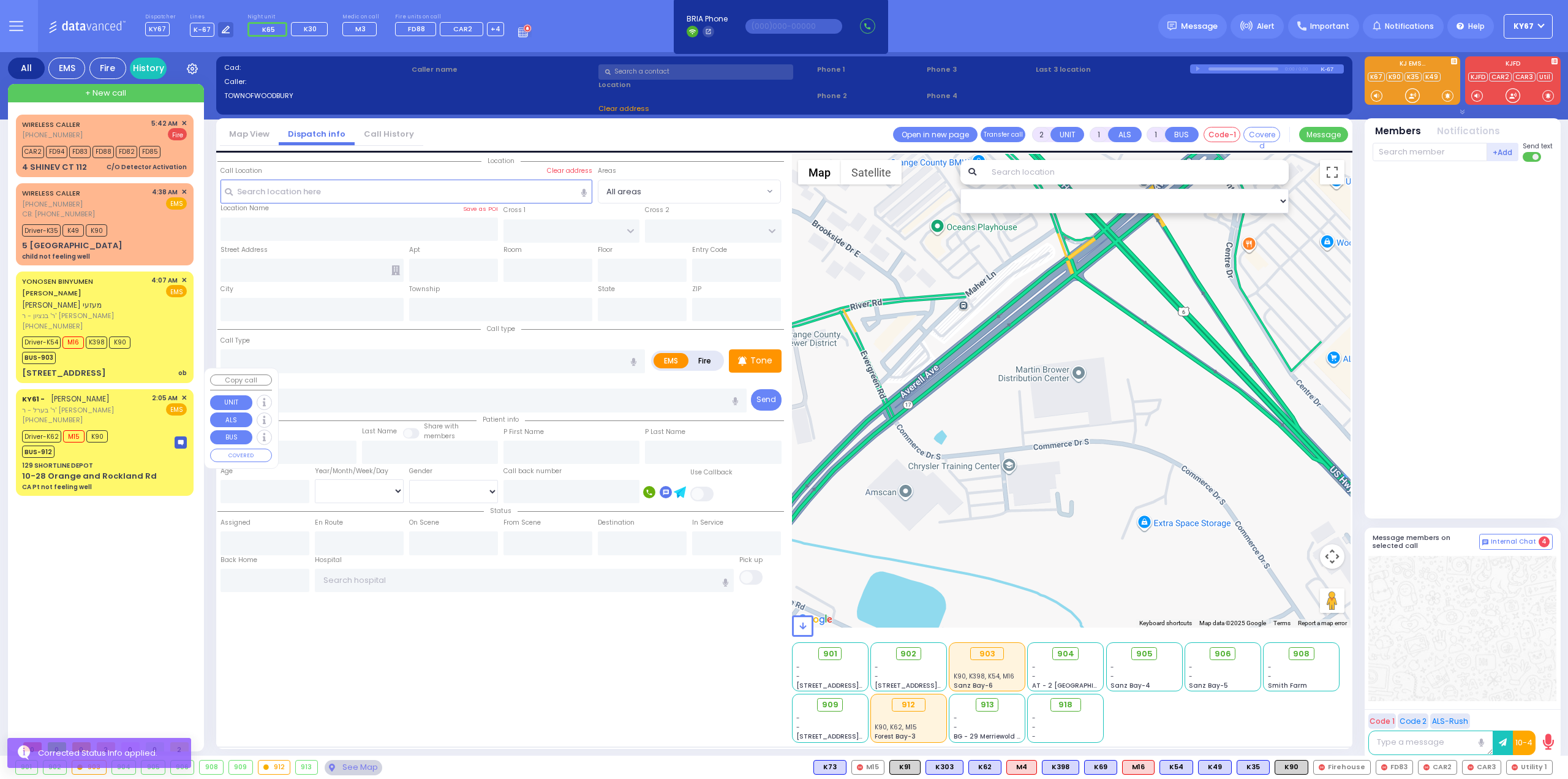
click at [147, 431] on div "Driver-K62 M15 K90 BUS-912" at bounding box center [104, 442] width 165 height 31
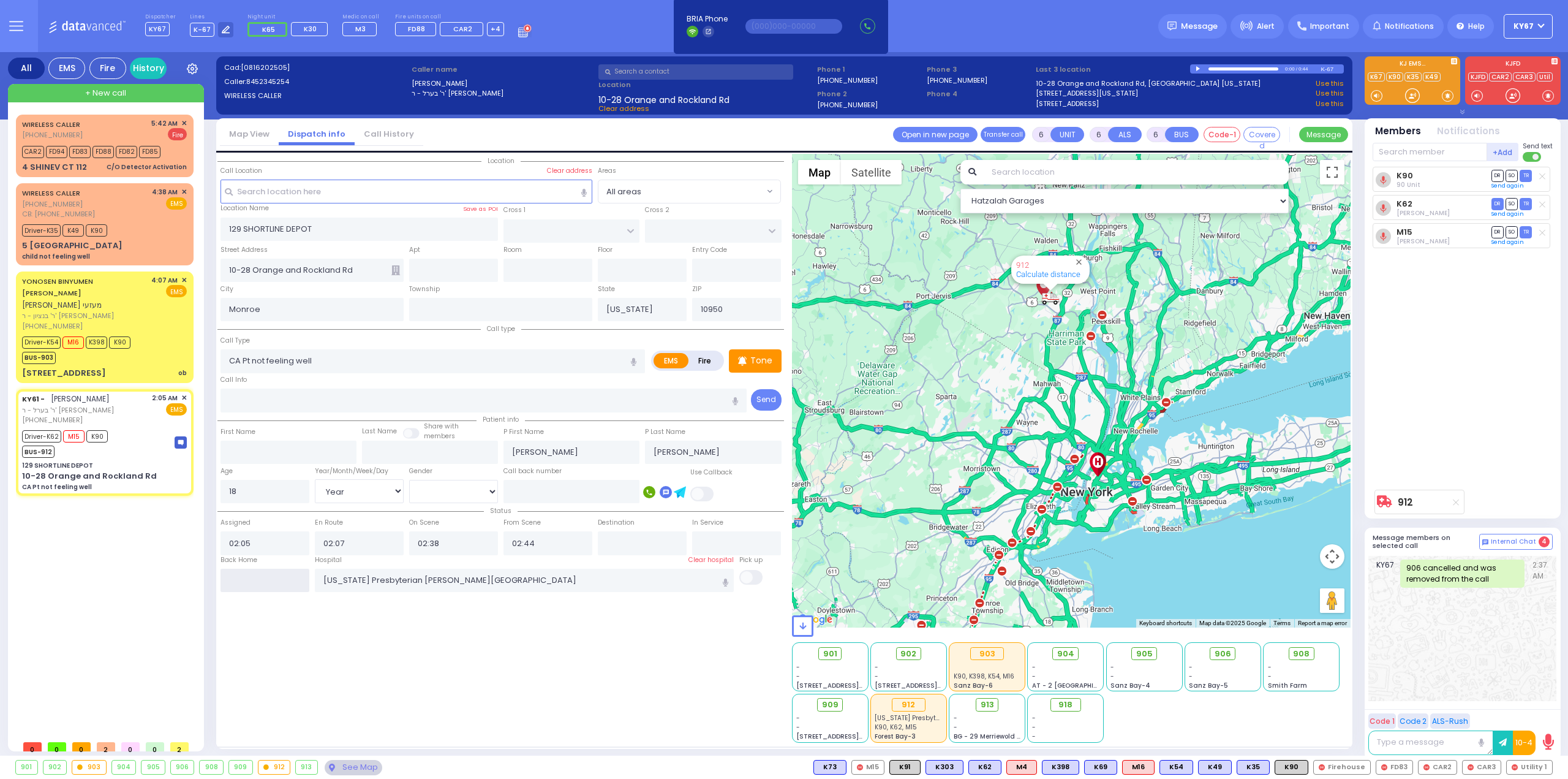
click at [289, 584] on input "text" at bounding box center [265, 580] width 89 height 23
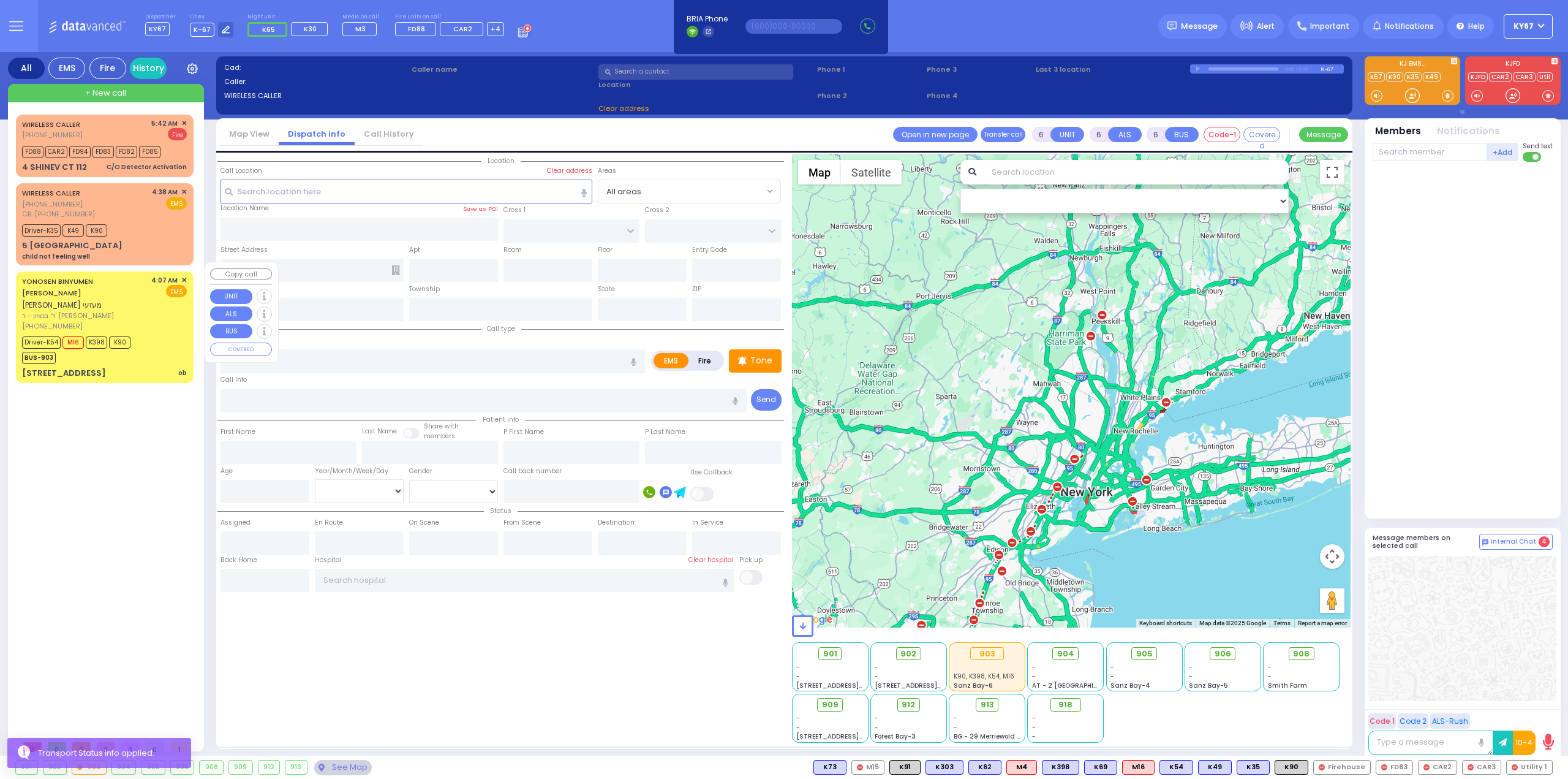
click at [158, 333] on div "Driver-K54 M16 K398 K90 BUS-903" at bounding box center [104, 348] width 165 height 31
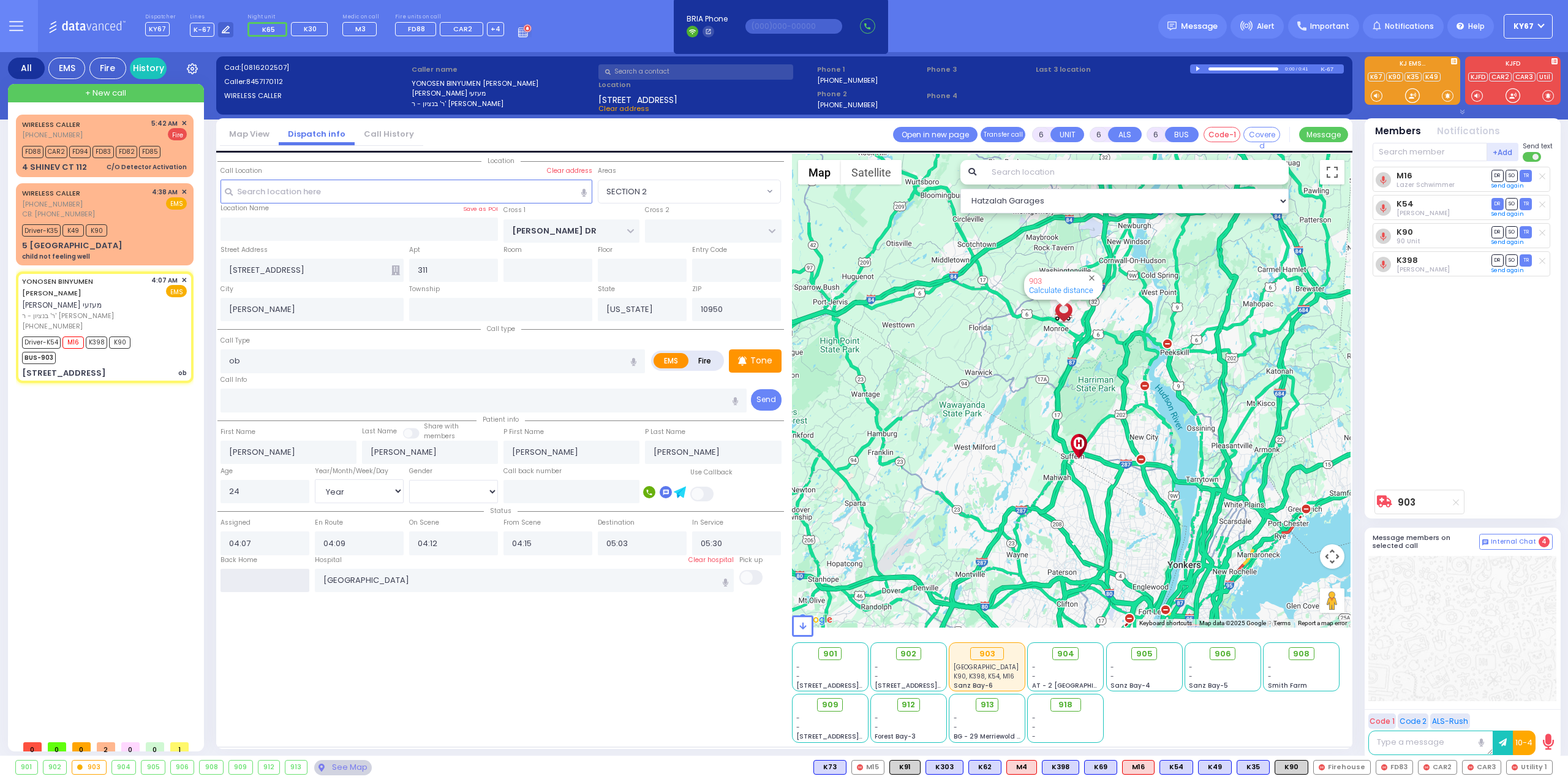
click at [262, 575] on input "text" at bounding box center [265, 580] width 89 height 23
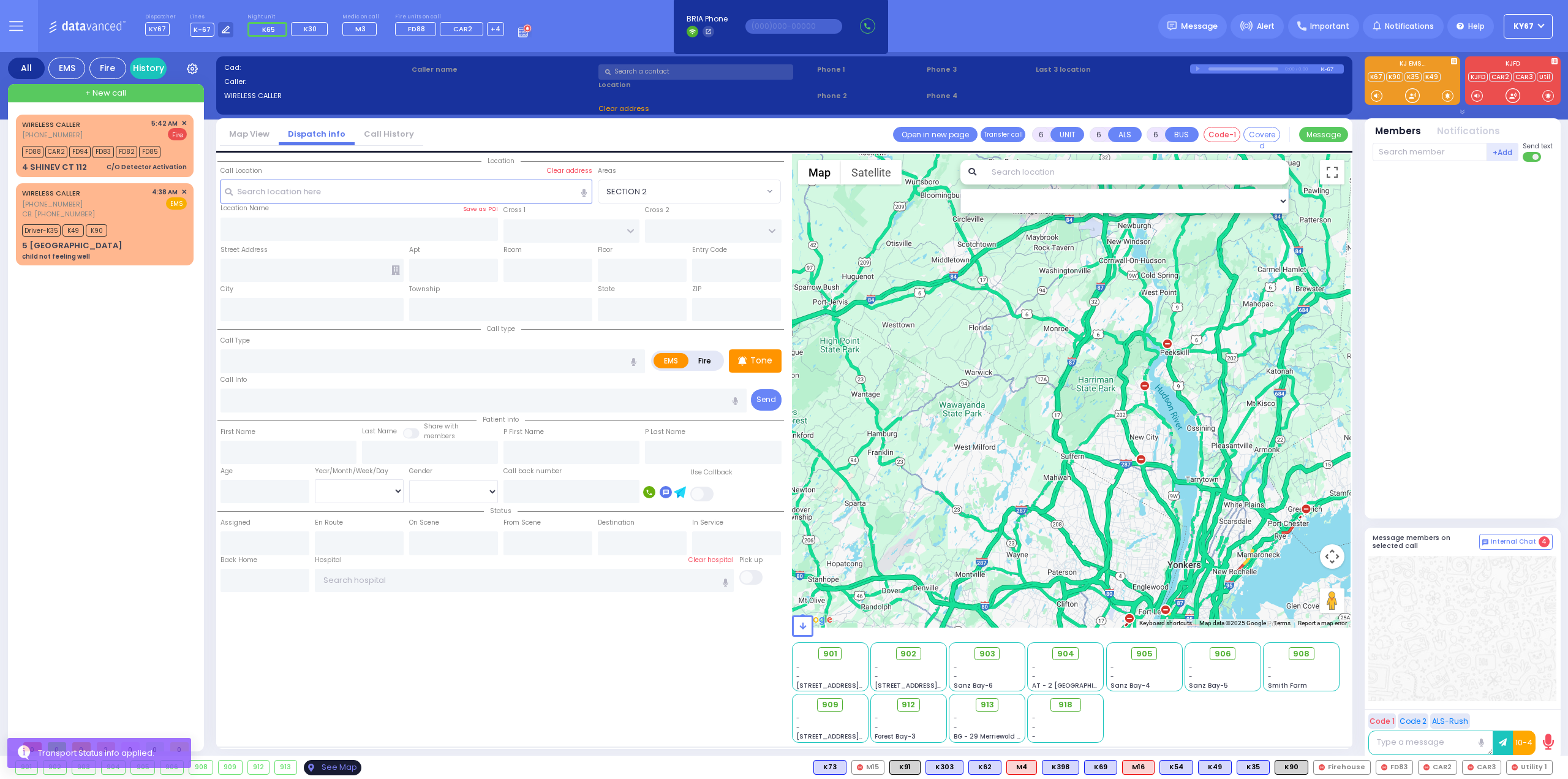
click at [333, 767] on div "See Map" at bounding box center [333, 767] width 58 height 15
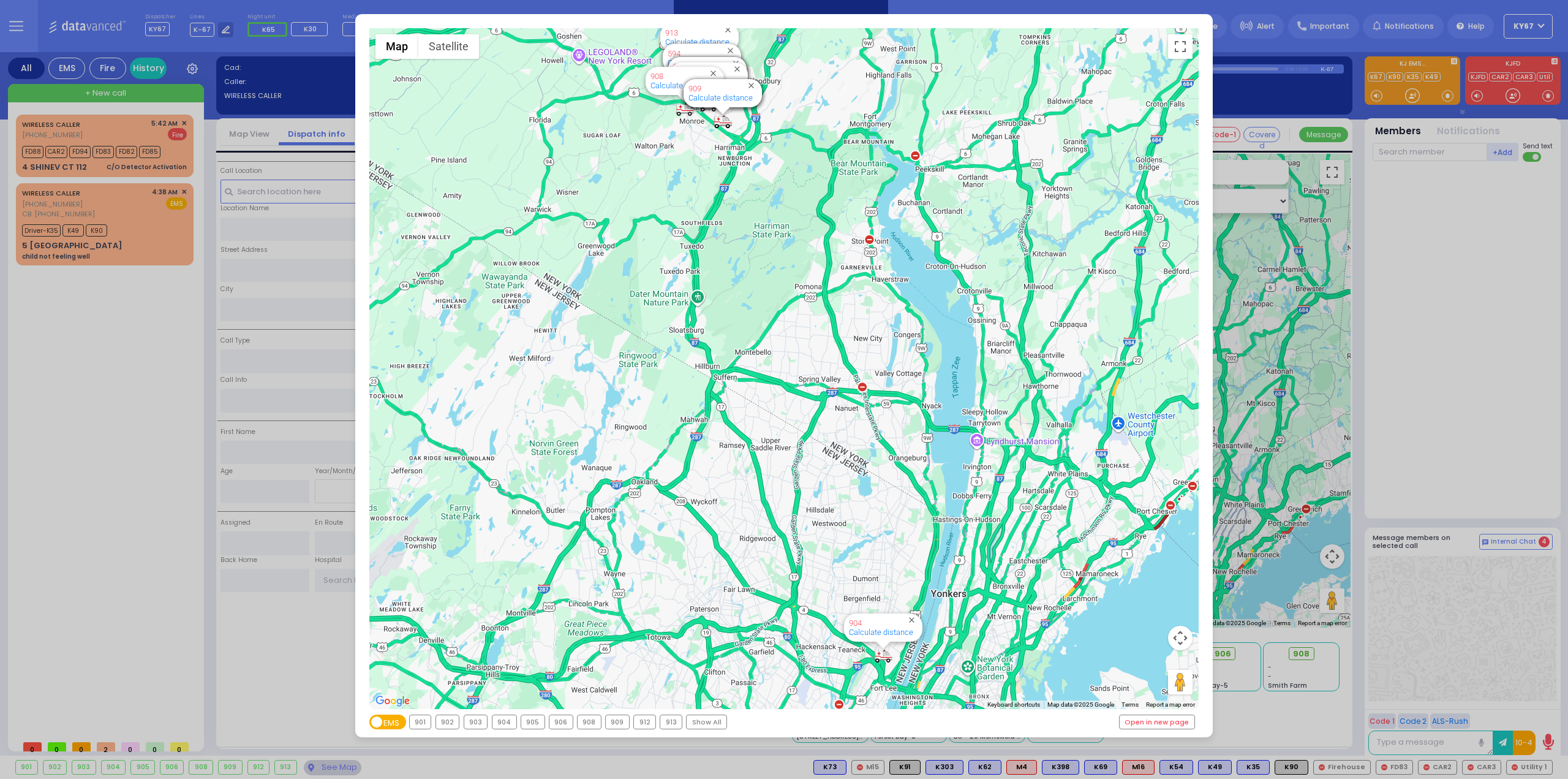
click at [142, 222] on div "← Move left → Move right ↑ Move up ↓ Move down + Zoom in - Zoom out Home Jump l…" at bounding box center [784, 390] width 1568 height 779
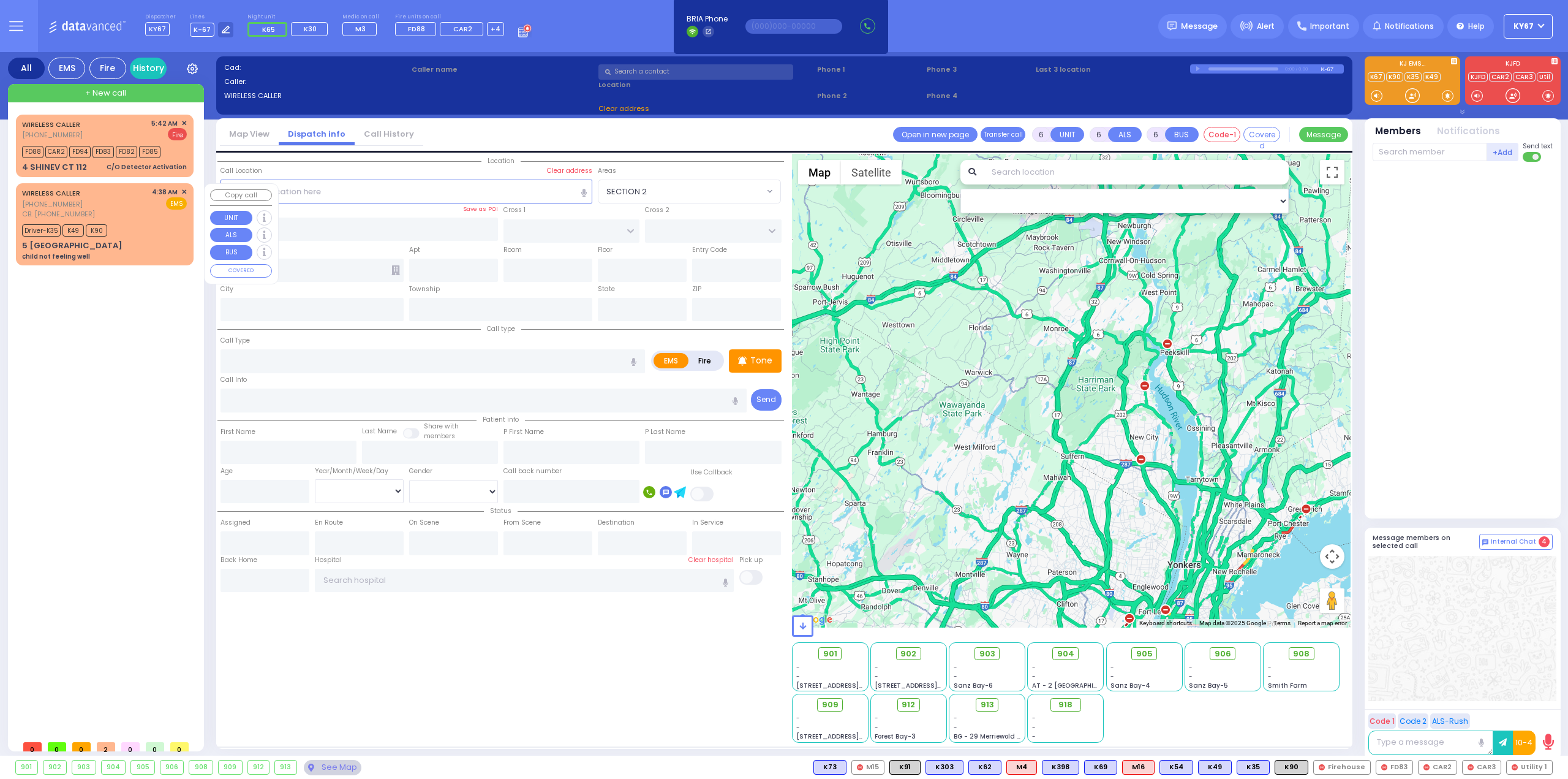
click at [142, 223] on div "Driver-K35 K49 K90" at bounding box center [104, 229] width 165 height 15
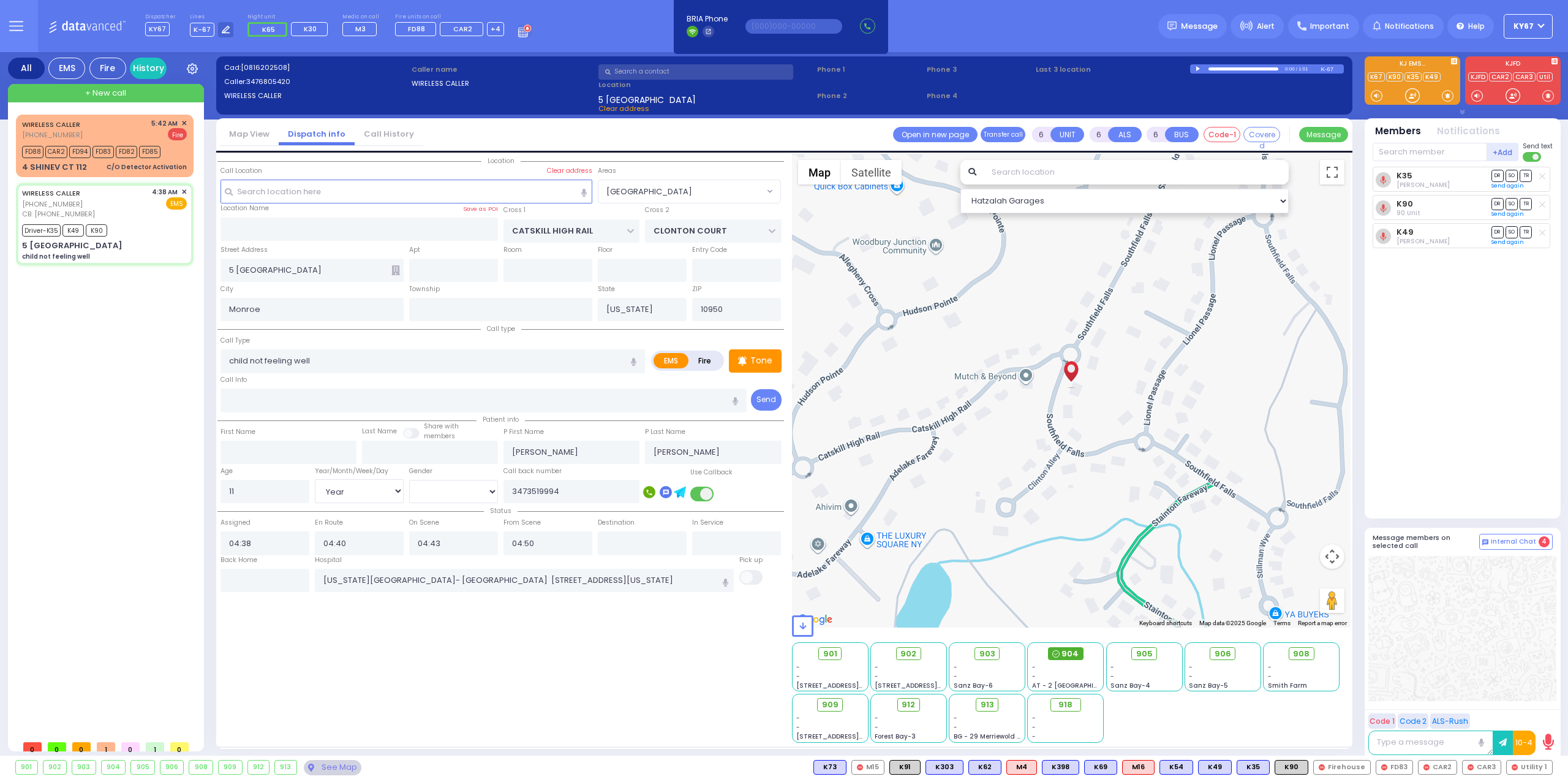
click at [1072, 652] on span "904" at bounding box center [1070, 653] width 17 height 13
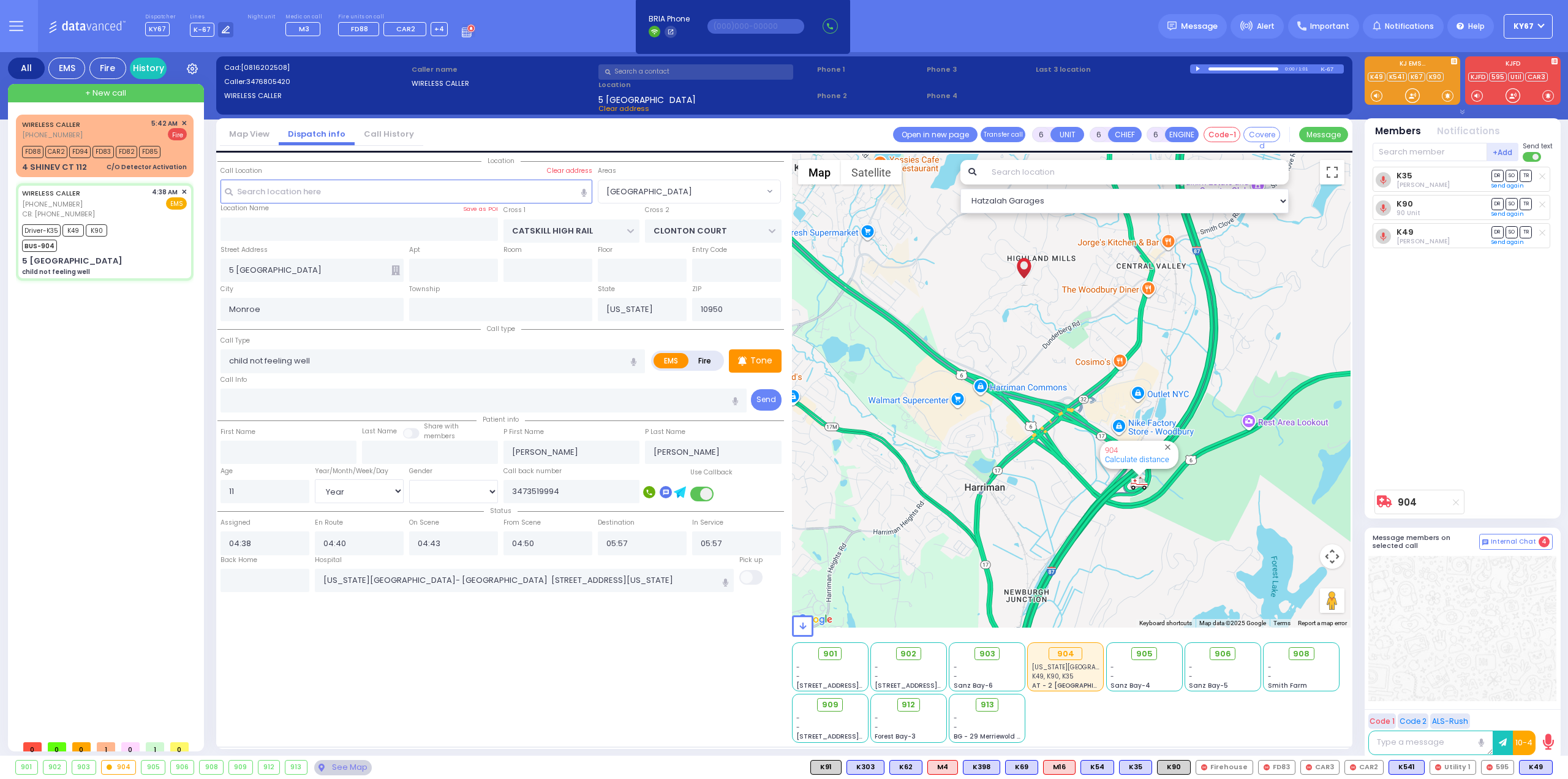
select select "[GEOGRAPHIC_DATA]"
select select "Year"
select select "[DEMOGRAPHIC_DATA]"
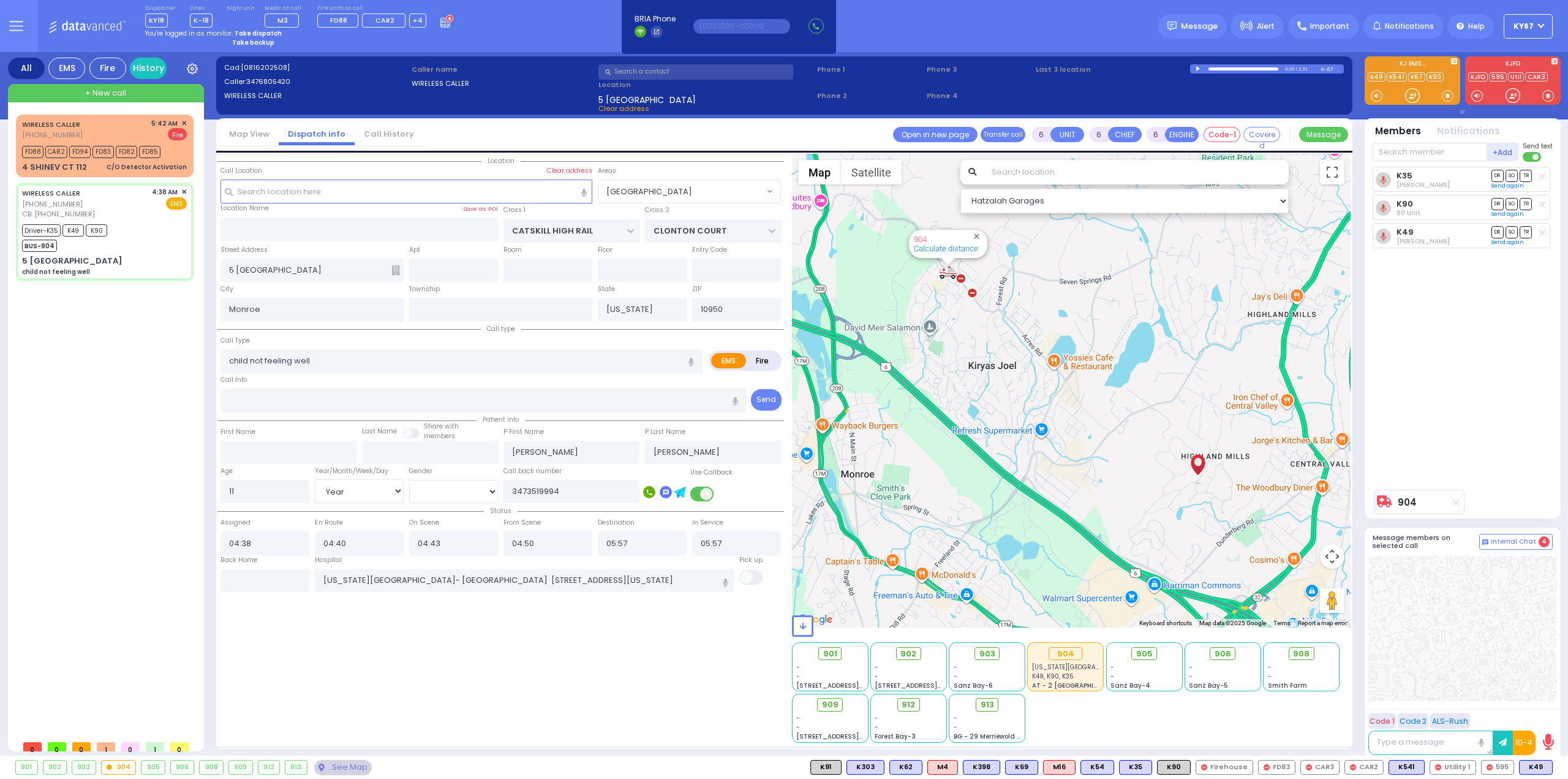
drag, startPoint x: 1523, startPoint y: 320, endPoint x: 1552, endPoint y: 338, distance: 34.1
click at [1527, 324] on div "K35 [PERSON_NAME] DR SO TR" at bounding box center [1464, 325] width 183 height 317
